Goal: Task Accomplishment & Management: Manage account settings

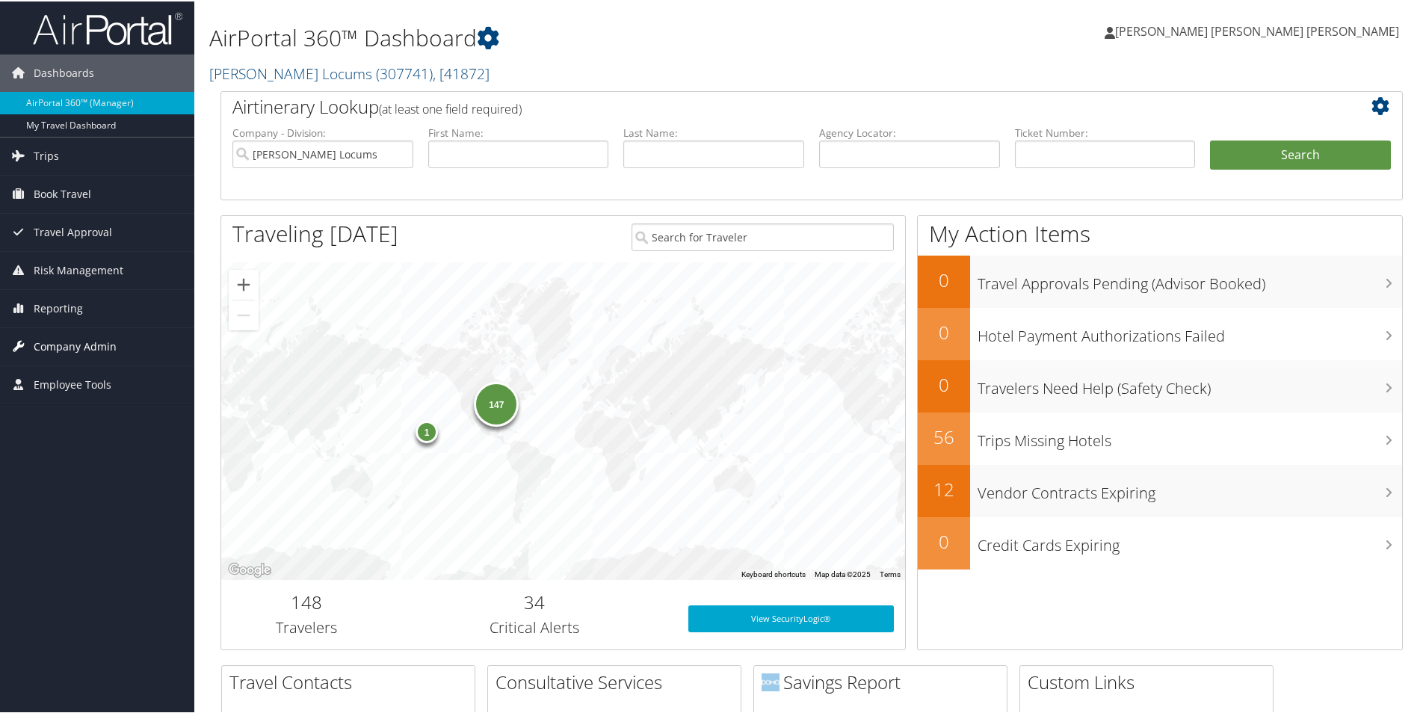
drag, startPoint x: 111, startPoint y: 347, endPoint x: 140, endPoint y: 345, distance: 29.9
click at [110, 347] on span "Company Admin" at bounding box center [75, 345] width 83 height 37
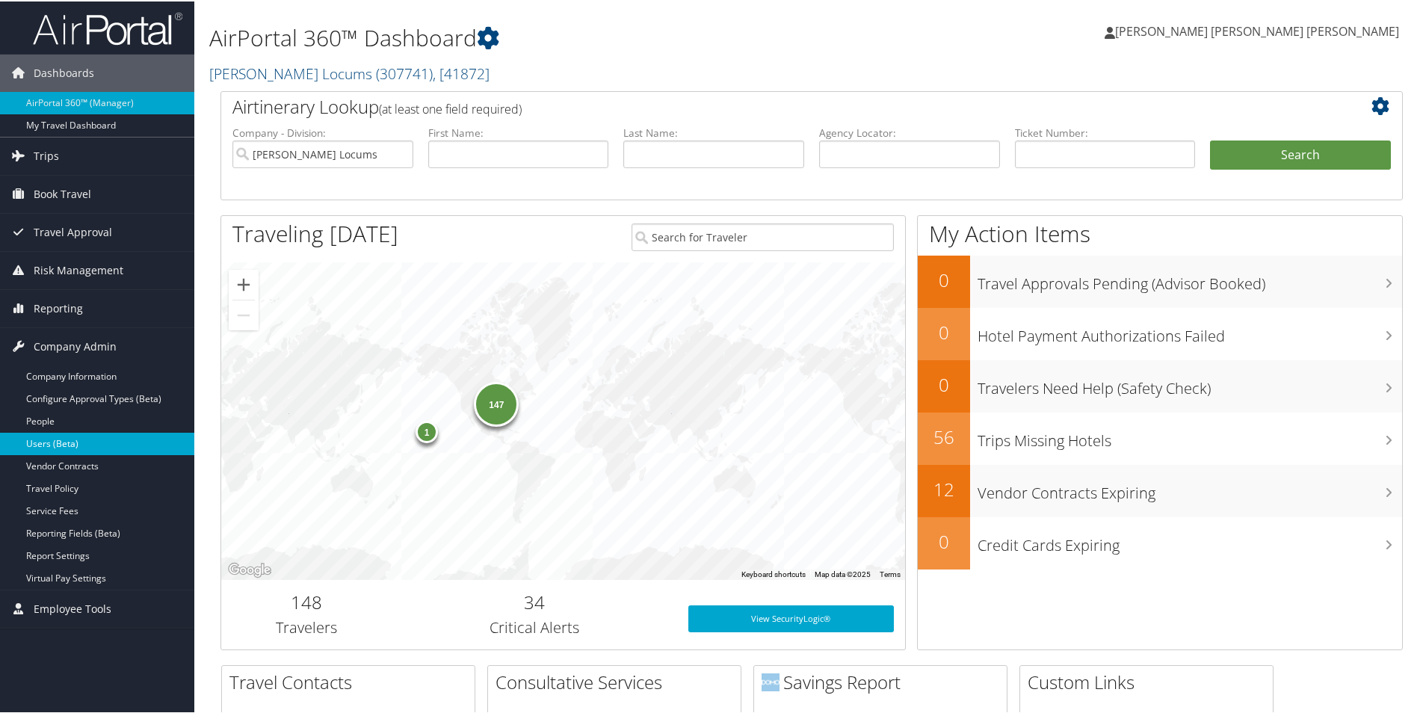
click at [58, 445] on link "Users (Beta)" at bounding box center [97, 442] width 194 height 22
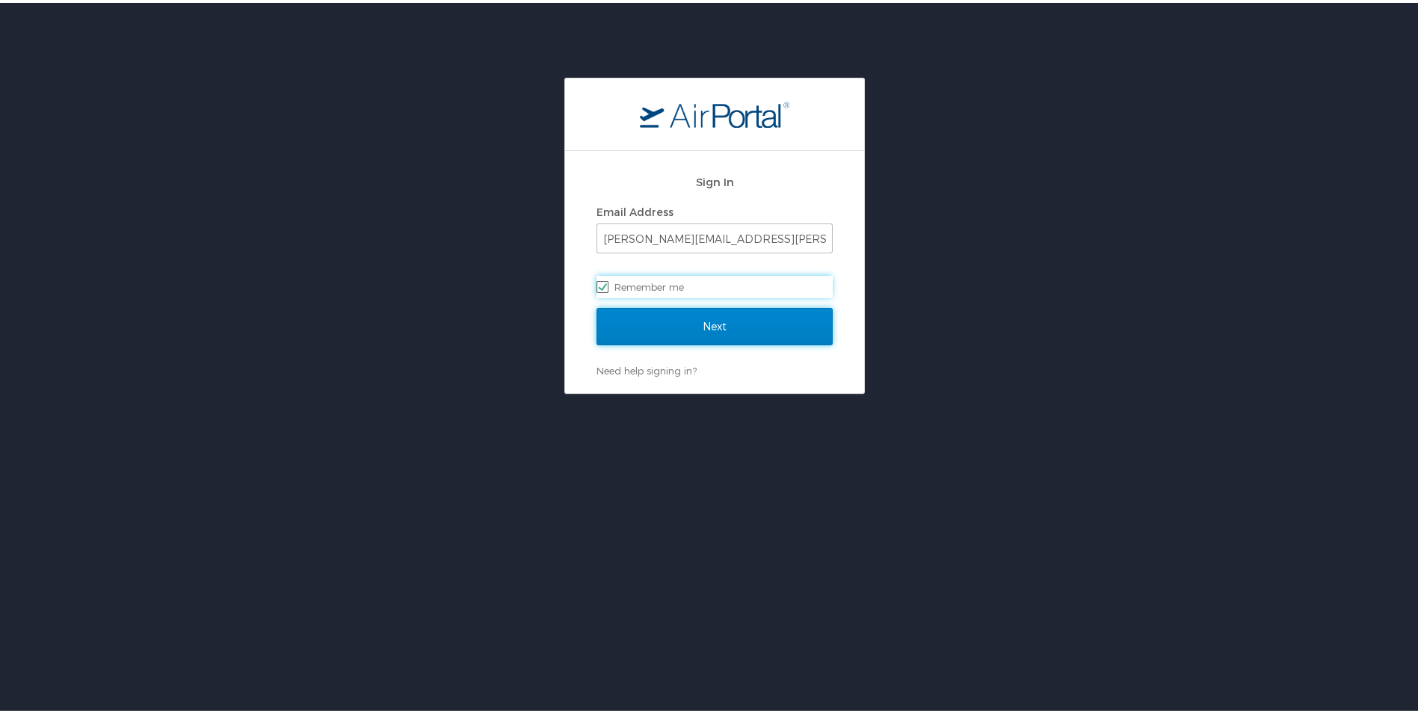
click at [629, 331] on input "Next" at bounding box center [714, 323] width 236 height 37
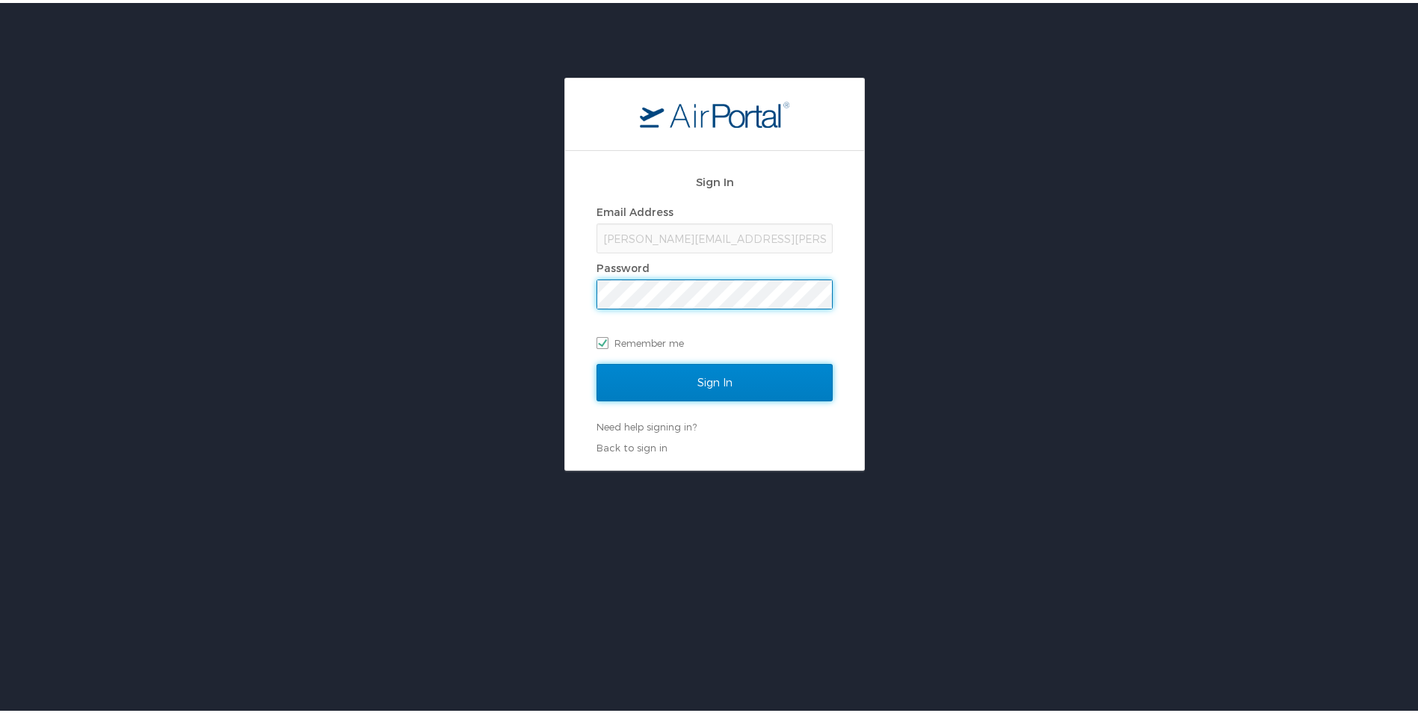
click at [701, 385] on input "Sign In" at bounding box center [714, 379] width 236 height 37
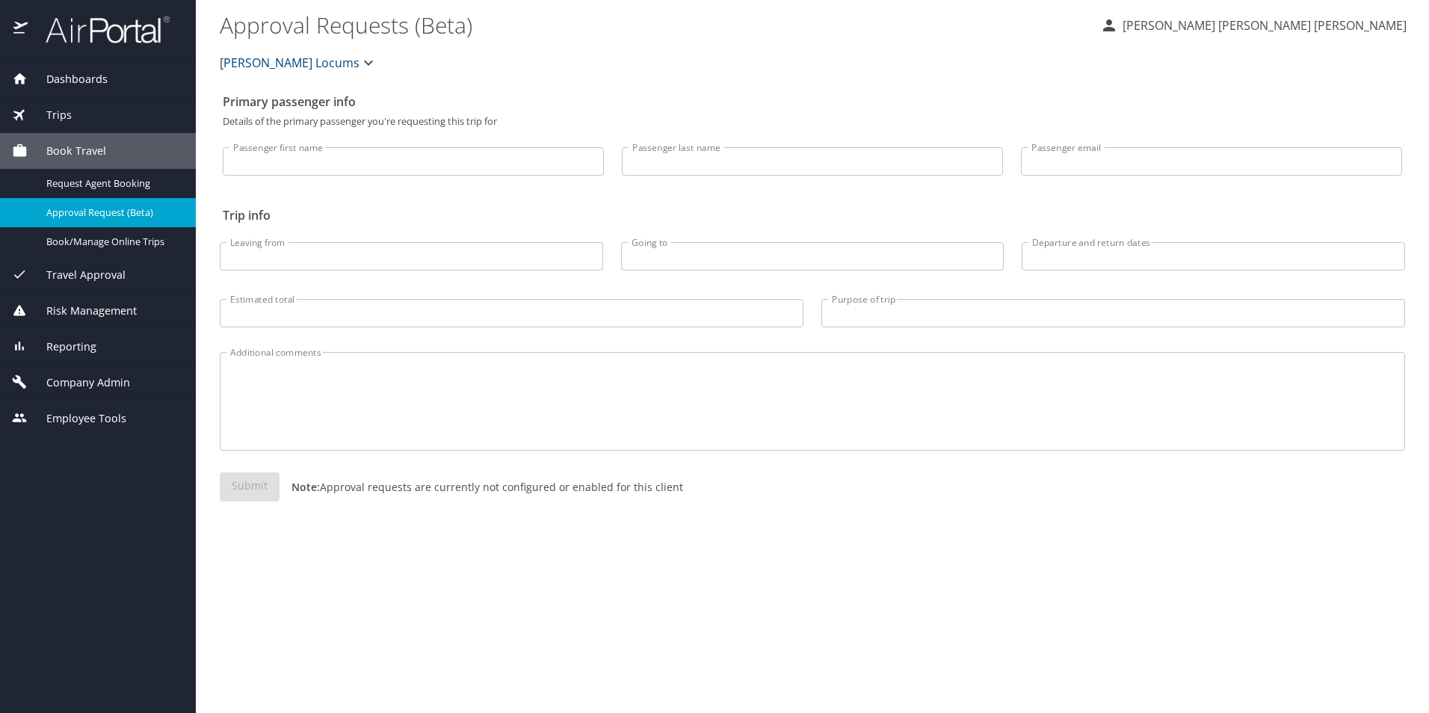
click at [85, 376] on span "Company Admin" at bounding box center [79, 382] width 102 height 16
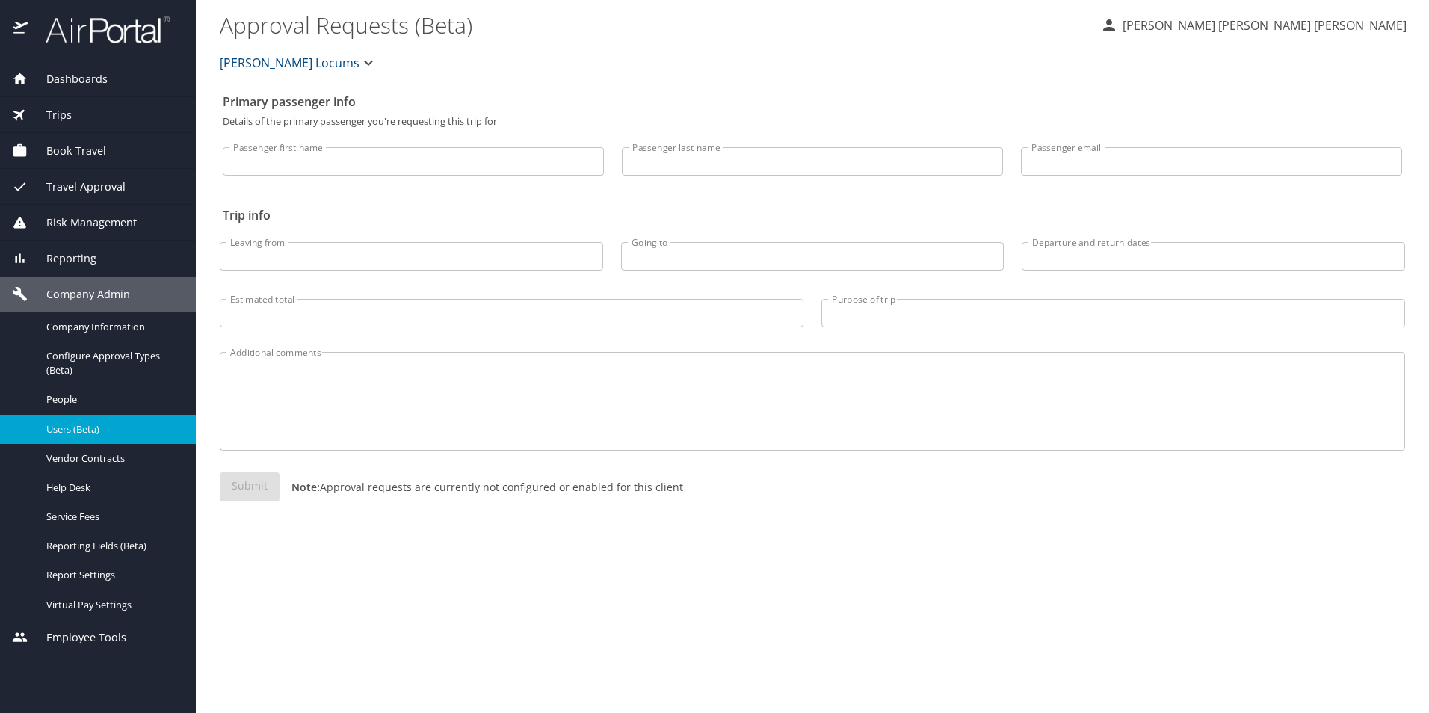
click at [101, 433] on span "Users (Beta)" at bounding box center [112, 429] width 132 height 14
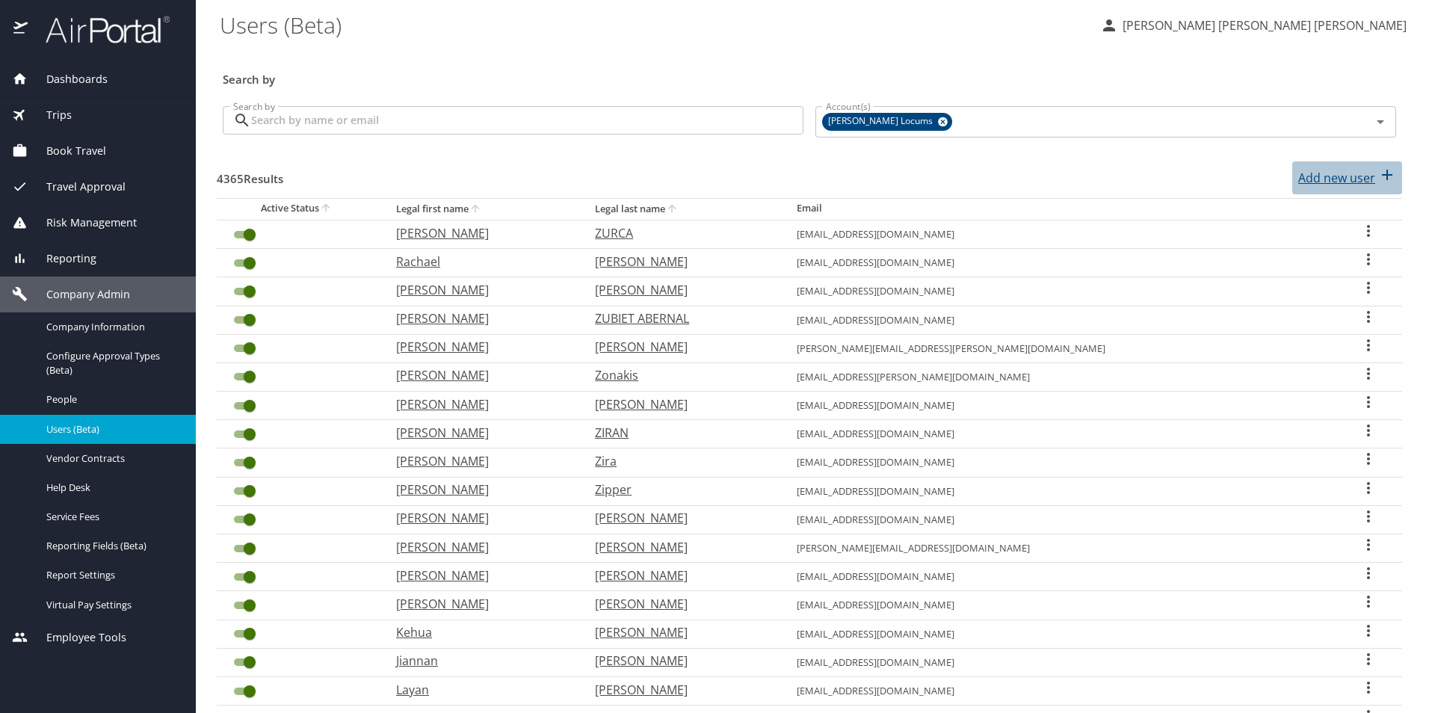
click at [1340, 177] on p "Add new user" at bounding box center [1336, 178] width 77 height 18
select select "US"
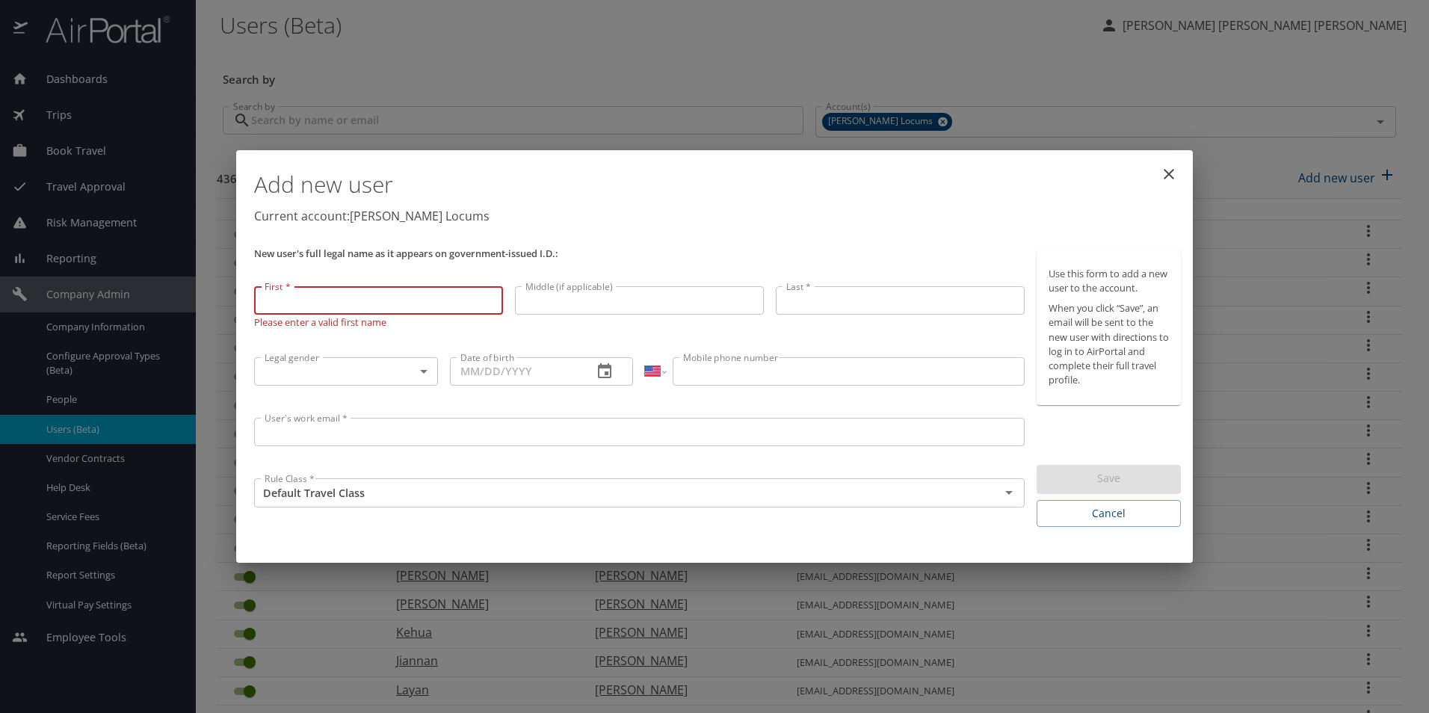
click at [364, 303] on input "First *" at bounding box center [378, 300] width 249 height 28
paste input "David"
type input "David"
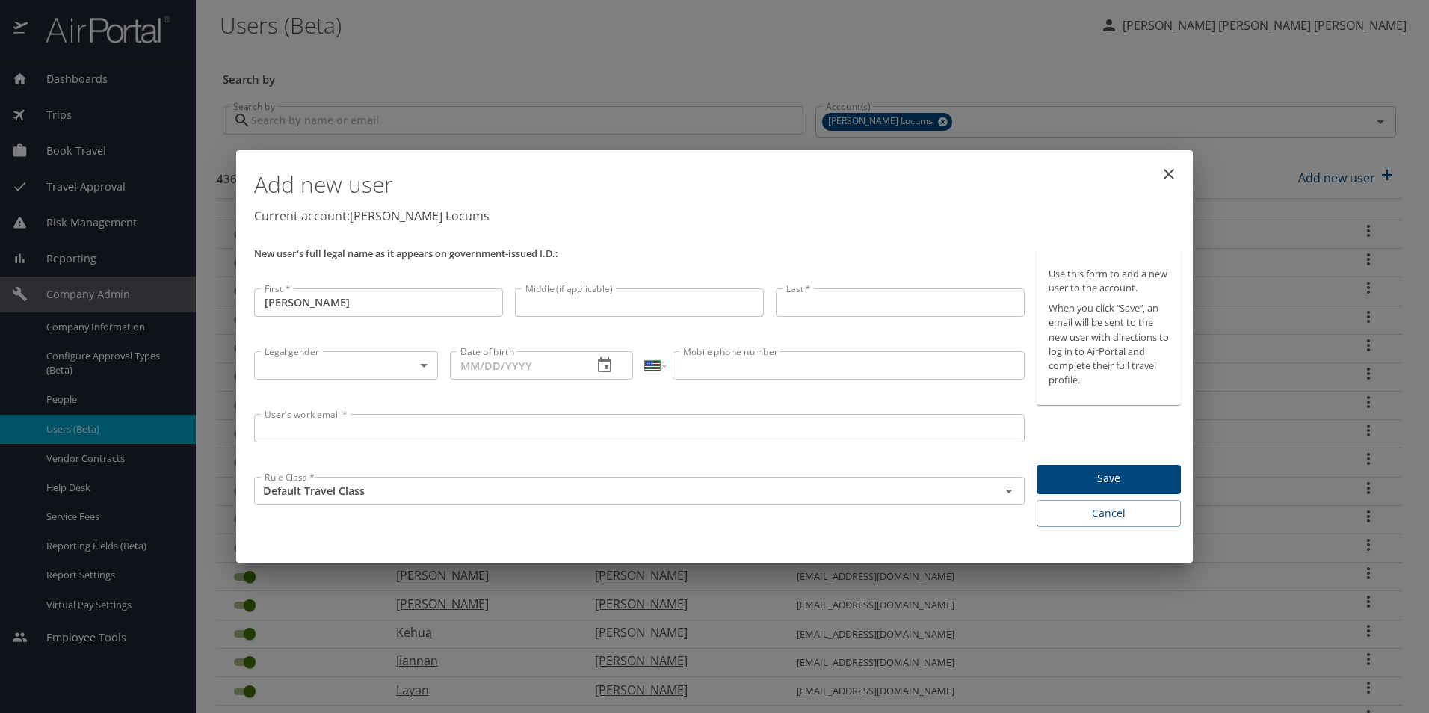
click at [579, 306] on input "Middle (if applicable)" at bounding box center [639, 302] width 249 height 28
paste input "Christopher"
type input "Christopher"
click at [826, 308] on input "Last *" at bounding box center [900, 302] width 249 height 28
paste input "Dalfo"
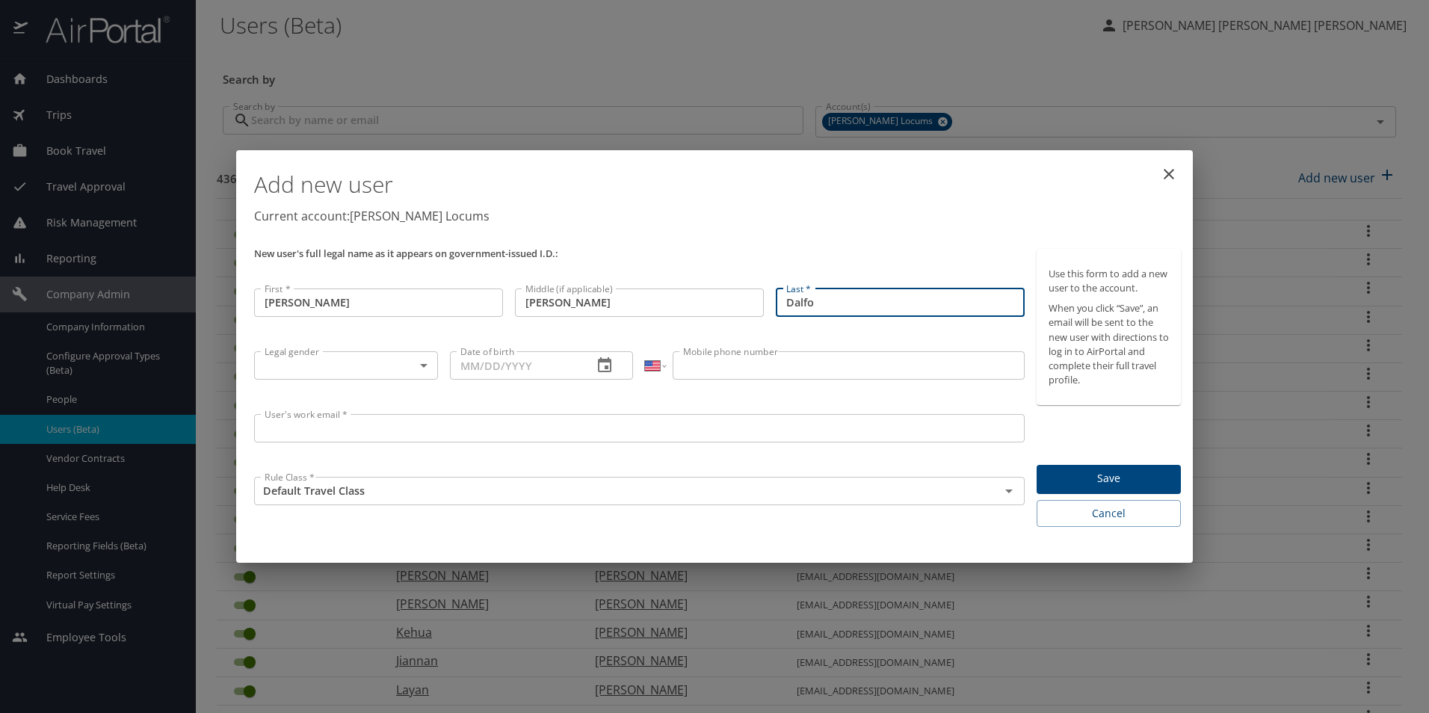
type input "Dalfo"
click at [337, 367] on body "Dashboards AirPortal 360™ Manager My Travel Dashboard Trips Airtinerary® Lookup…" at bounding box center [714, 356] width 1429 height 713
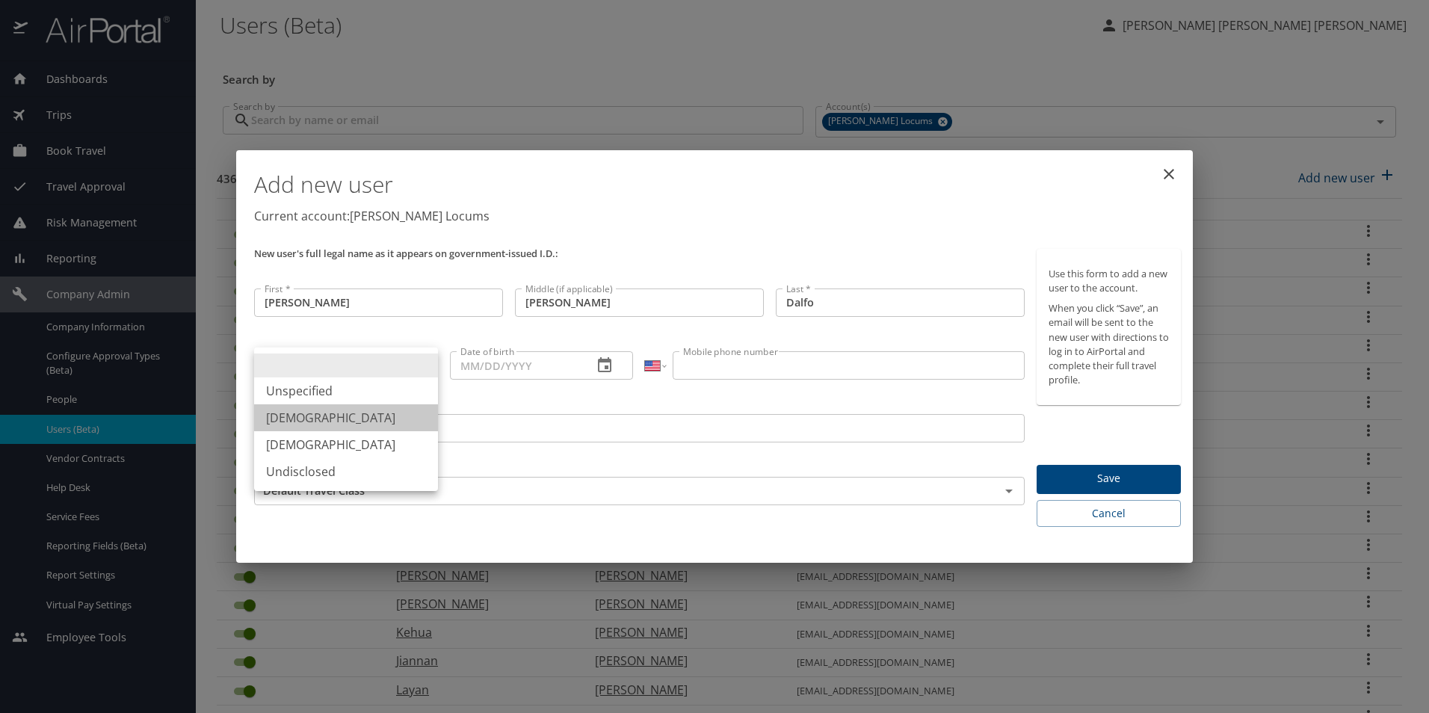
click at [301, 416] on li "Male" at bounding box center [346, 417] width 184 height 27
type input "Male"
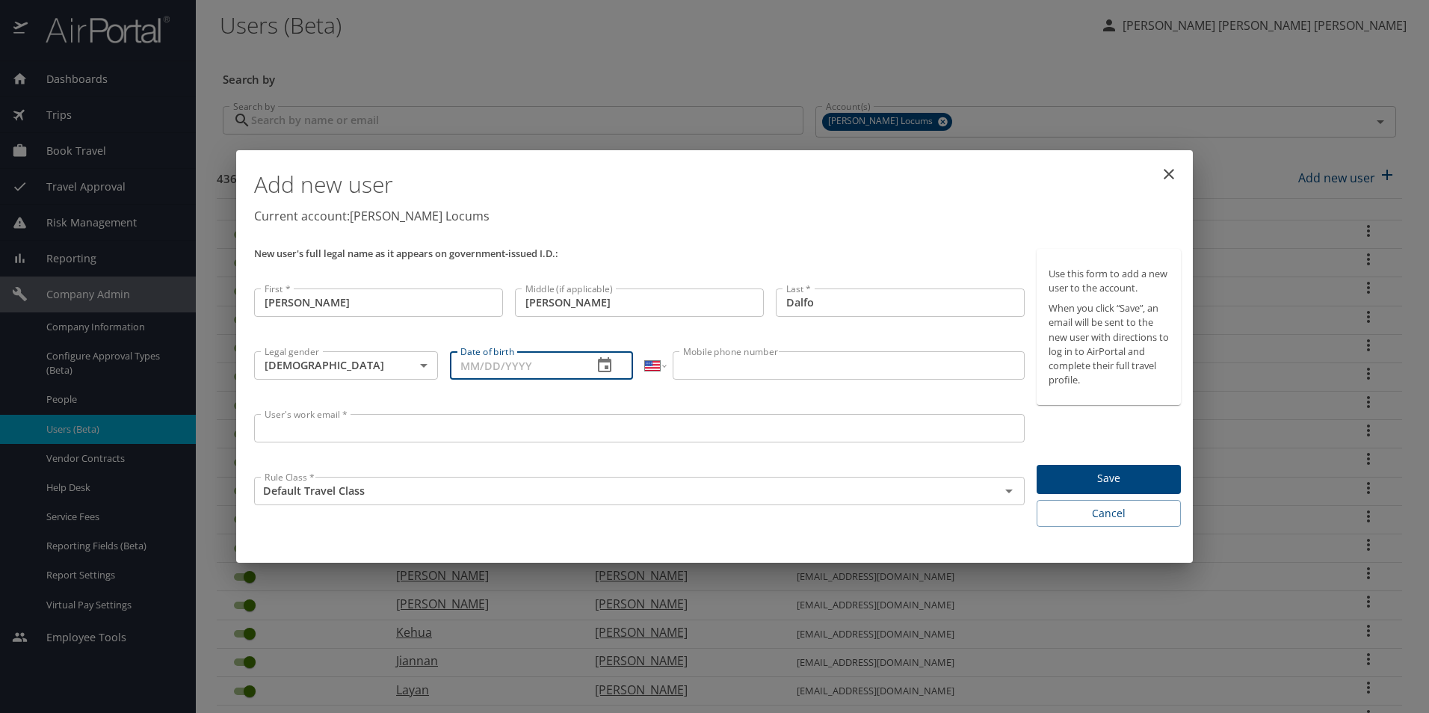
click at [561, 368] on input "Date of birth" at bounding box center [516, 365] width 132 height 28
type input "03/12/1989"
click at [754, 368] on input "Mobile phone number" at bounding box center [848, 365] width 351 height 28
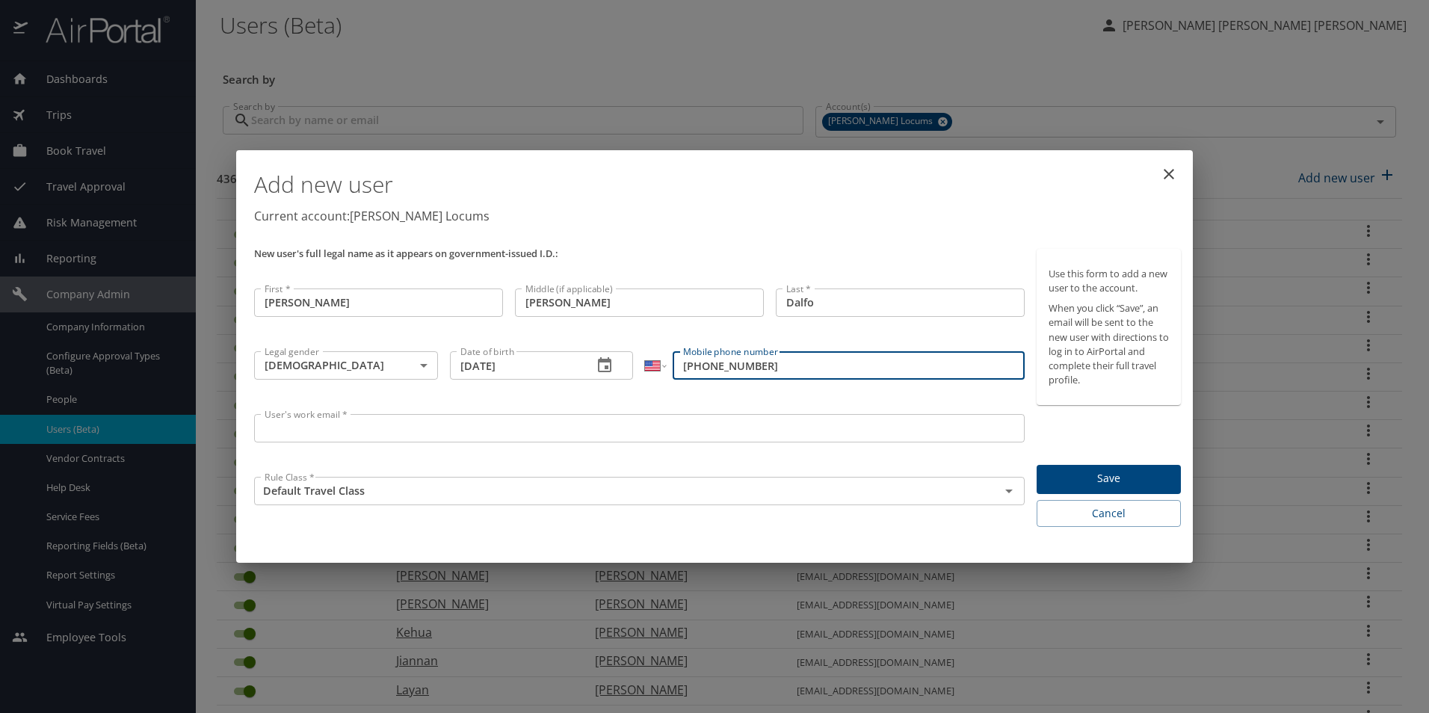
type input "(561) 445-8936"
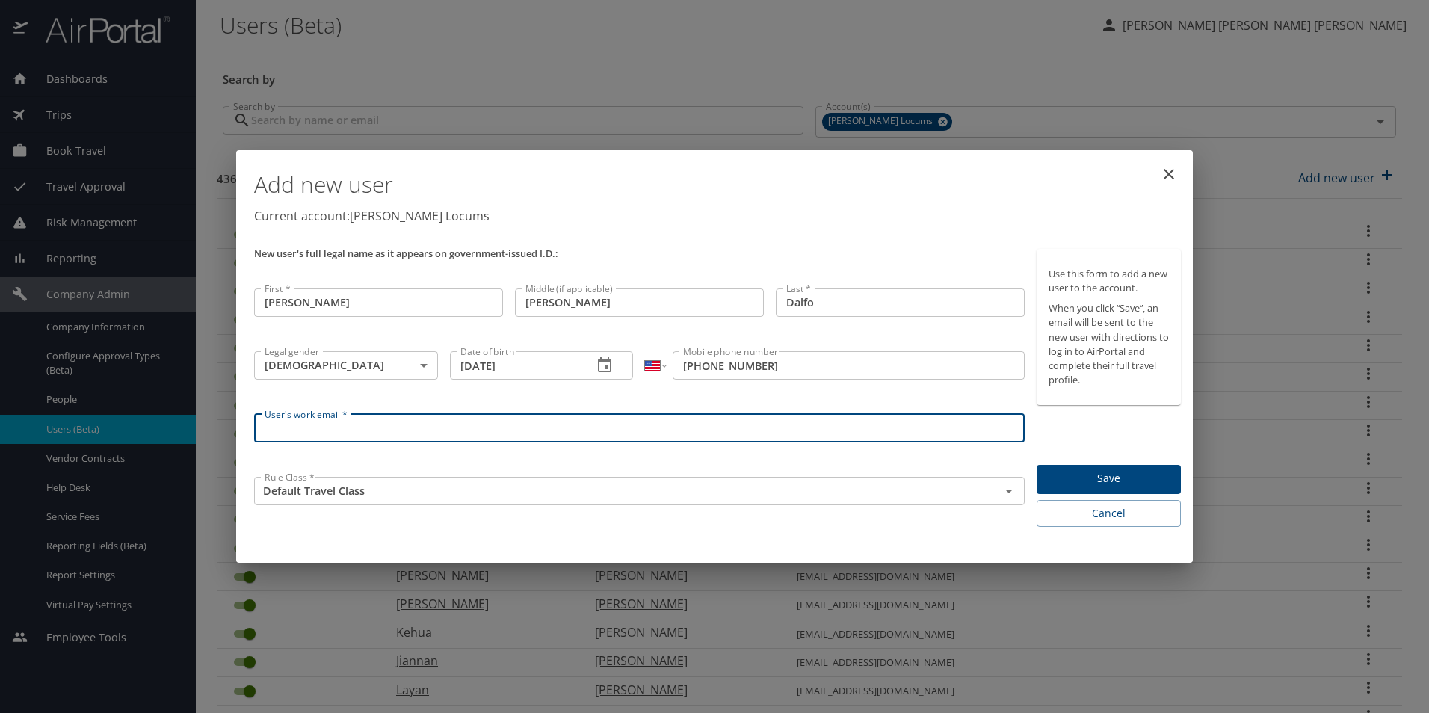
click at [332, 431] on input "User's work email *" at bounding box center [639, 428] width 770 height 28
click at [291, 432] on input "daviddalfo@hayeslocums.com" at bounding box center [639, 428] width 770 height 28
click at [468, 427] on input "david.dalfo@hayeslocums.com" at bounding box center [639, 428] width 770 height 28
type input "david.dalfo@hayeslocums.com"
click at [1152, 473] on span "Save" at bounding box center [1109, 478] width 120 height 19
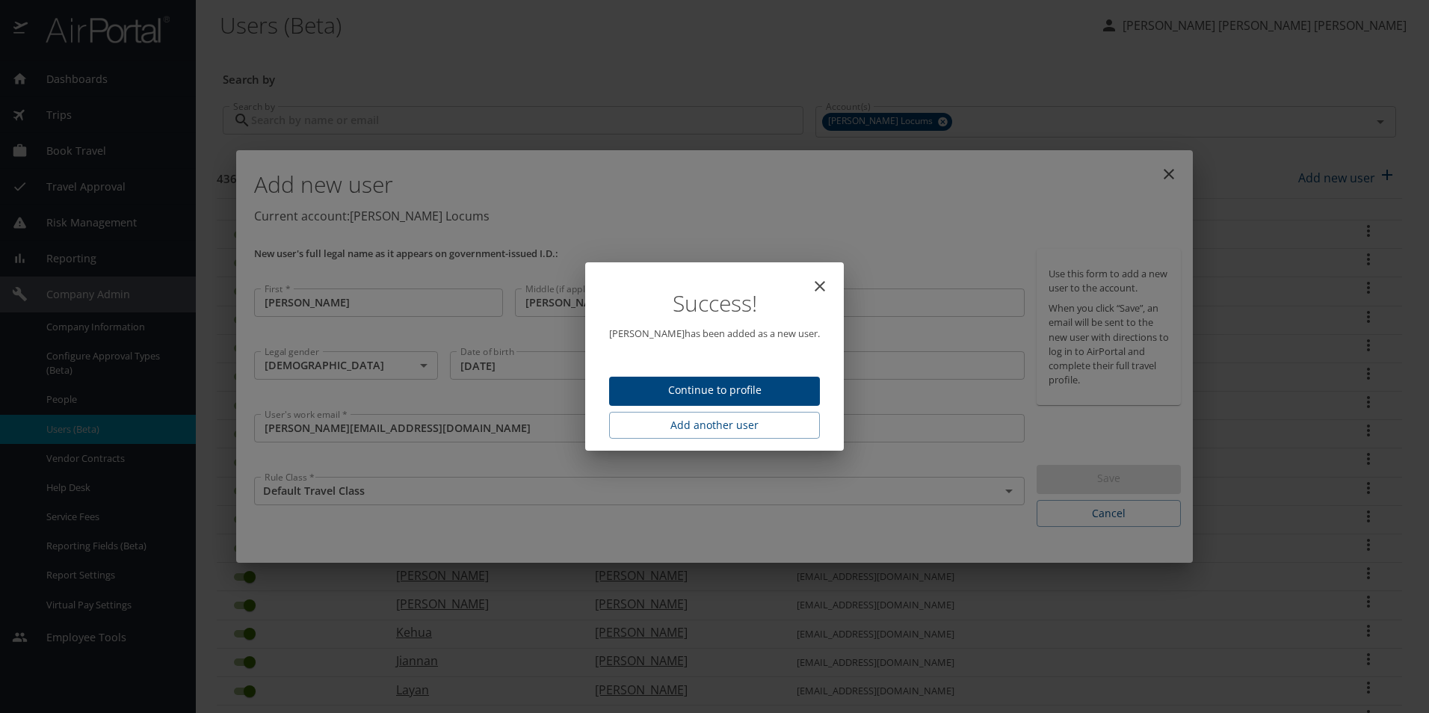
click at [727, 396] on span "Continue to profile" at bounding box center [714, 390] width 187 height 19
select select "US"
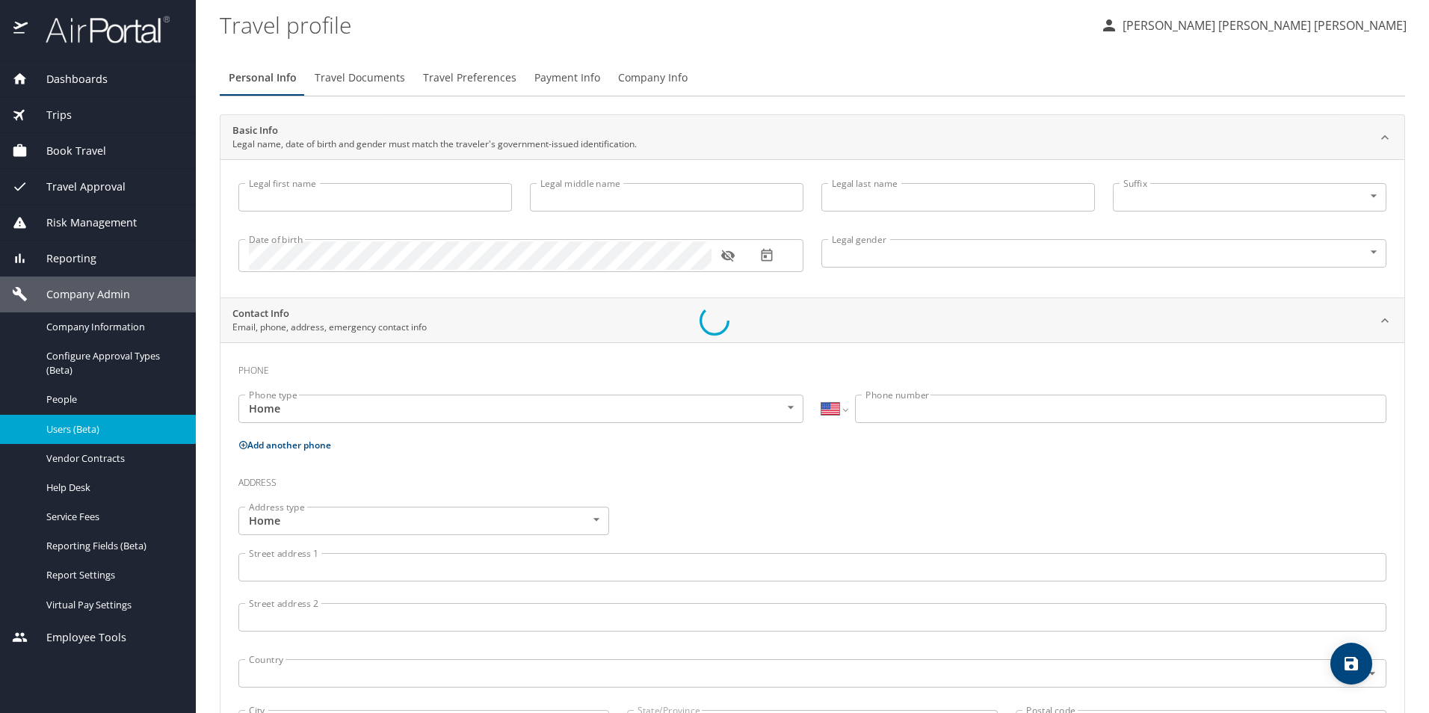
type input "David"
type input "Christopher"
type input "Dalfo"
type input "Male"
select select "US"
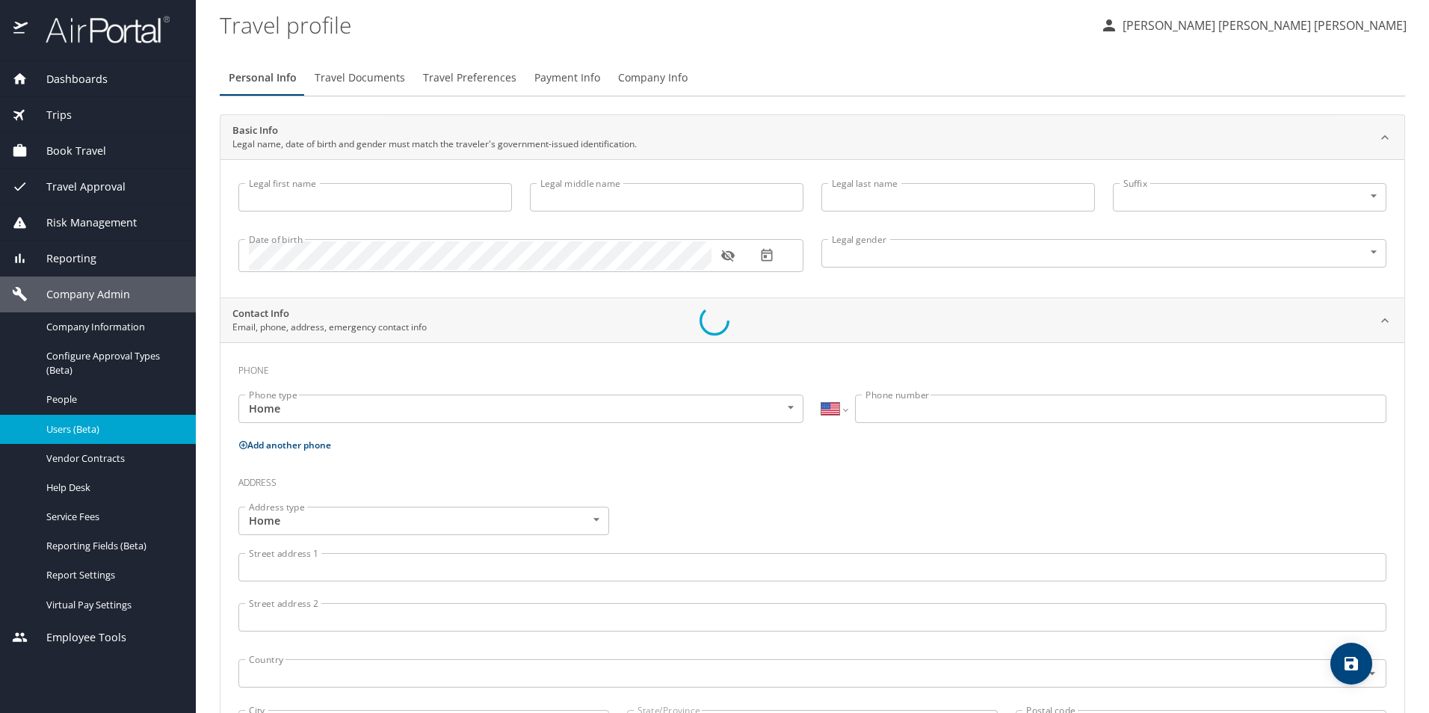
select select "US"
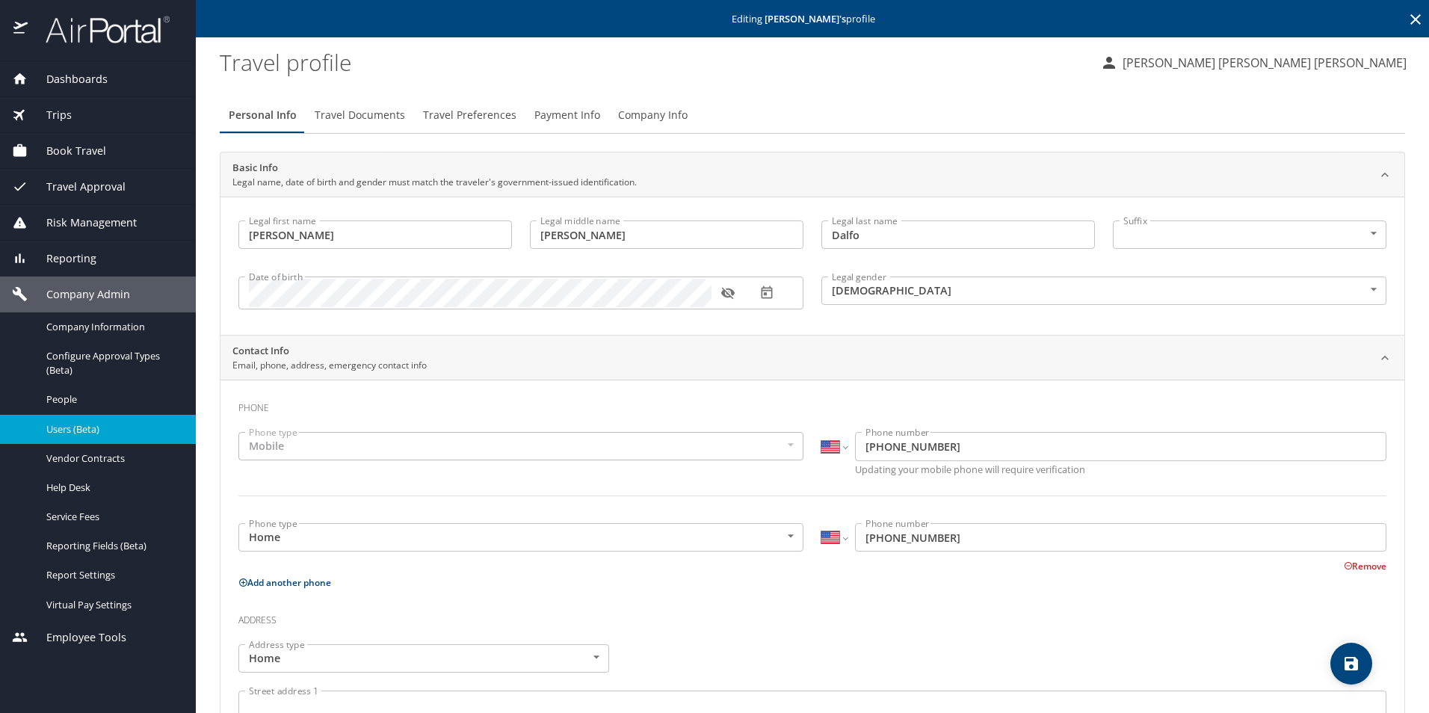
click at [368, 112] on span "Travel Documents" at bounding box center [360, 115] width 90 height 19
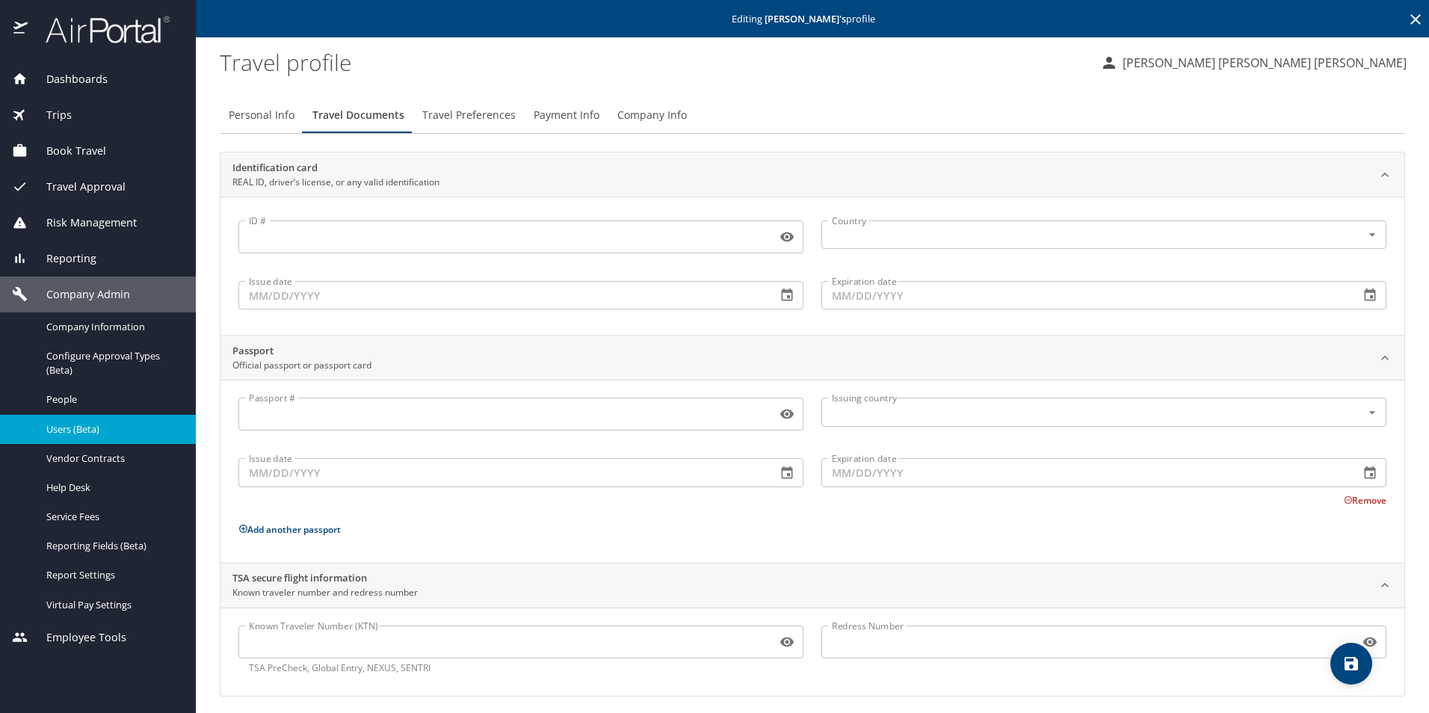
scroll to position [7, 0]
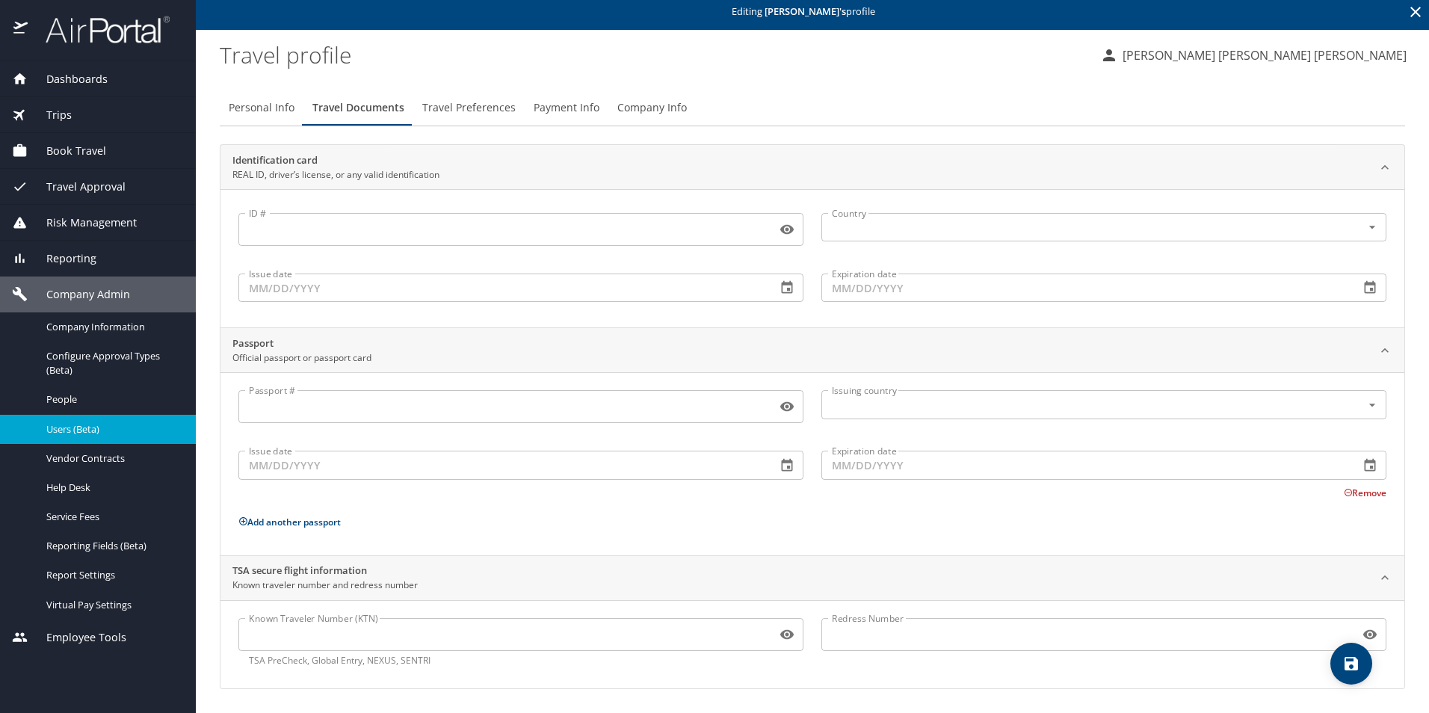
click at [308, 413] on input "Passport #" at bounding box center [504, 406] width 532 height 28
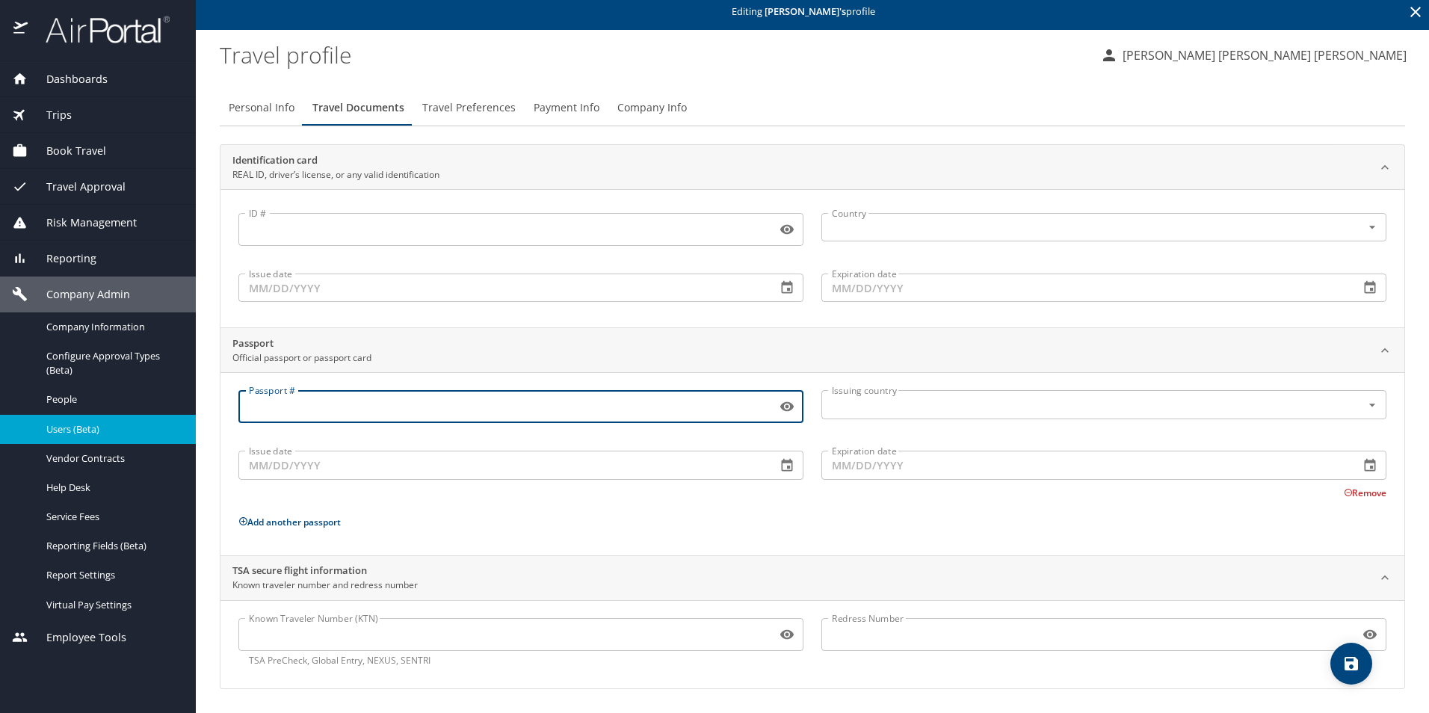
paste input "659980087"
type input "659980087"
click at [939, 411] on input "text" at bounding box center [1082, 404] width 512 height 19
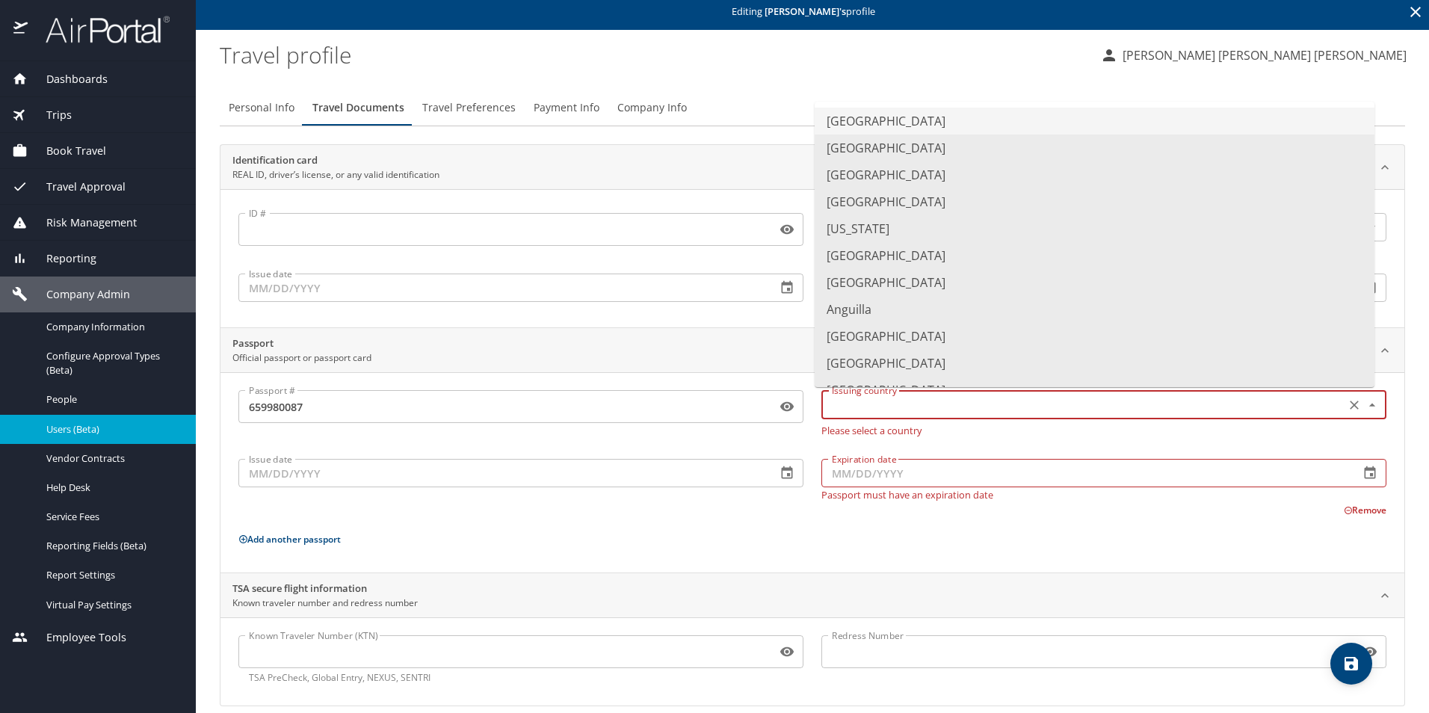
click at [896, 121] on li "United States of America" at bounding box center [1095, 121] width 560 height 27
type input "United States of America"
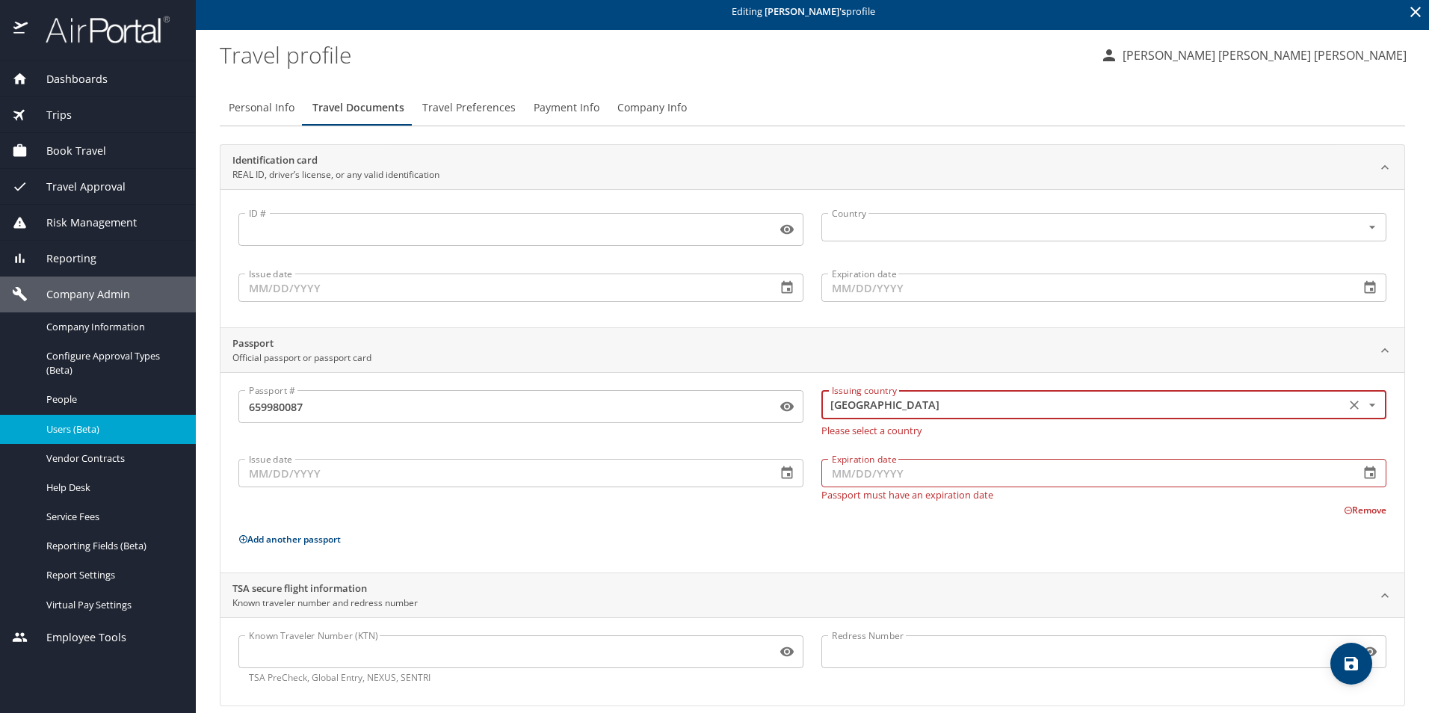
click at [934, 471] on input "Expiration date" at bounding box center [1084, 473] width 526 height 28
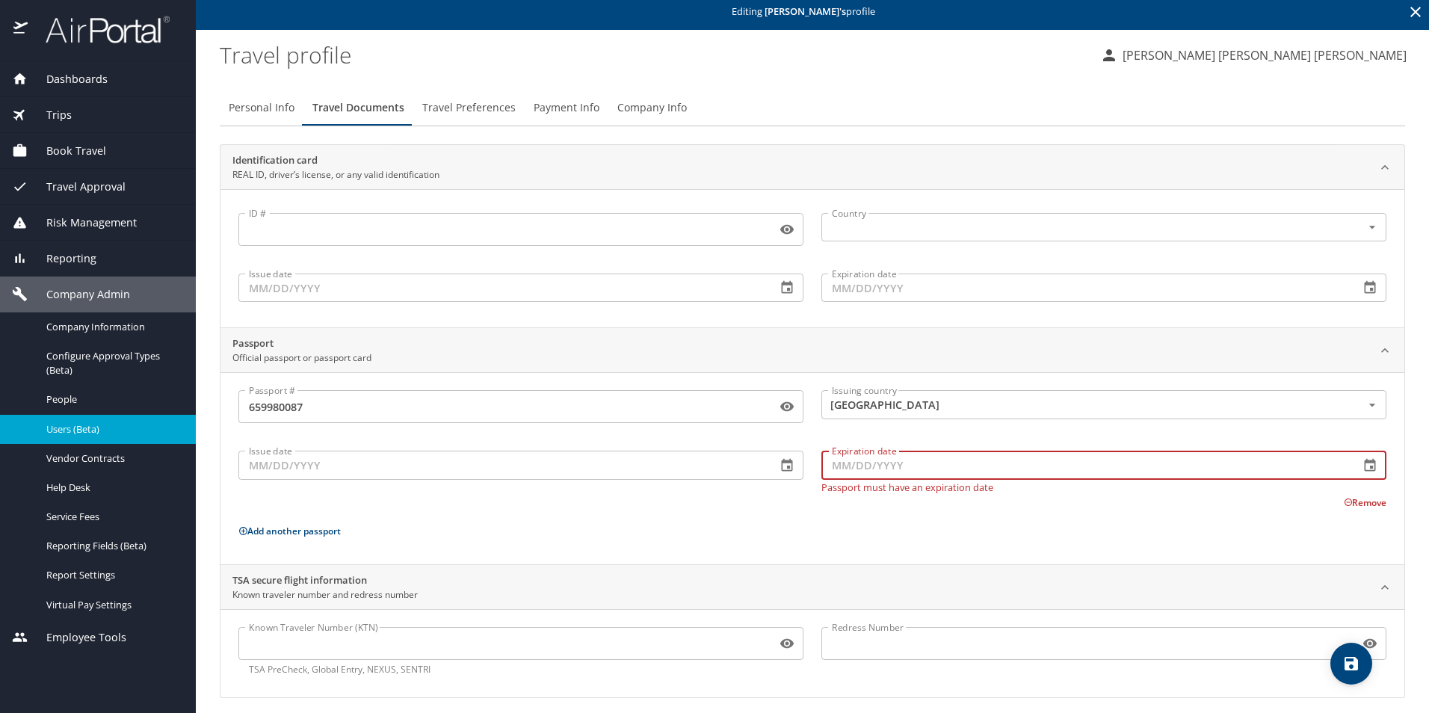
click at [946, 472] on input "Expiration date" at bounding box center [1084, 465] width 526 height 28
paste input "12/62/031_"
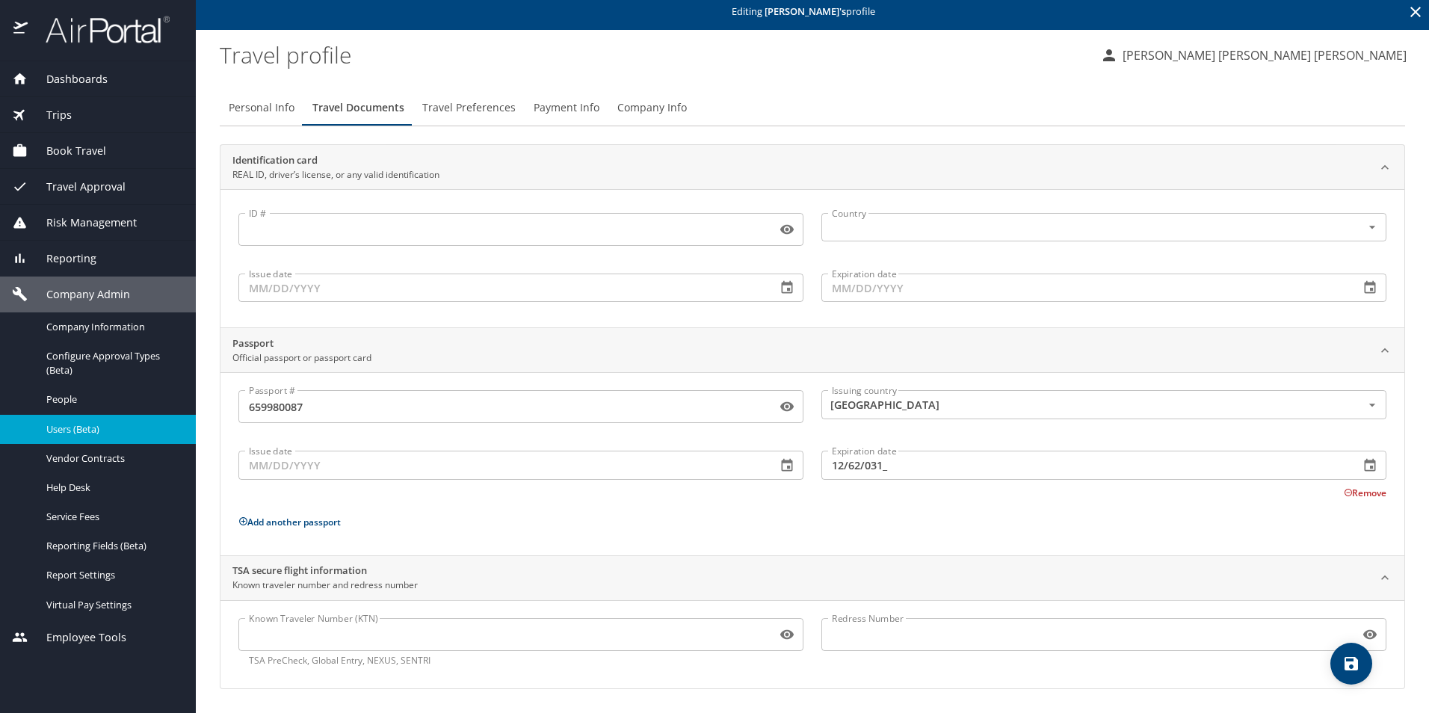
click at [839, 544] on div "Passport # 659980087 Passport # Issuing country United States of America Issuin…" at bounding box center [812, 463] width 1184 height 182
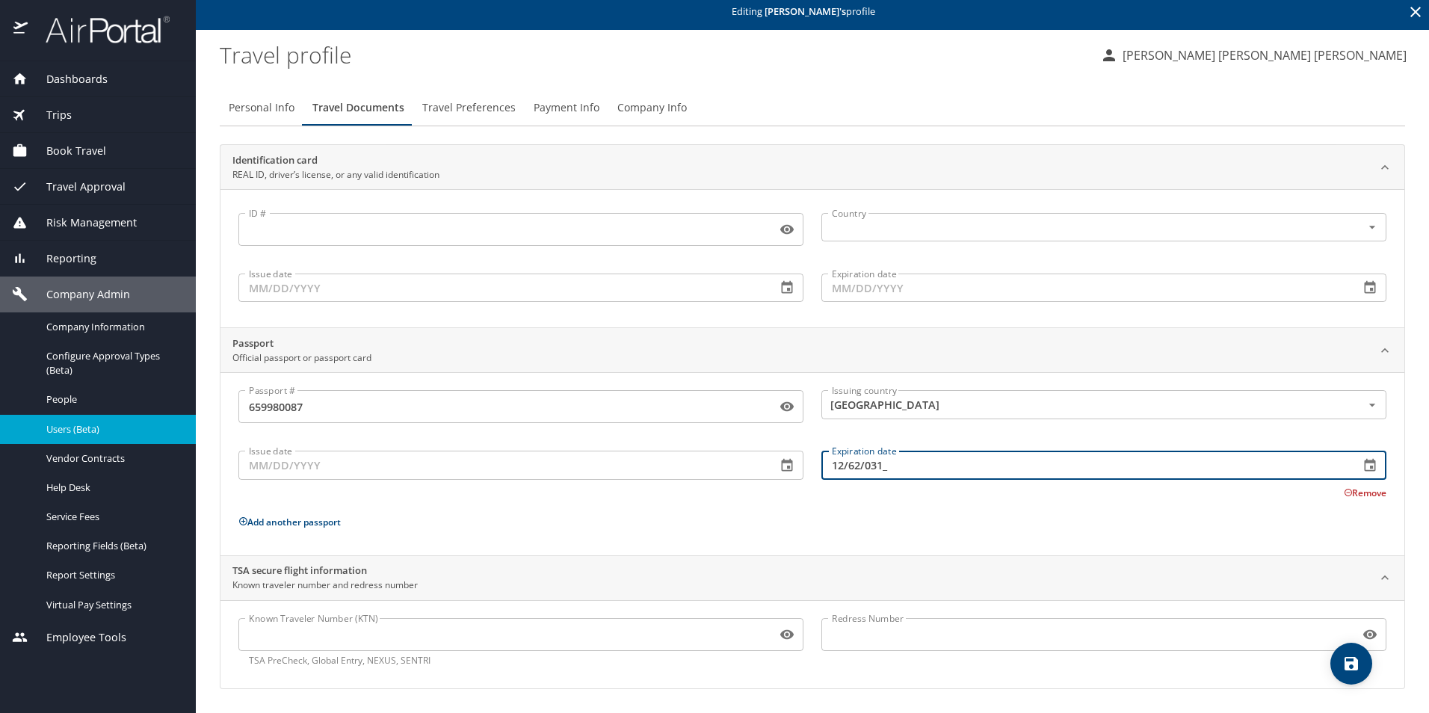
drag, startPoint x: 898, startPoint y: 464, endPoint x: 812, endPoint y: 462, distance: 85.2
click at [812, 462] on div "Expiration date 12/62/031_ Expiration date" at bounding box center [1103, 463] width 583 height 55
type input "01/26/2031"
click at [1356, 669] on icon "save" at bounding box center [1350, 663] width 13 height 13
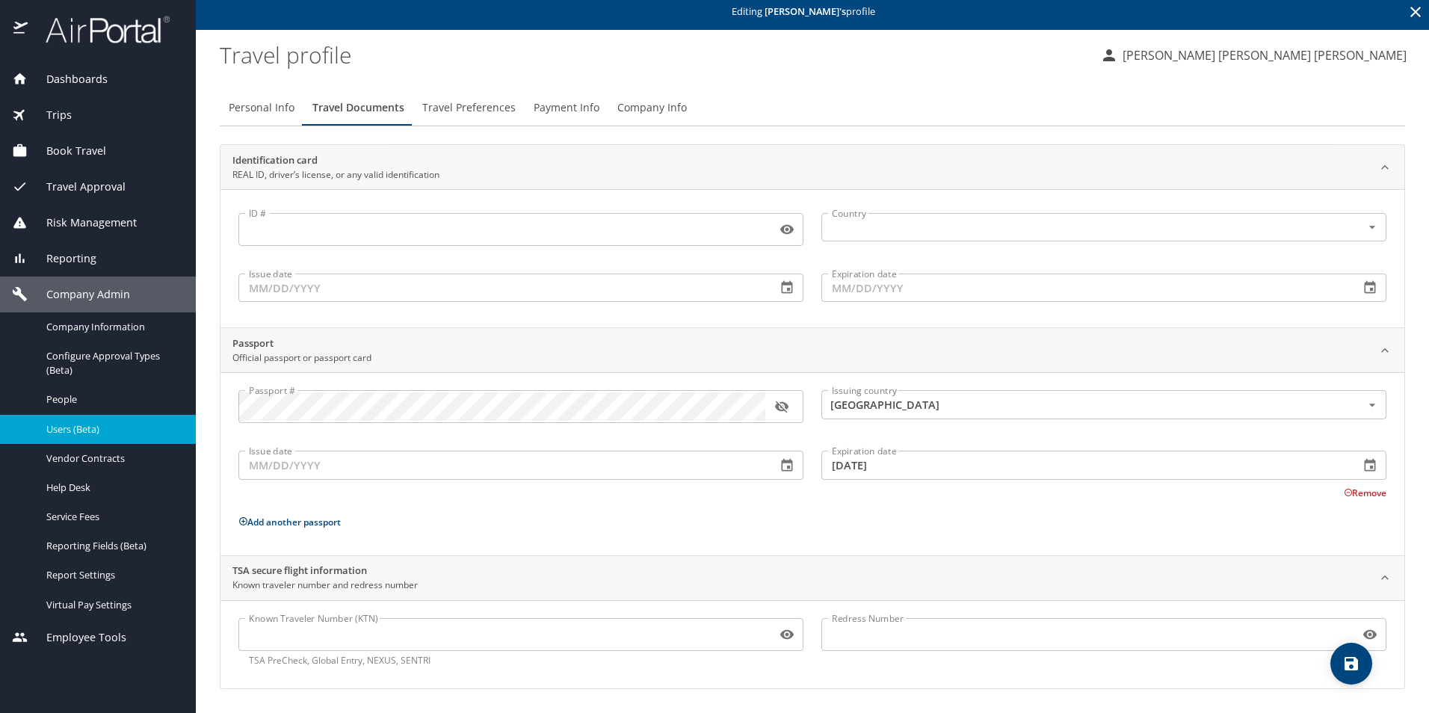
click at [76, 262] on span "Reporting" at bounding box center [62, 258] width 69 height 16
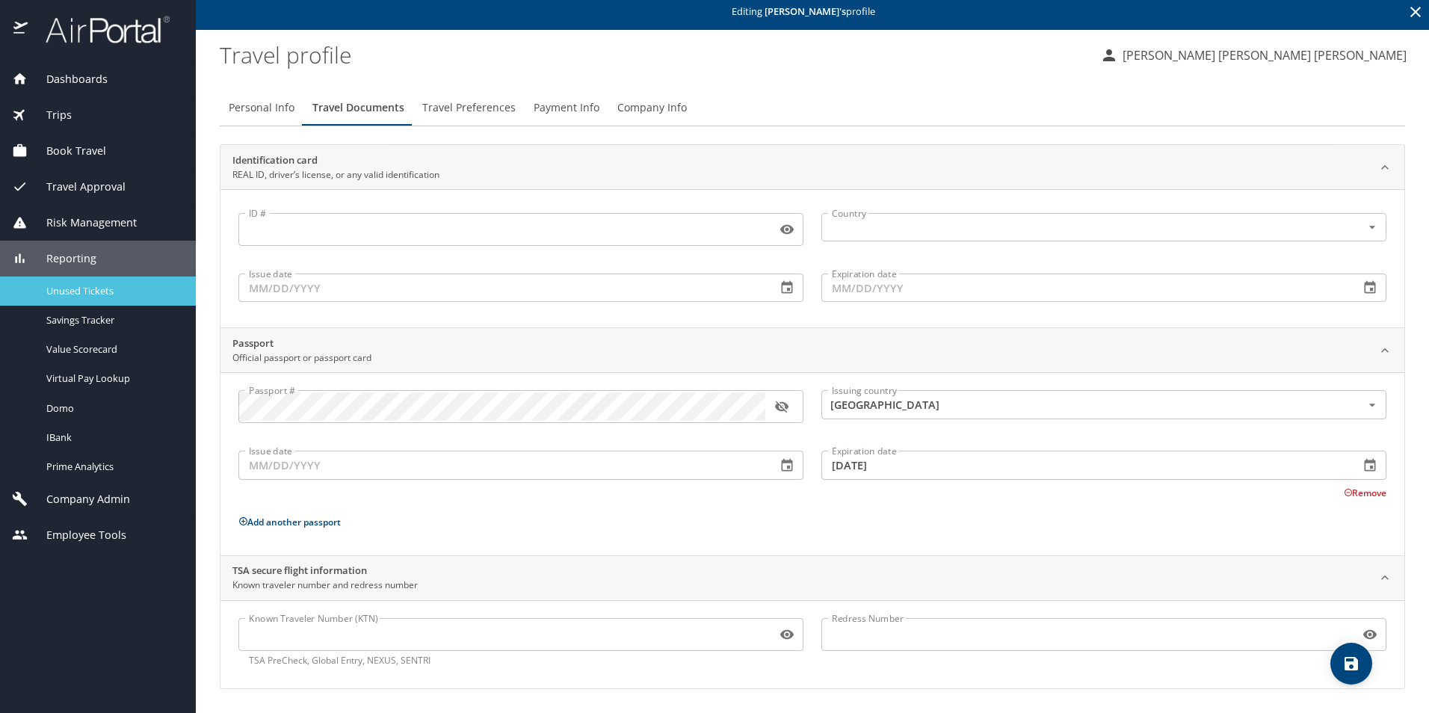
click at [83, 296] on span "Unused Tickets" at bounding box center [112, 291] width 132 height 14
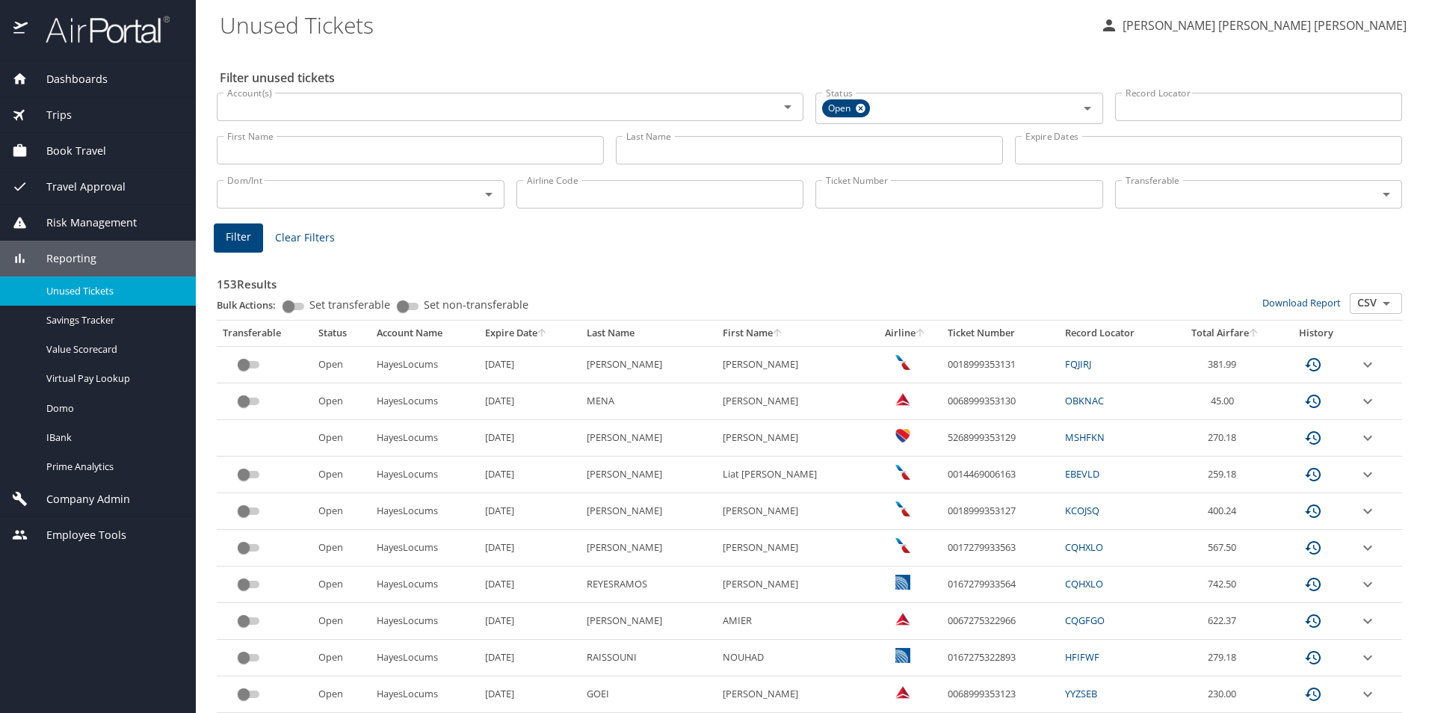
click at [536, 335] on icon "sort" at bounding box center [542, 333] width 12 height 12
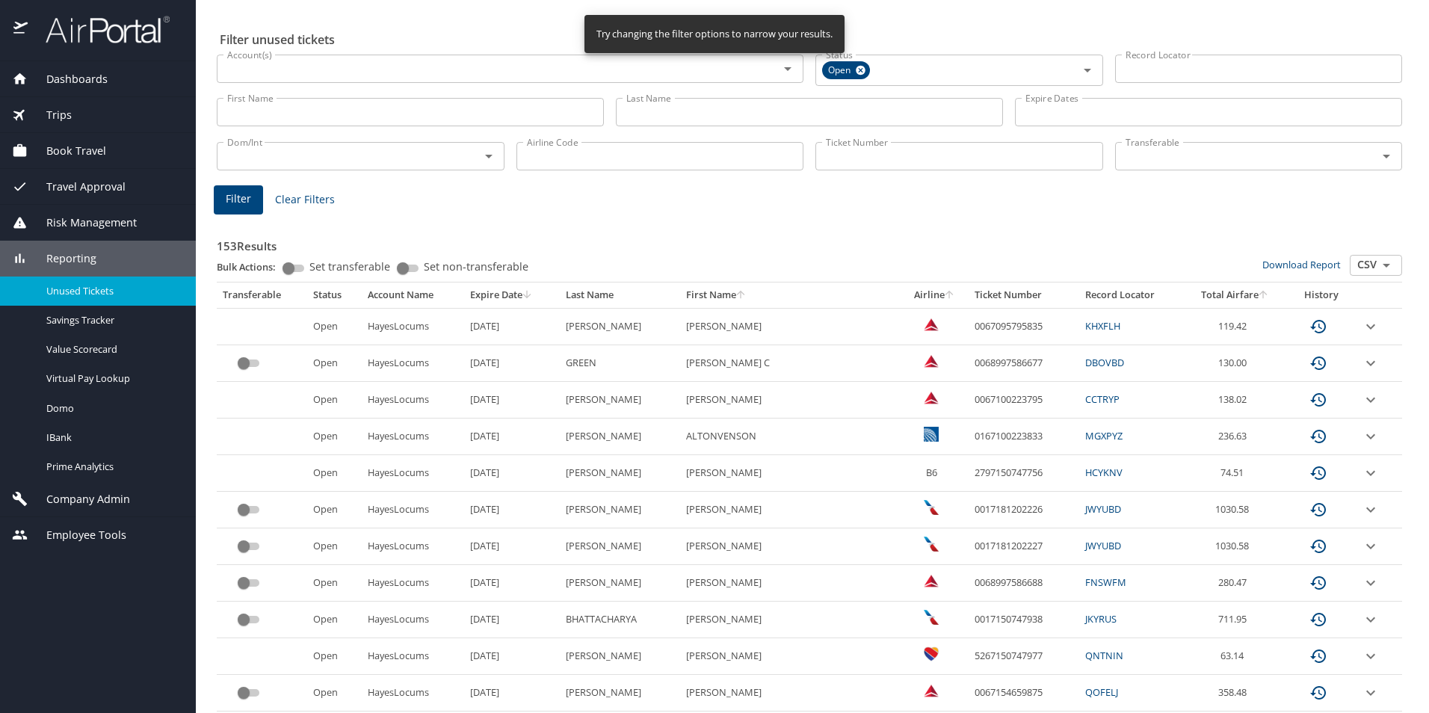
scroll to position [75, 0]
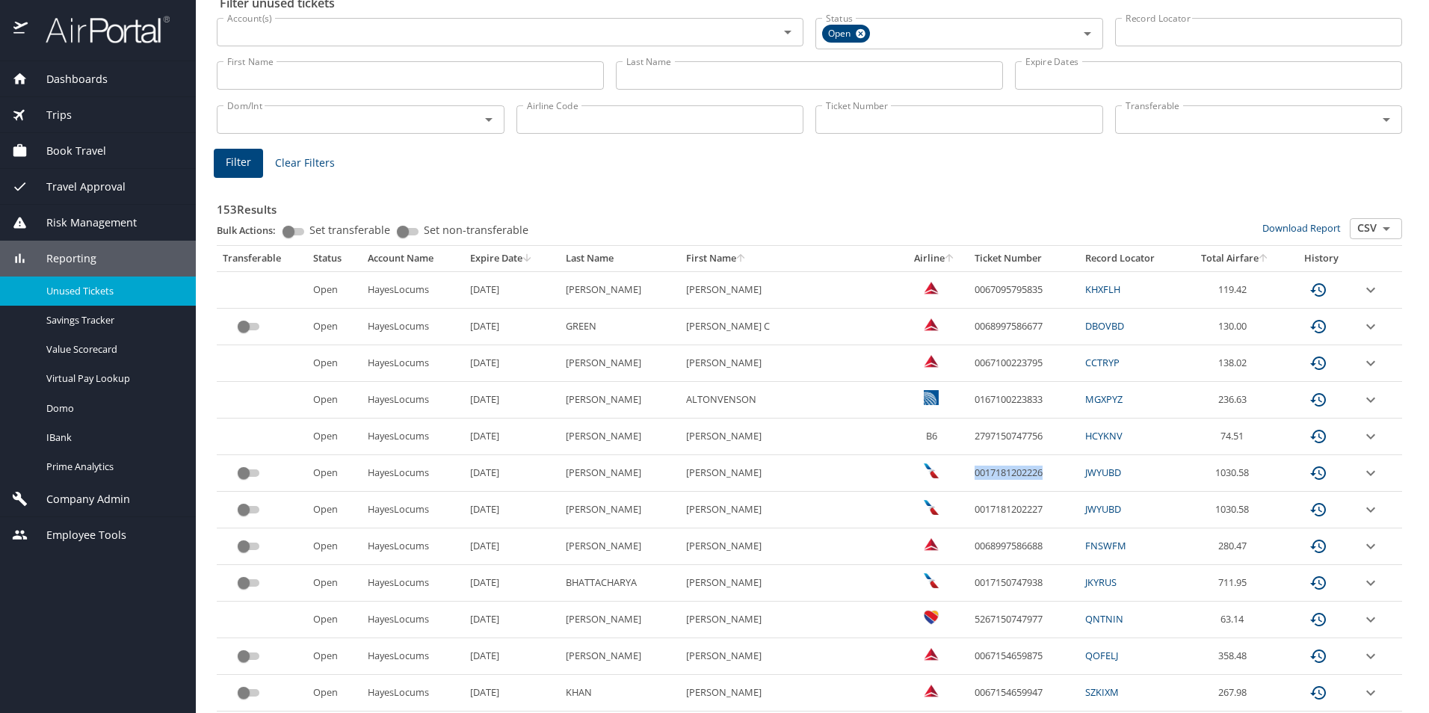
drag, startPoint x: 1007, startPoint y: 475, endPoint x: 931, endPoint y: 475, distance: 76.2
click at [969, 475] on td "0017181202226" at bounding box center [1024, 473] width 111 height 37
copy td "0017181202226"
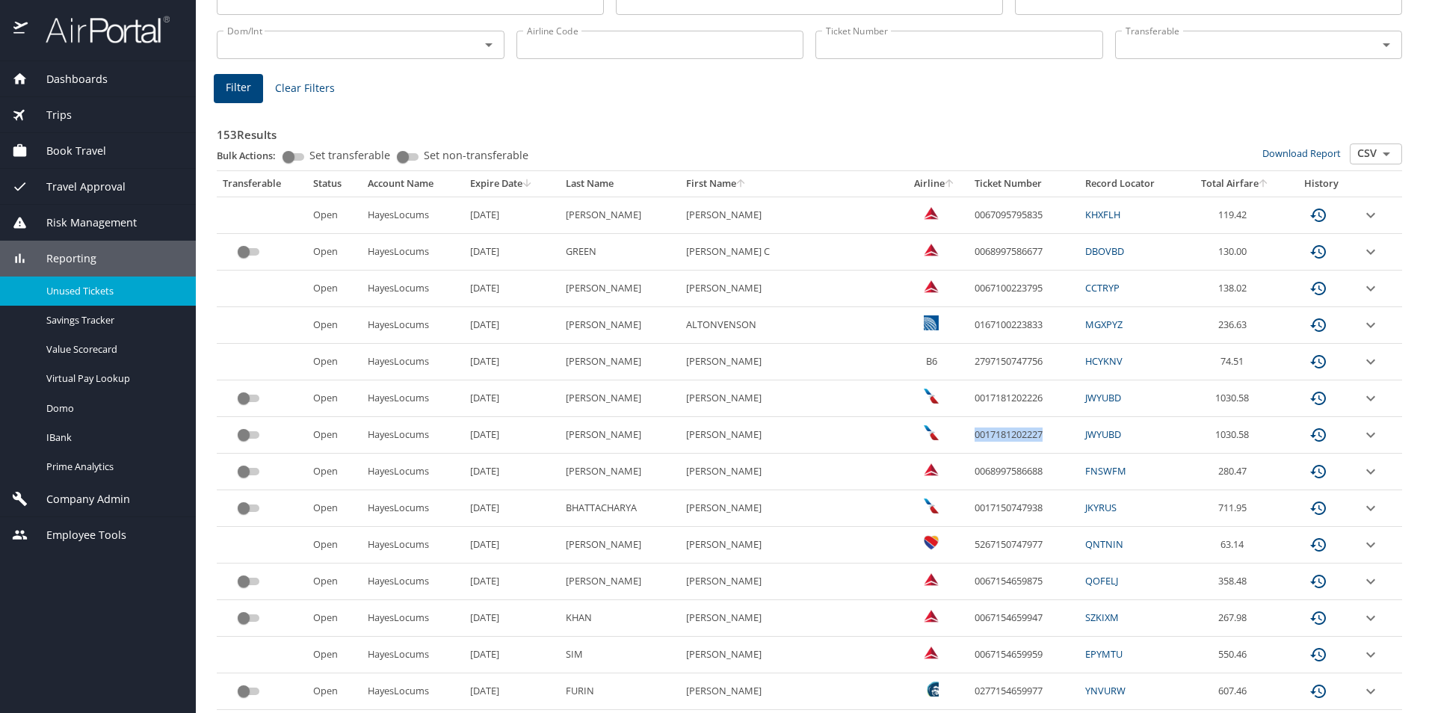
drag, startPoint x: 1014, startPoint y: 434, endPoint x: 933, endPoint y: 436, distance: 80.7
click at [969, 436] on td "0017181202227" at bounding box center [1024, 435] width 111 height 37
copy td "0017181202227"
click at [1020, 440] on td "0017181202227" at bounding box center [1024, 435] width 111 height 37
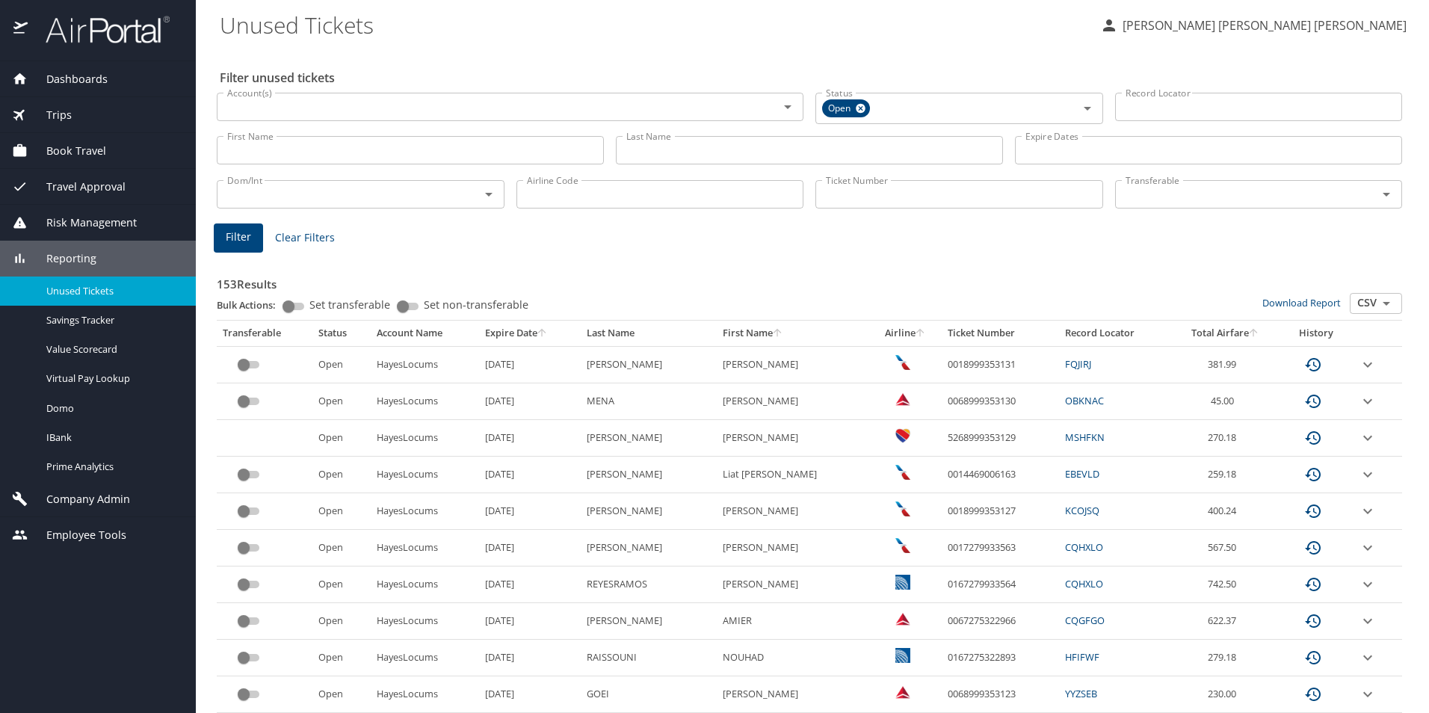
click at [536, 333] on icon "sort" at bounding box center [542, 333] width 12 height 12
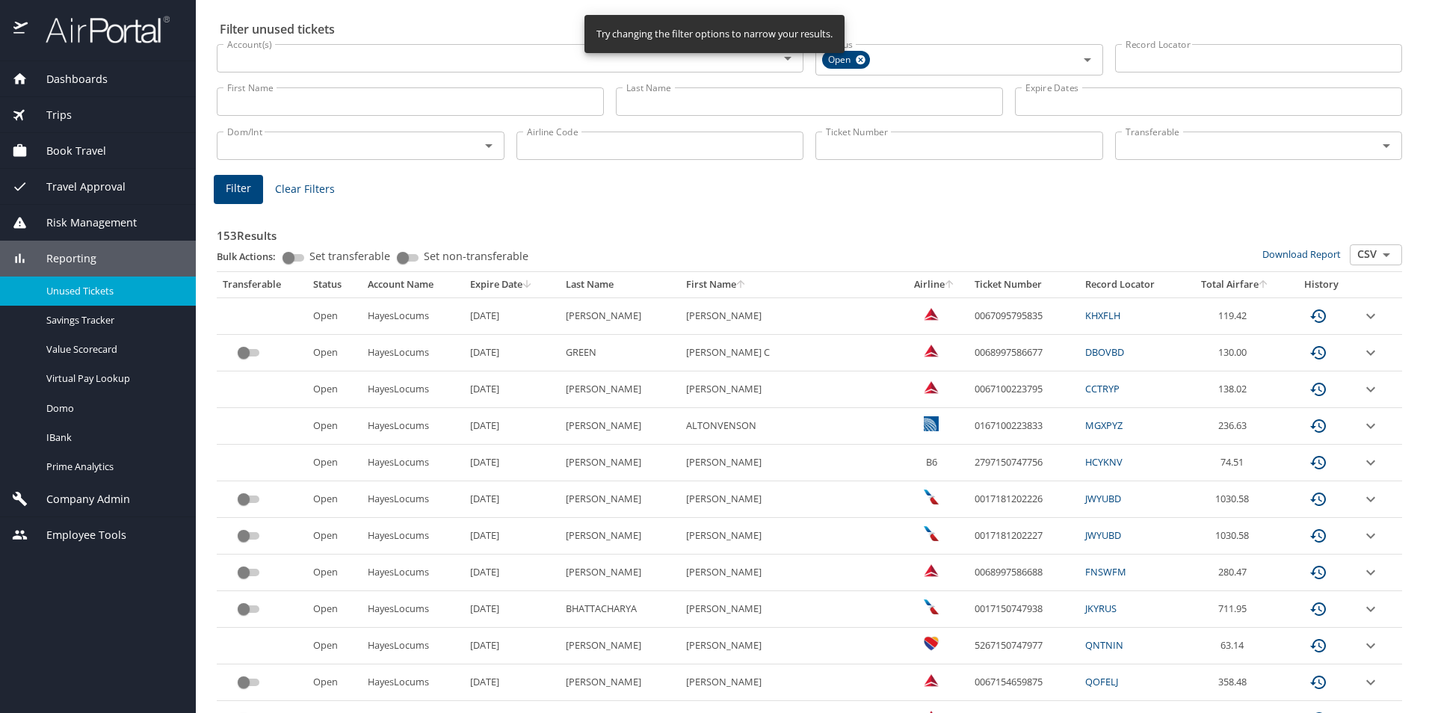
scroll to position [75, 0]
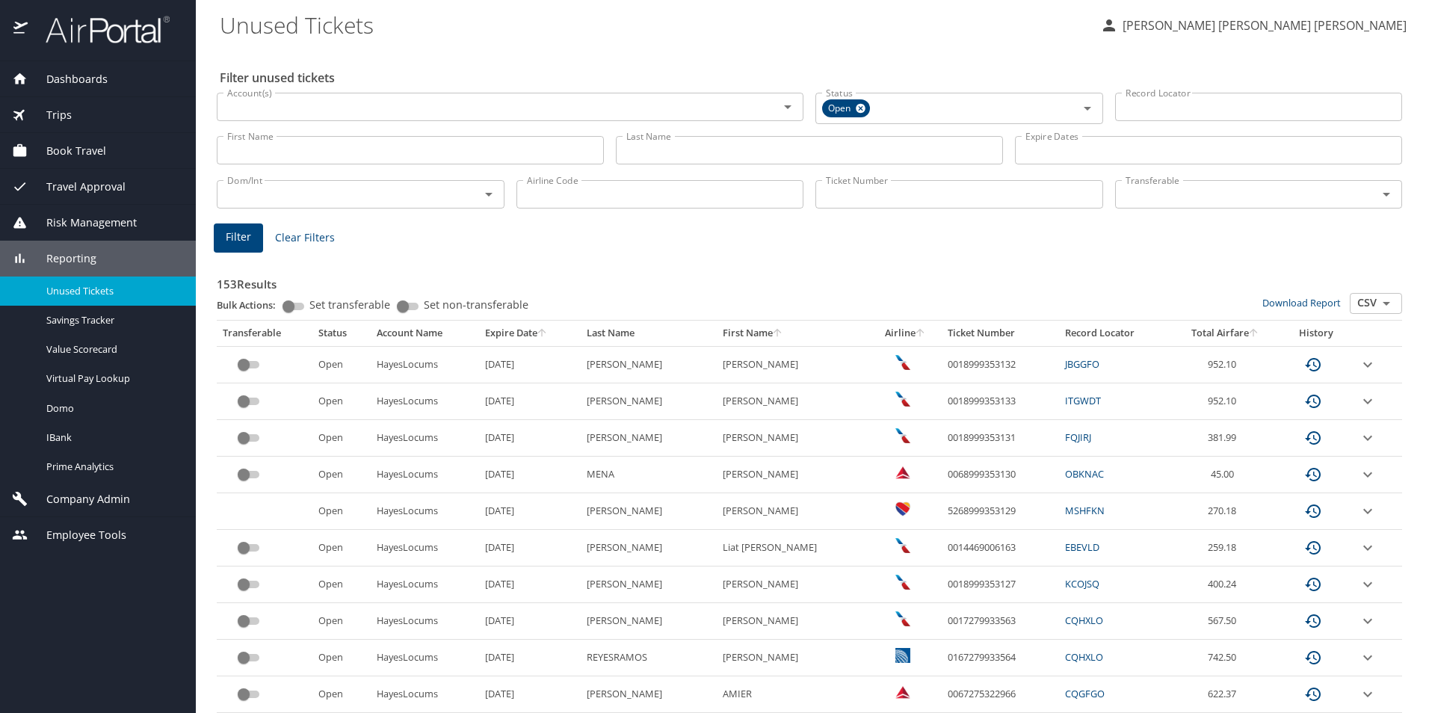
click at [536, 332] on icon "sort" at bounding box center [542, 333] width 12 height 12
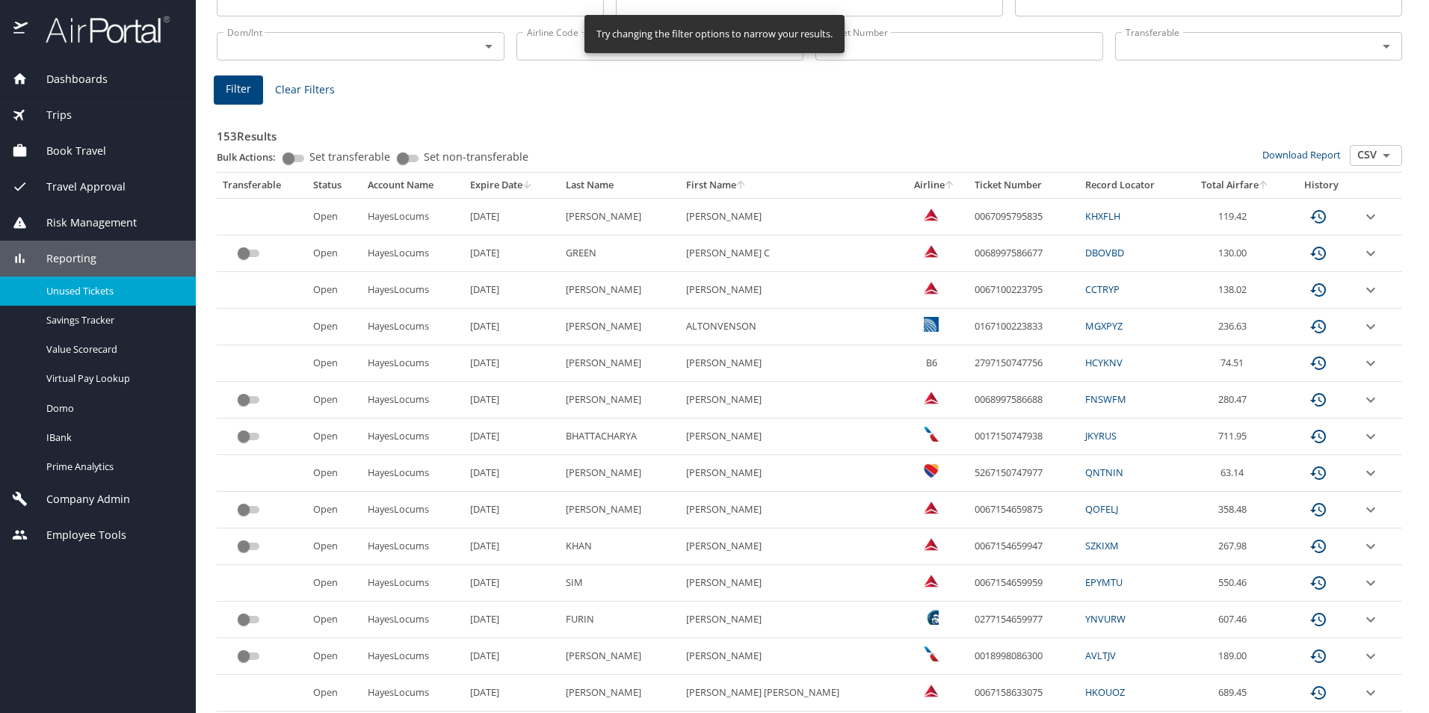
scroll to position [224, 0]
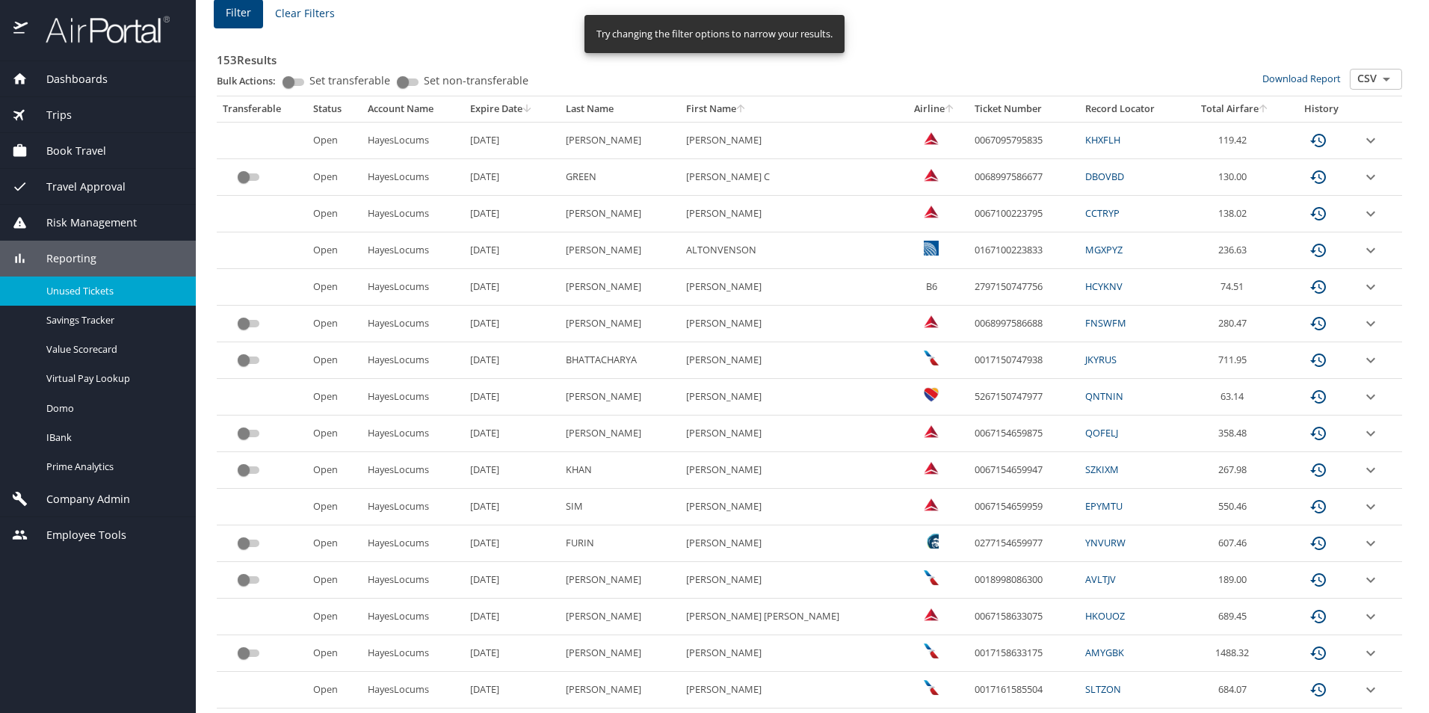
click at [1362, 362] on icon "expand row" at bounding box center [1371, 360] width 18 height 18
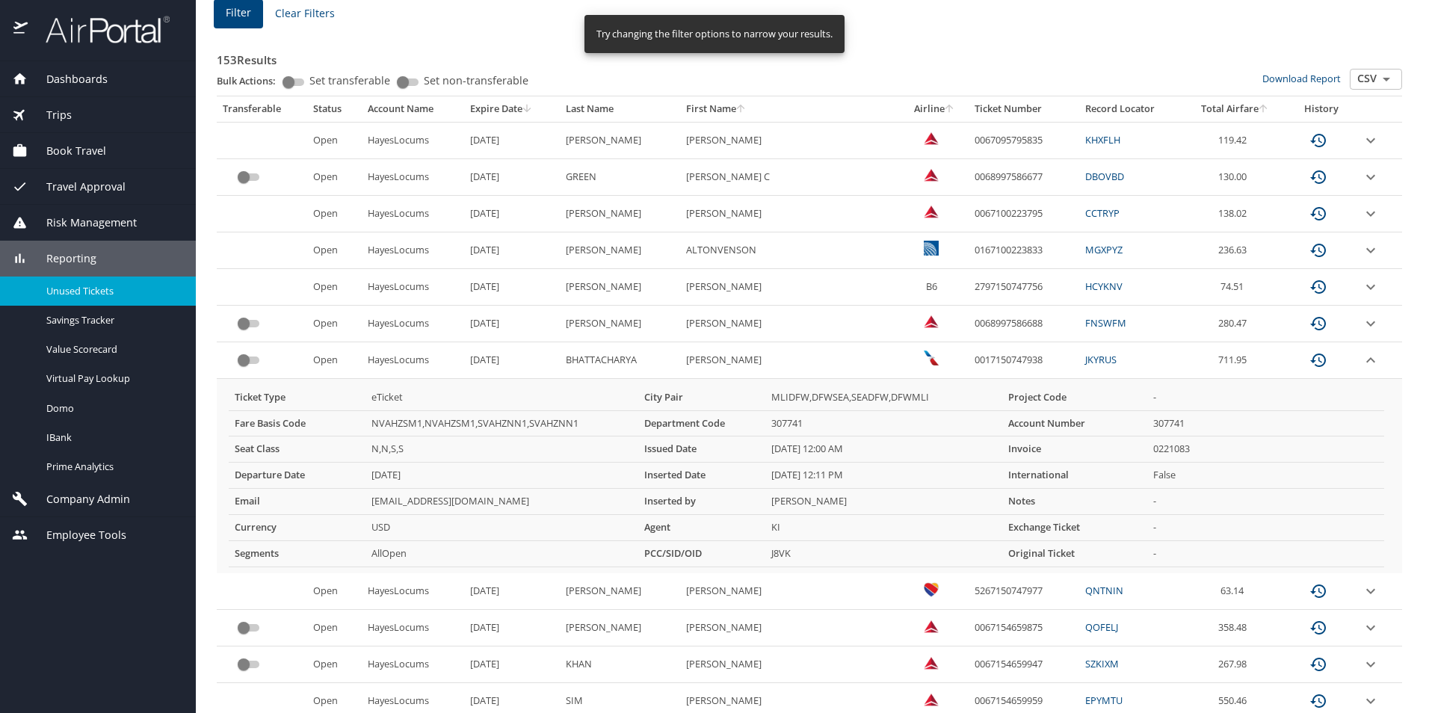
click at [1362, 362] on icon "expand row" at bounding box center [1371, 360] width 18 height 18
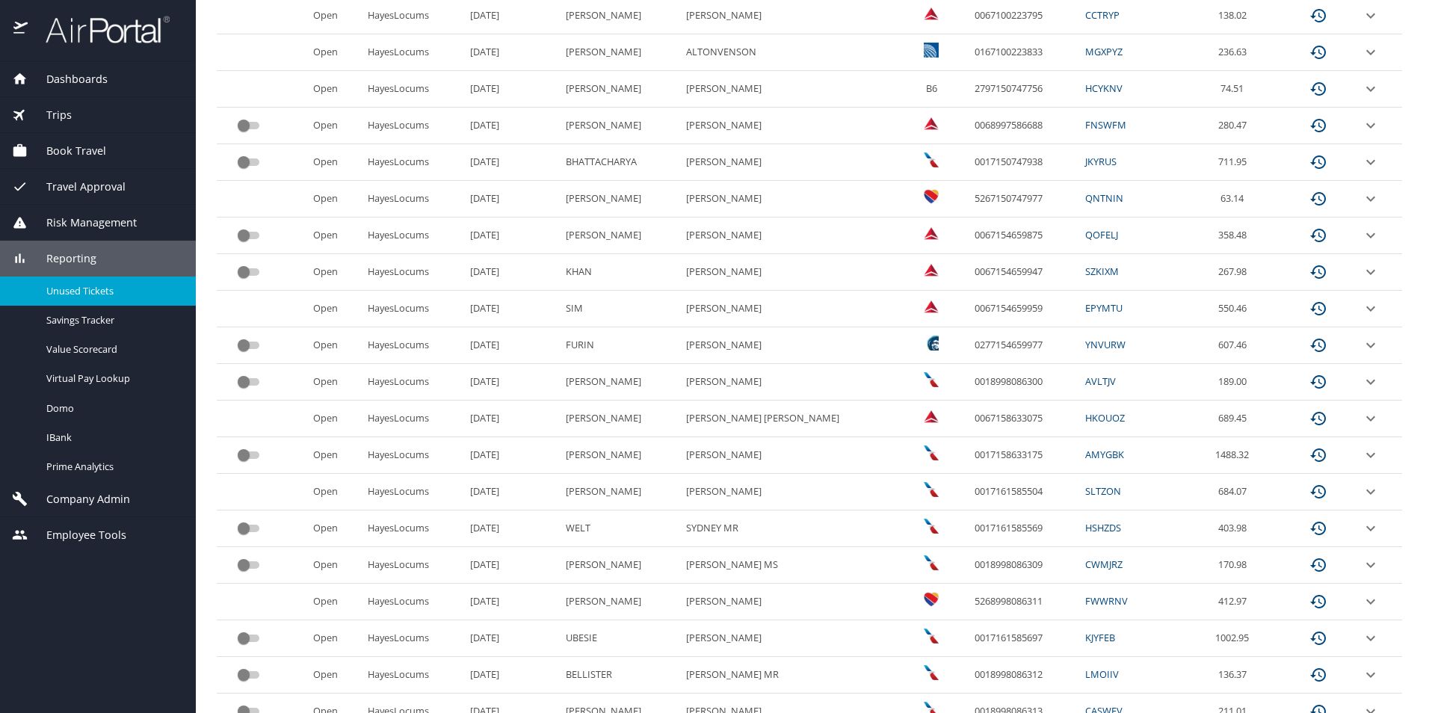
scroll to position [448, 0]
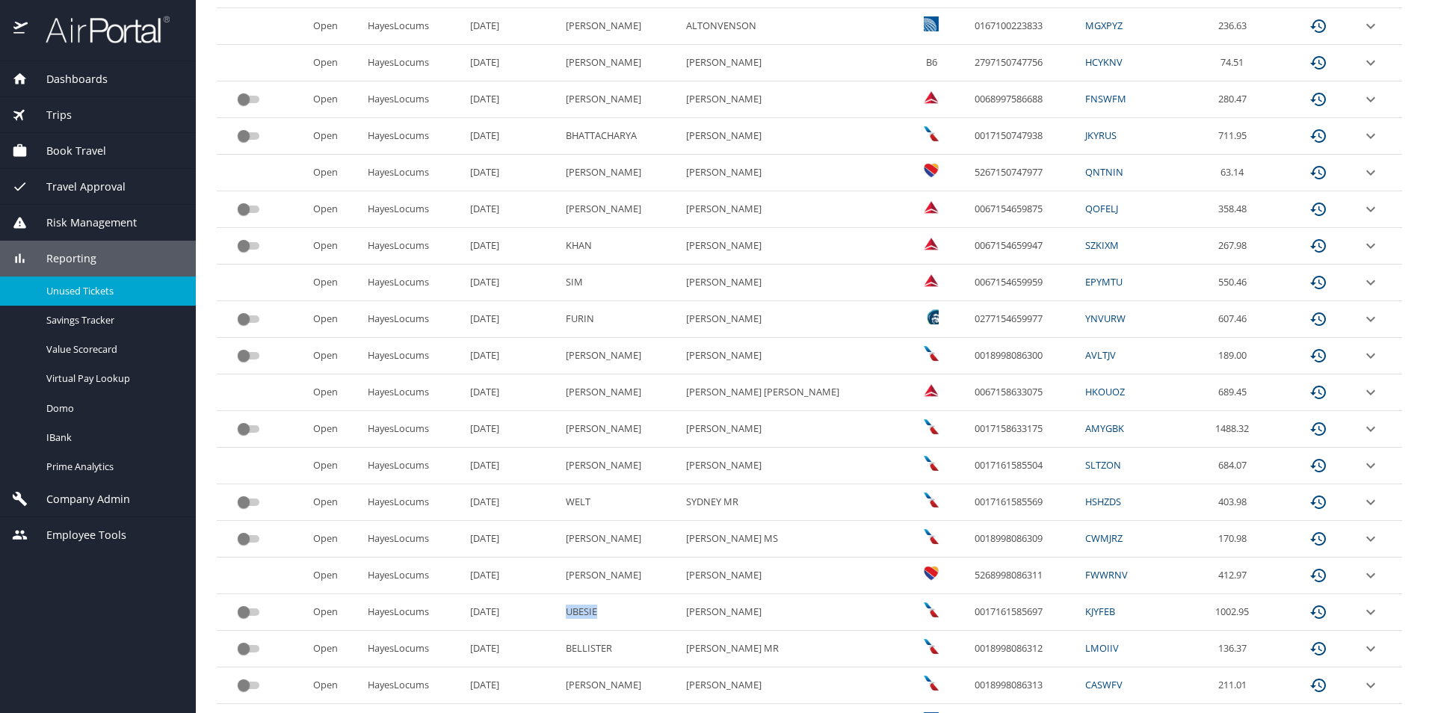
drag, startPoint x: 626, startPoint y: 611, endPoint x: 590, endPoint y: 612, distance: 36.6
click at [590, 612] on td "UBESIE" at bounding box center [620, 612] width 120 height 37
copy td "UBESIE"
click at [1362, 614] on icon "expand row" at bounding box center [1371, 612] width 18 height 18
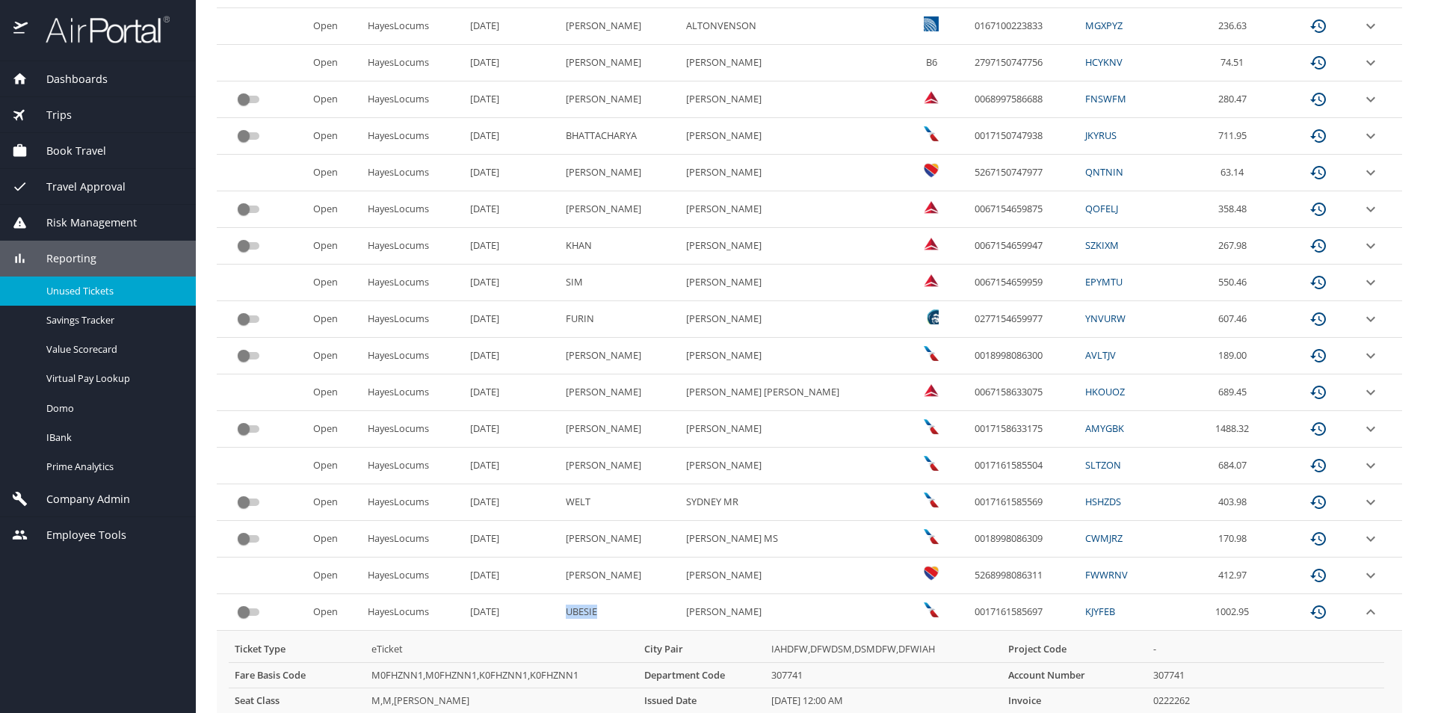
click at [1366, 429] on icon "expand row" at bounding box center [1370, 428] width 9 height 5
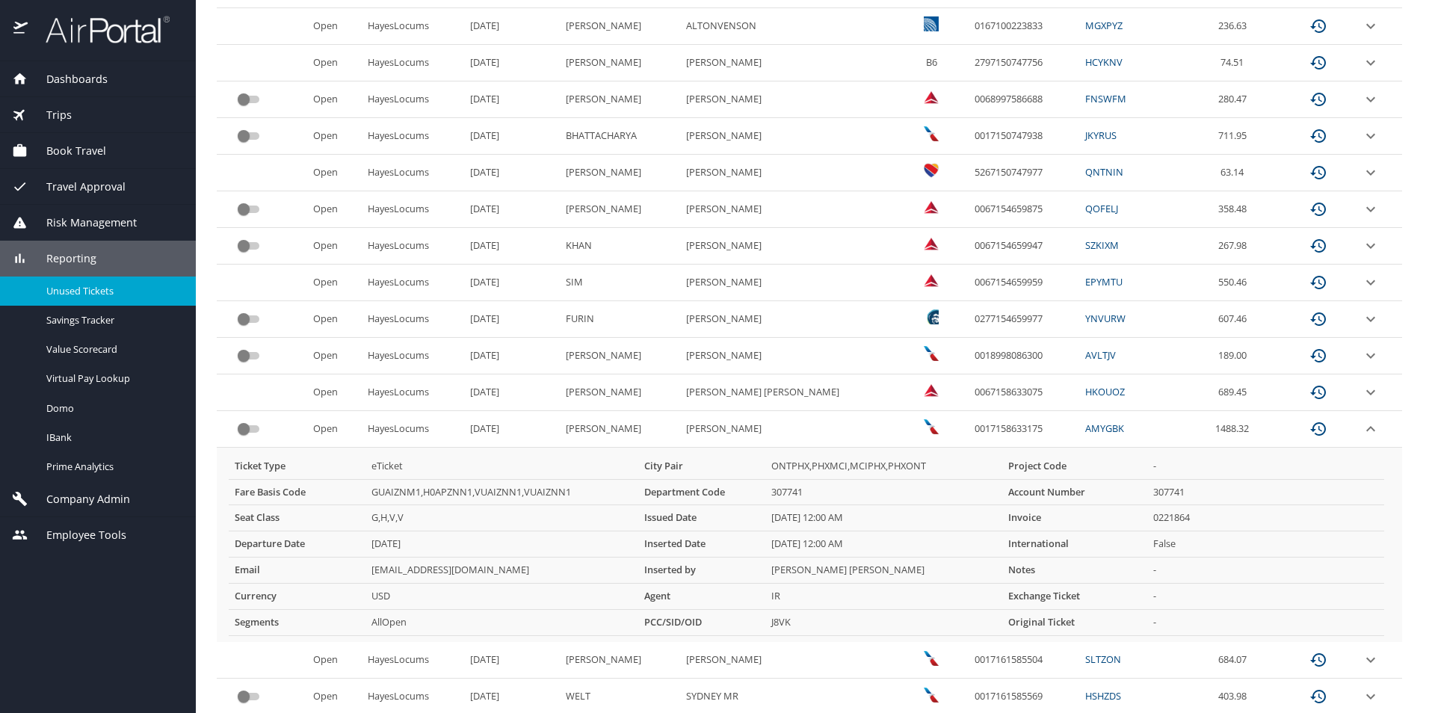
click at [1366, 429] on icon "expand row" at bounding box center [1370, 428] width 9 height 5
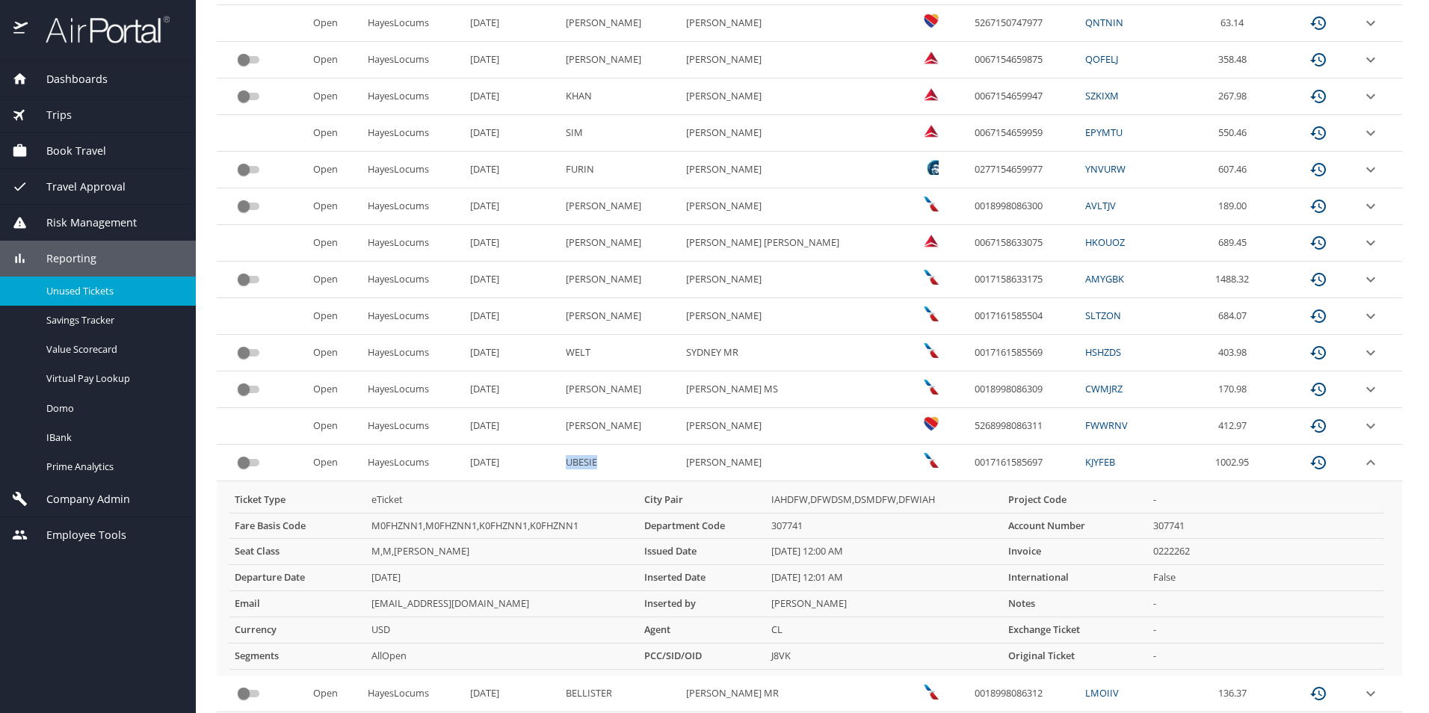
scroll to position [673, 0]
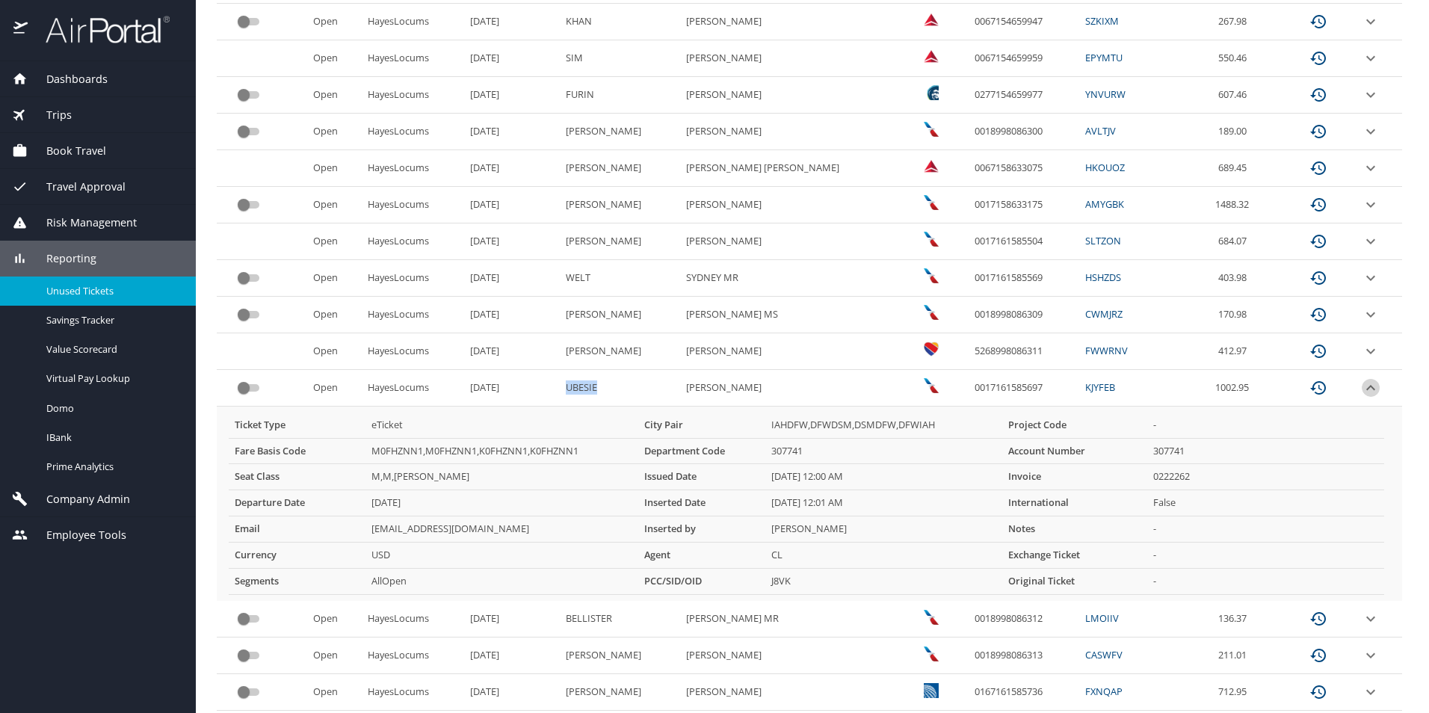
click at [1366, 389] on icon "expand row" at bounding box center [1370, 387] width 9 height 5
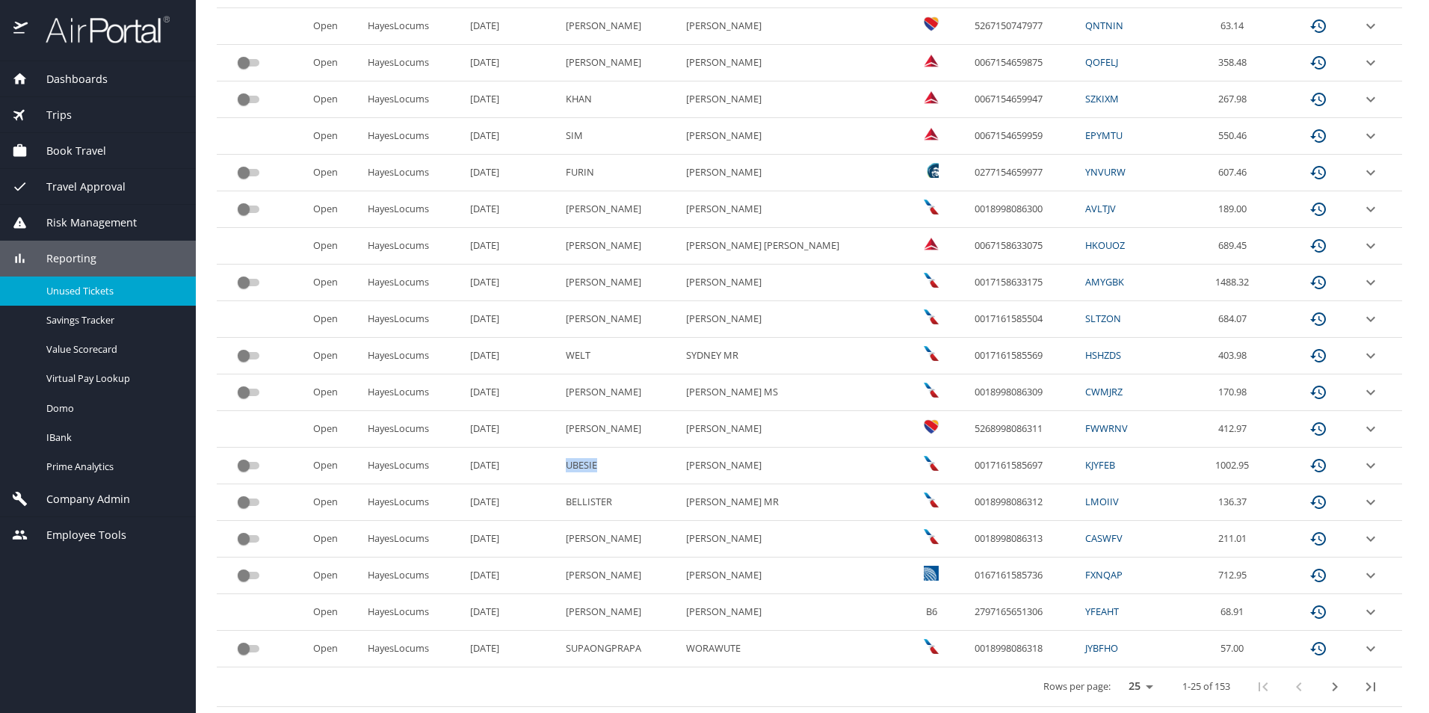
scroll to position [595, 0]
click at [1362, 465] on icon "expand row" at bounding box center [1371, 466] width 18 height 18
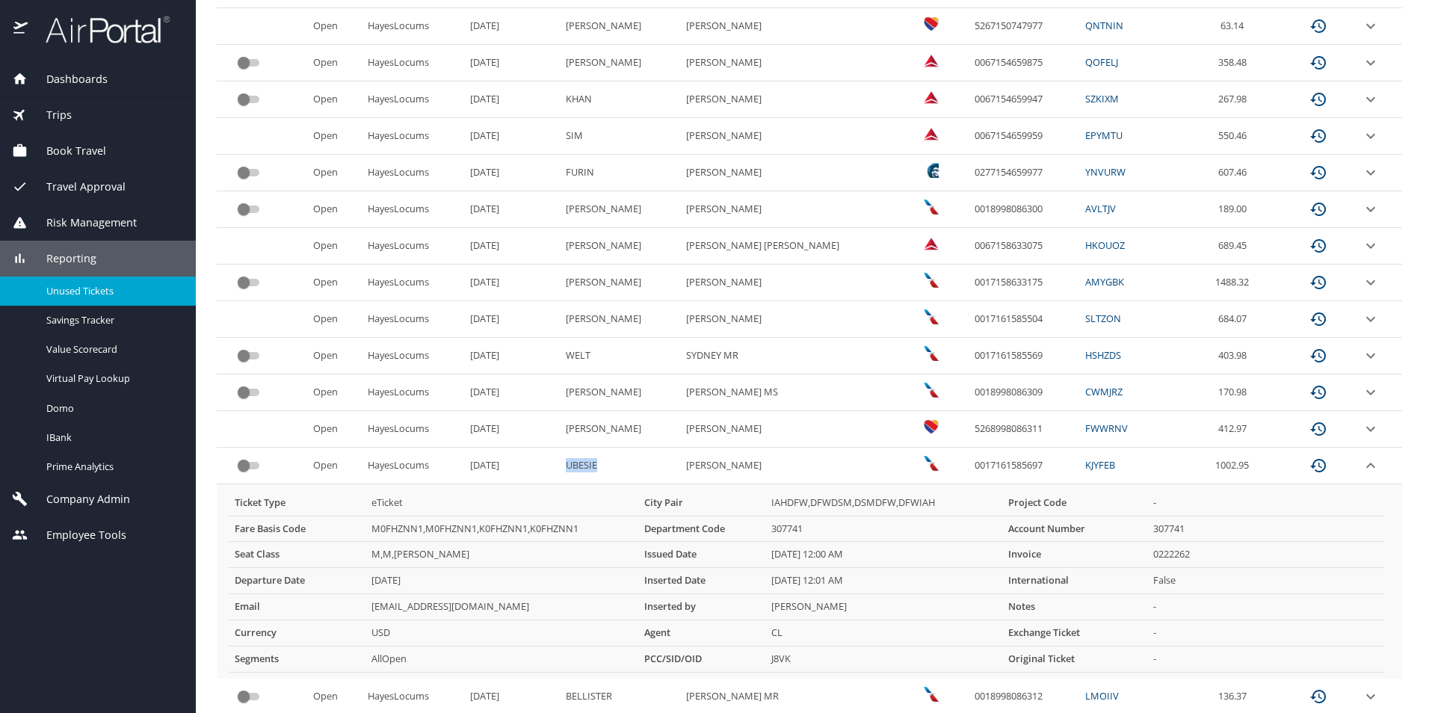
scroll to position [673, 0]
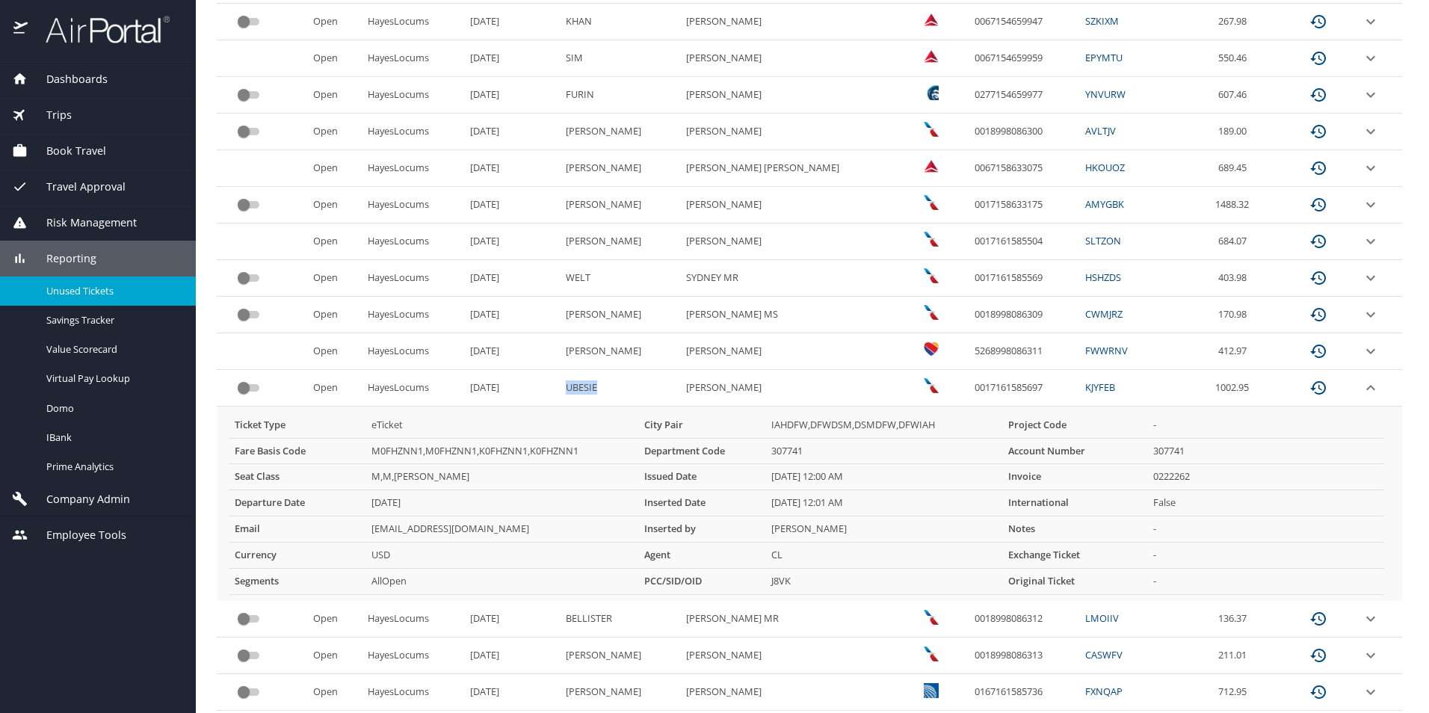
click at [1085, 386] on link "KJYFEB" at bounding box center [1100, 386] width 30 height 13
click at [1085, 383] on link "KJYFEB" at bounding box center [1100, 386] width 30 height 13
click at [1400, 395] on main "Unused Tickets RENNER MELO PEREIRA Filter unused tickets Account(s) Account(s) …" at bounding box center [812, 356] width 1233 height 713
click at [1366, 386] on icon "expand row" at bounding box center [1370, 387] width 9 height 5
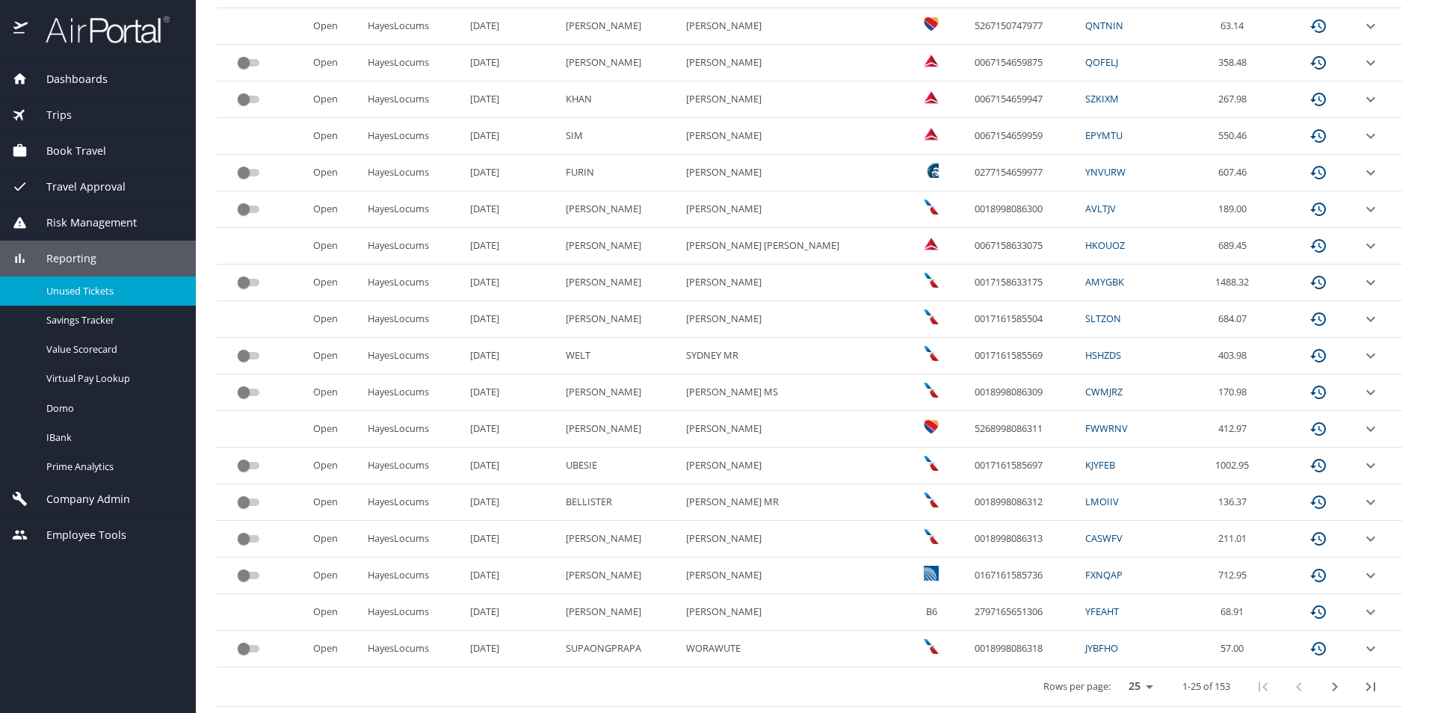
scroll to position [595, 0]
drag, startPoint x: 631, startPoint y: 465, endPoint x: 584, endPoint y: 468, distance: 47.2
click at [584, 468] on td "UBESIE" at bounding box center [620, 466] width 120 height 37
copy td "UBESIE"
drag, startPoint x: 797, startPoint y: 461, endPoint x: 715, endPoint y: 469, distance: 81.8
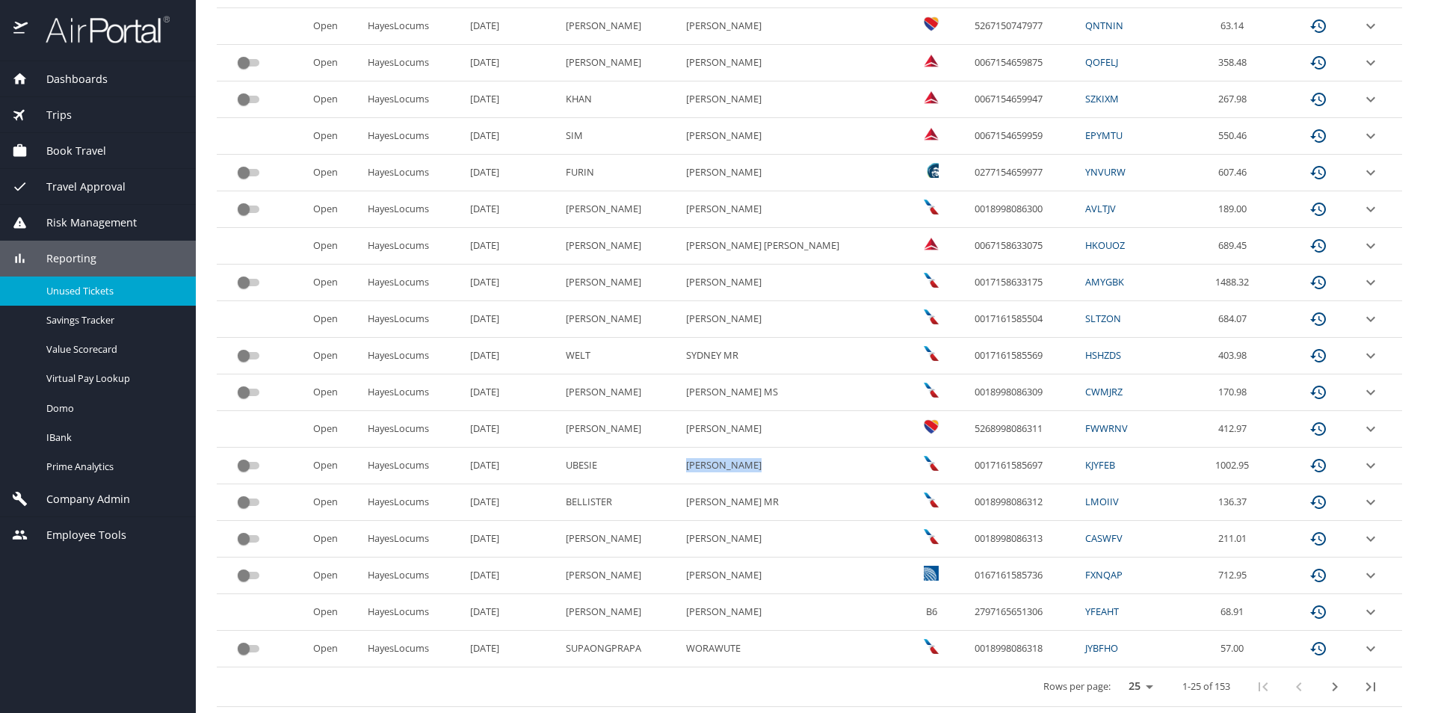
click at [715, 469] on EUGENE "KANAYO EUGENE" at bounding box center [790, 466] width 220 height 37
copy EUGENE "KANAYO EUGENE"
drag, startPoint x: 1013, startPoint y: 469, endPoint x: 935, endPoint y: 477, distance: 78.2
click at [969, 477] on td "0017161585697" at bounding box center [1024, 466] width 111 height 37
copy td "0017161585697"
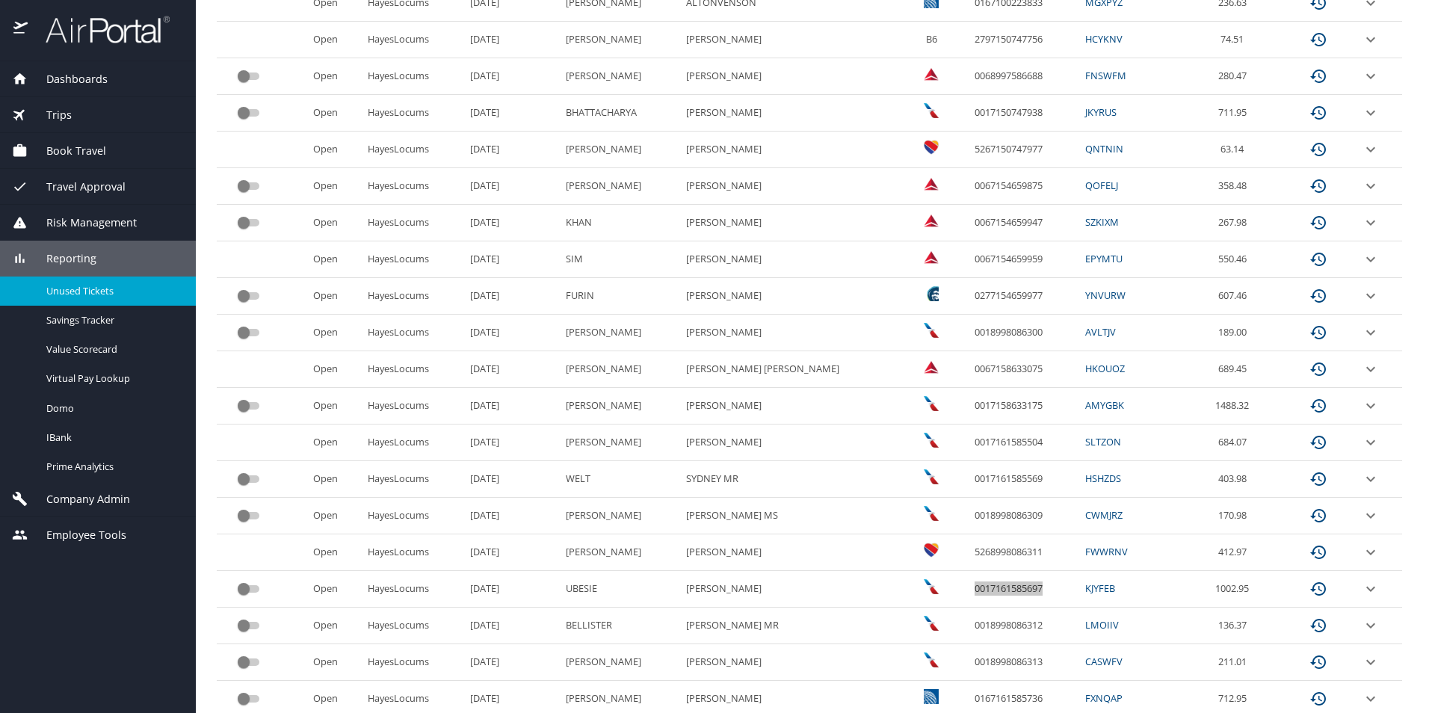
scroll to position [445, 0]
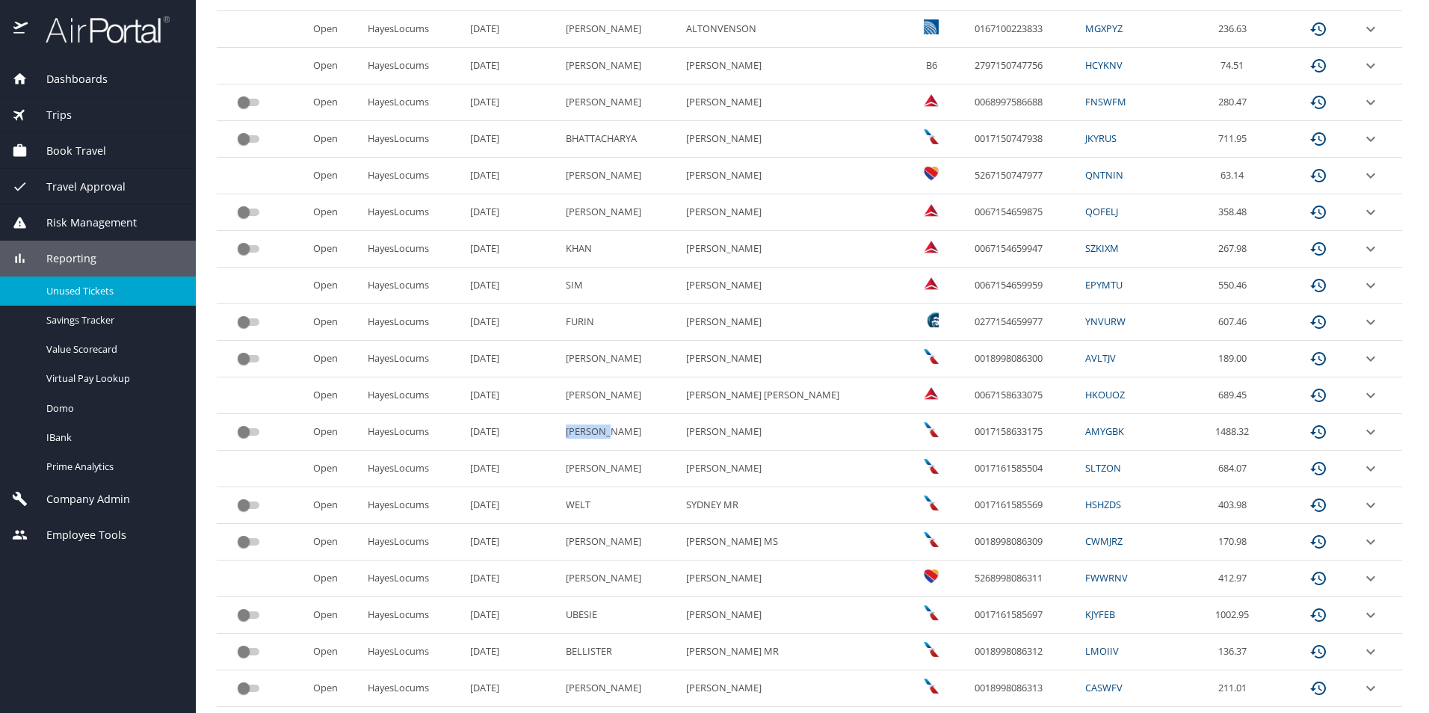
drag, startPoint x: 632, startPoint y: 432, endPoint x: 587, endPoint y: 430, distance: 44.9
click at [587, 430] on td "TELLERIA" at bounding box center [620, 432] width 120 height 37
copy td "TELLERIA"
click at [1362, 432] on icon "expand row" at bounding box center [1371, 432] width 18 height 18
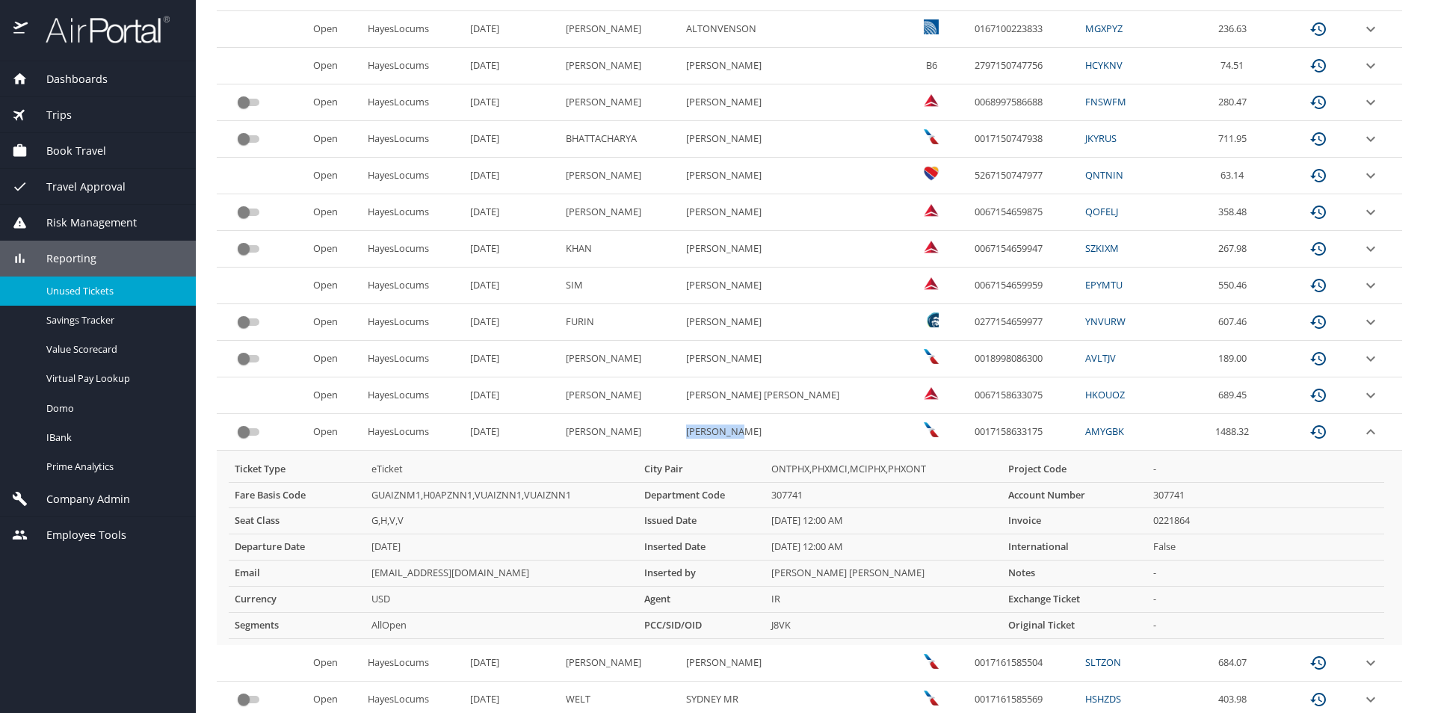
drag, startPoint x: 782, startPoint y: 430, endPoint x: 716, endPoint y: 430, distance: 66.5
click at [716, 430] on AURORA "ANA AURORA" at bounding box center [790, 432] width 220 height 37
copy AURORA "ANA AURORA"
drag, startPoint x: 1013, startPoint y: 433, endPoint x: 936, endPoint y: 433, distance: 76.2
click at [969, 433] on td "0017158633175" at bounding box center [1024, 432] width 111 height 37
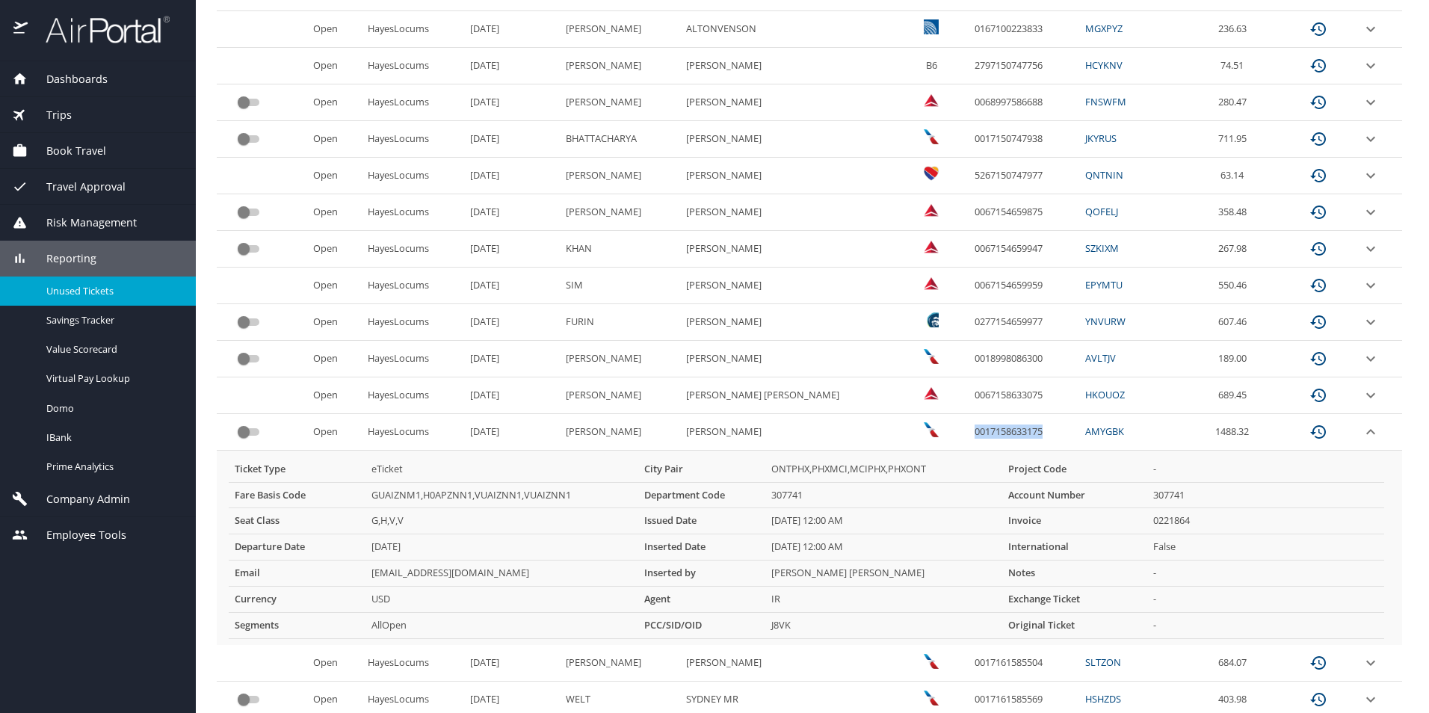
copy td "0017158633175"
click at [1362, 436] on icon "expand row" at bounding box center [1371, 432] width 18 height 18
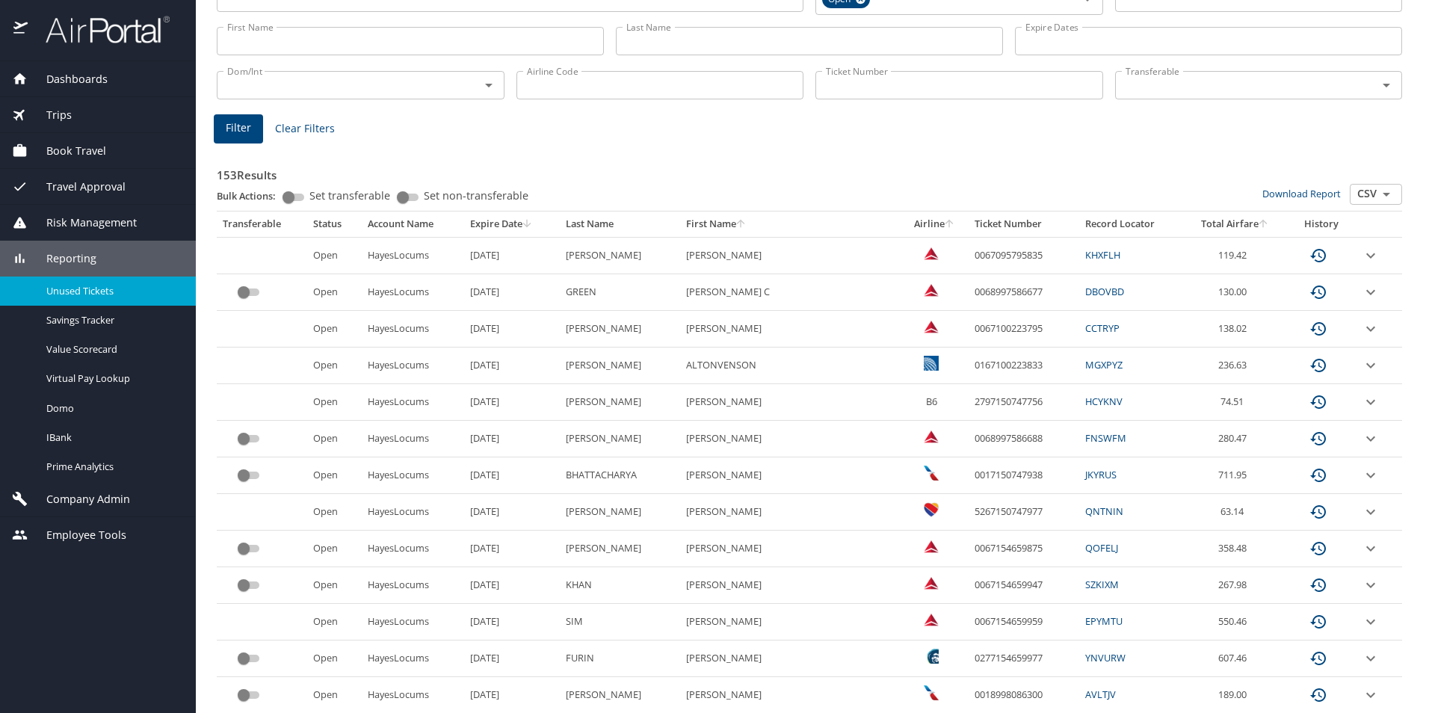
scroll to position [72, 0]
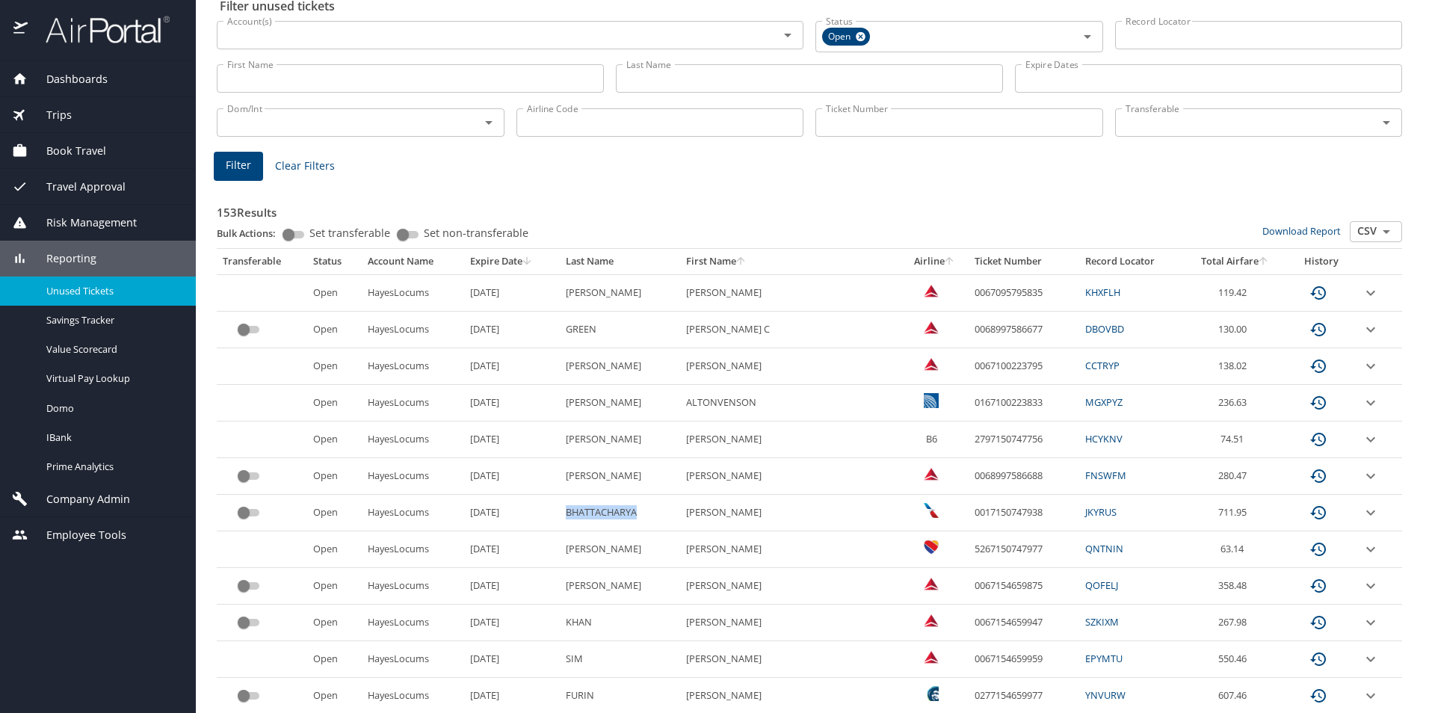
drag, startPoint x: 661, startPoint y: 516, endPoint x: 589, endPoint y: 516, distance: 72.5
click at [589, 516] on td "BHATTACHARYA" at bounding box center [620, 513] width 120 height 37
copy td "BHATTACHARYA"
click at [1362, 515] on icon "expand row" at bounding box center [1371, 513] width 18 height 18
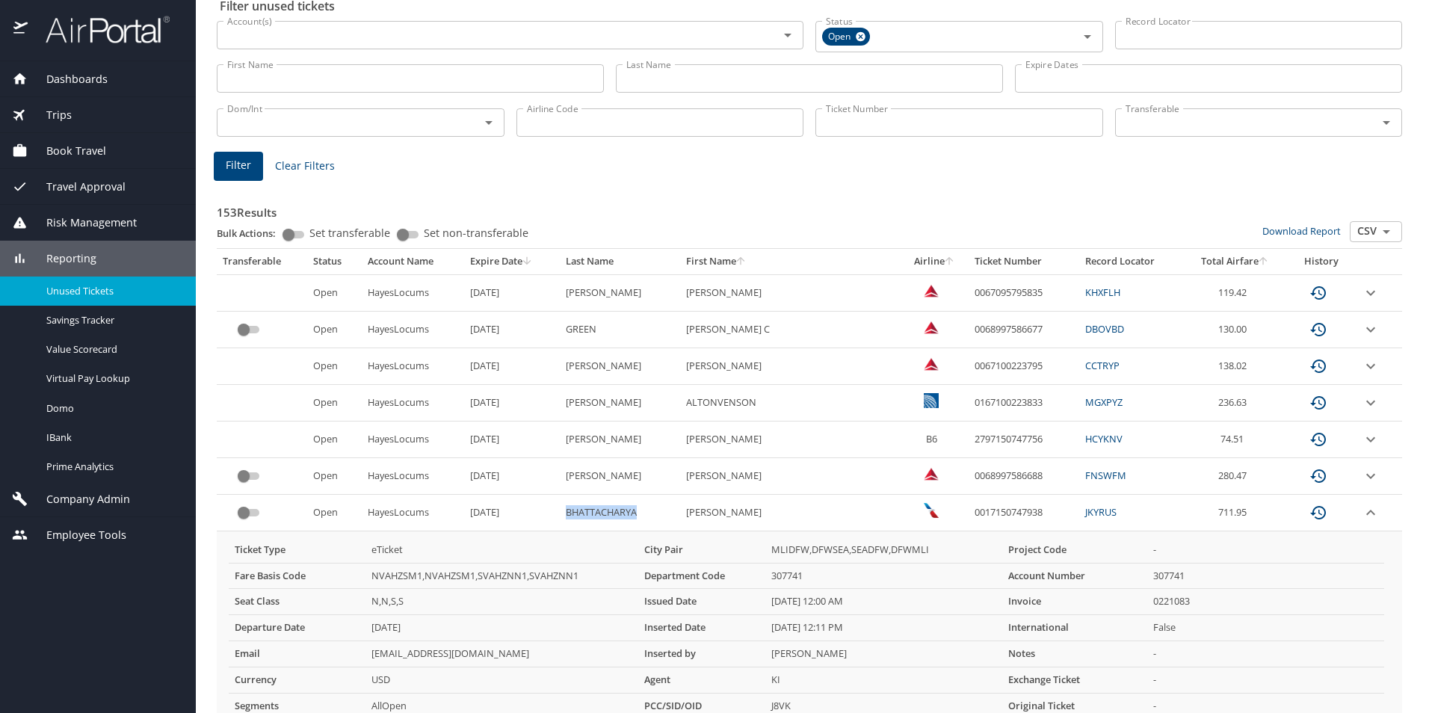
click at [1362, 515] on icon "expand row" at bounding box center [1371, 513] width 18 height 18
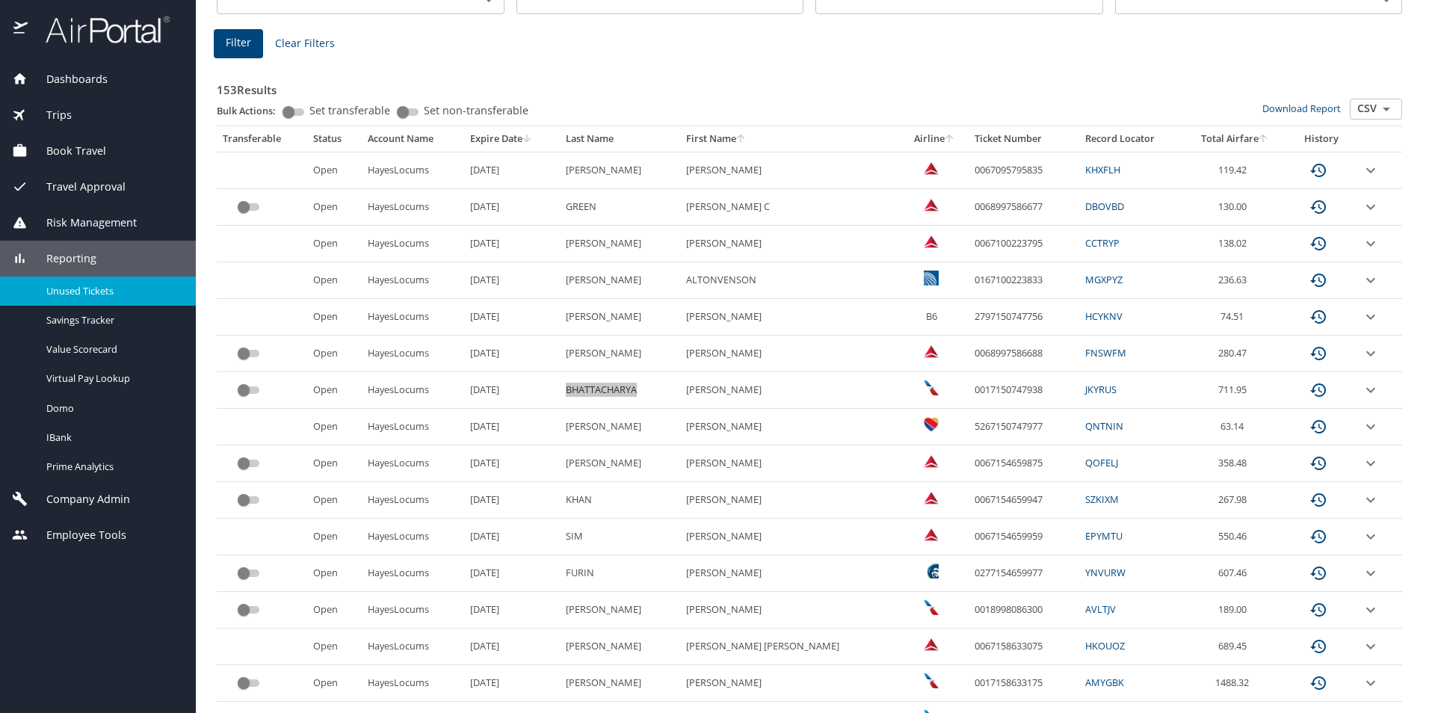
scroll to position [221, 0]
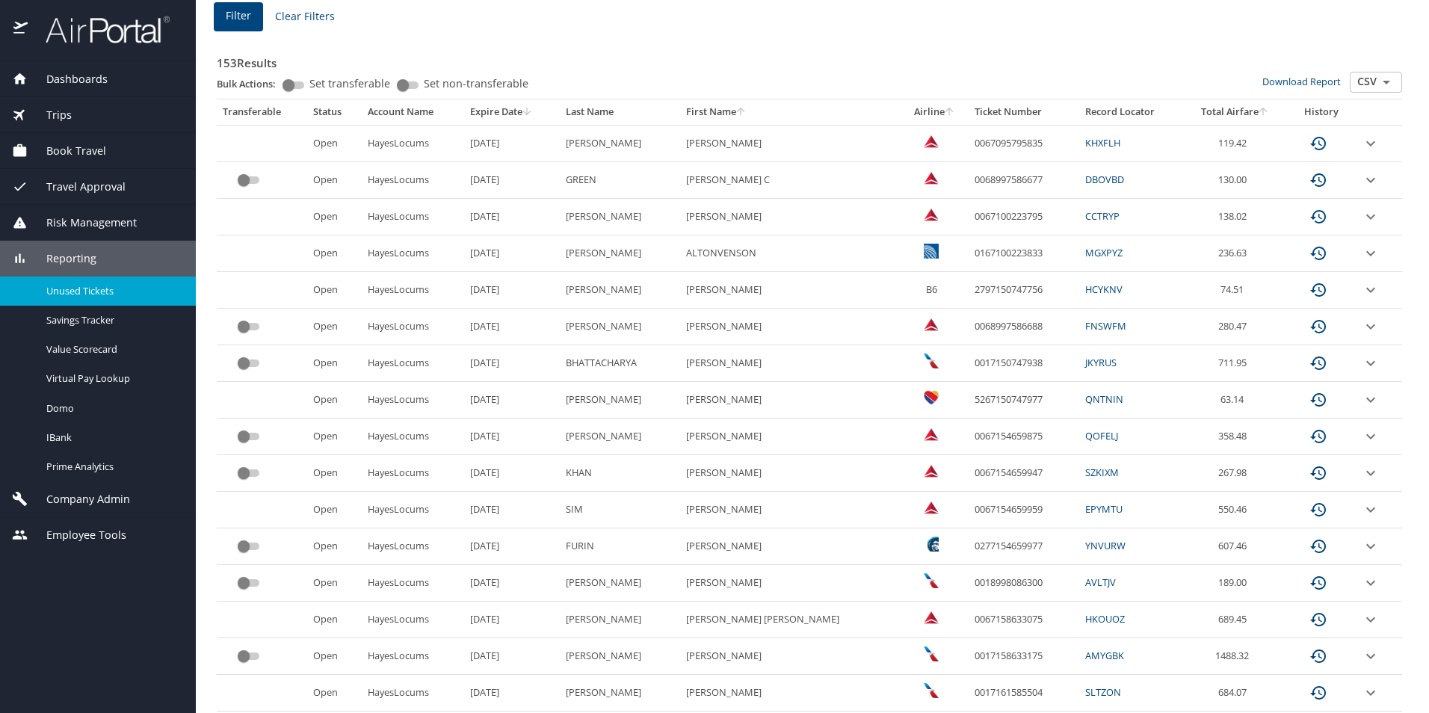
click at [788, 364] on td "ISHAN" at bounding box center [790, 363] width 220 height 37
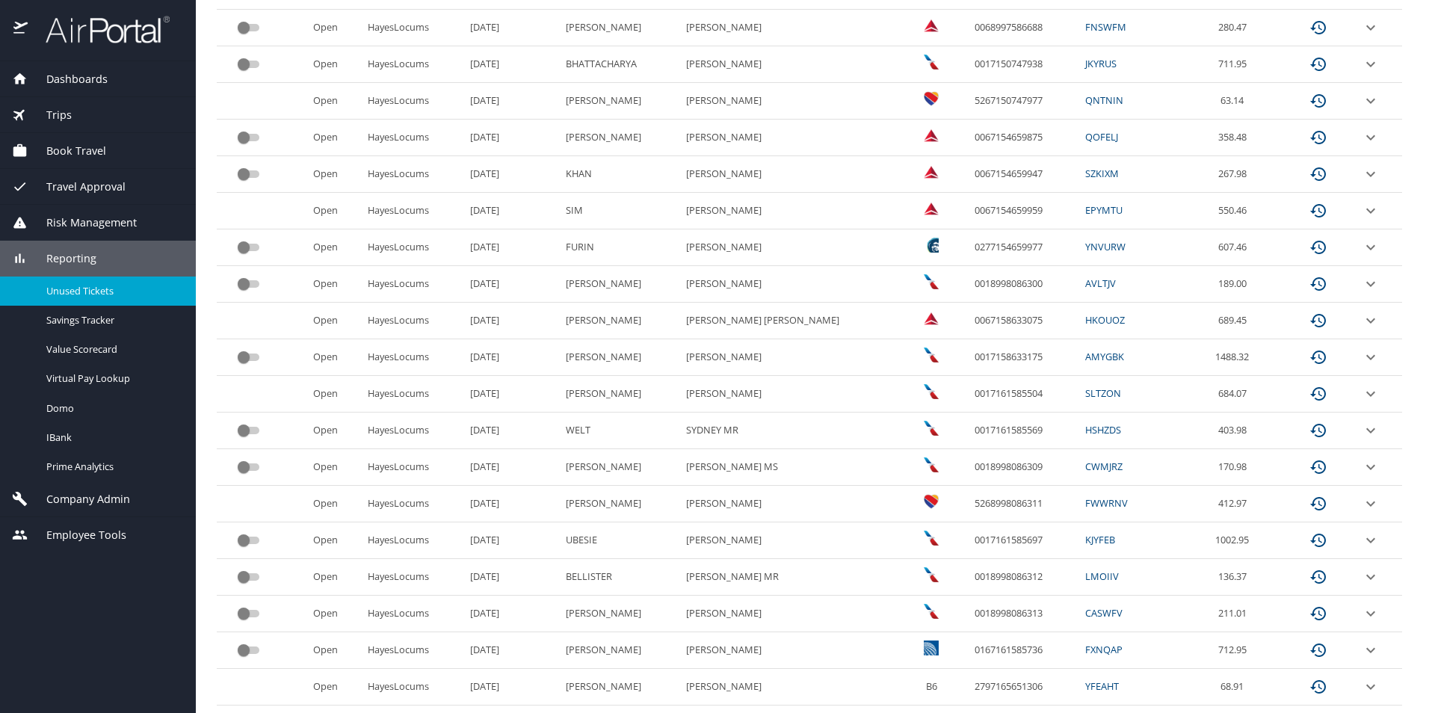
scroll to position [595, 0]
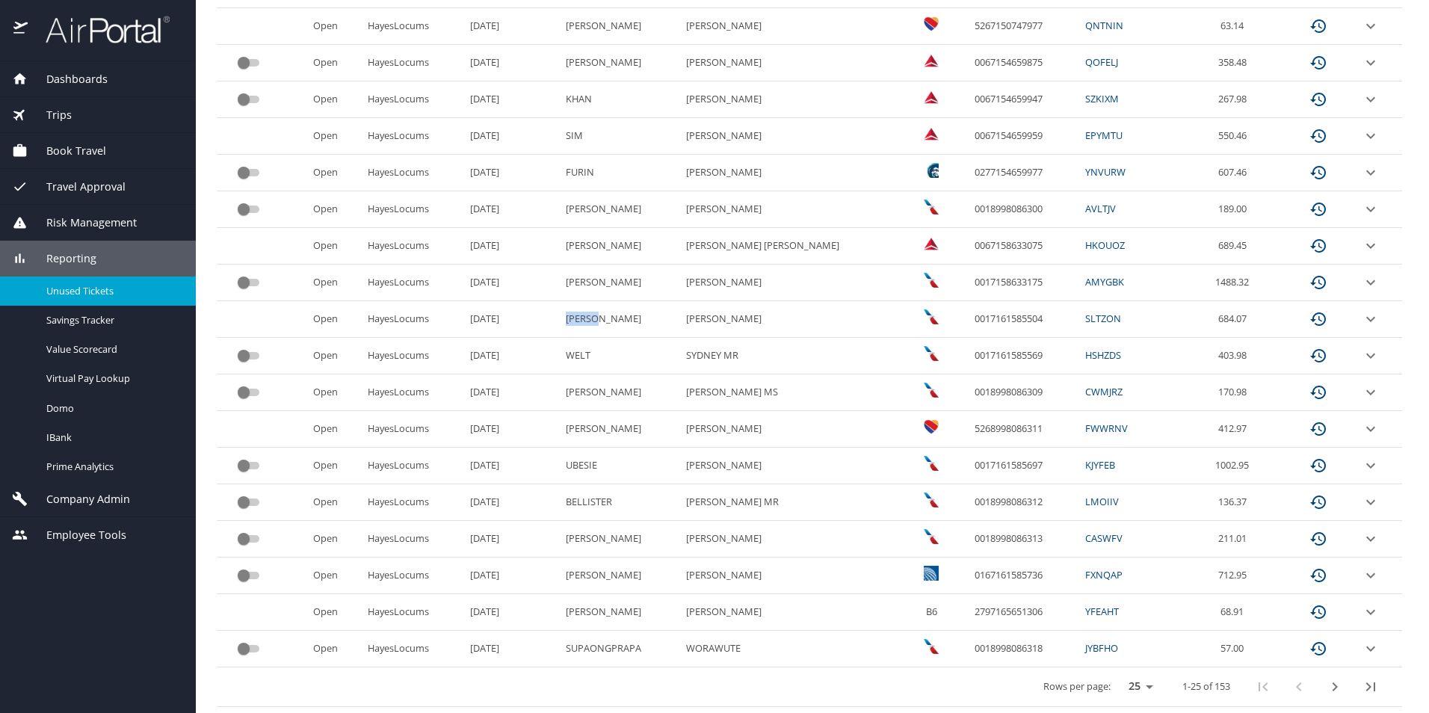
drag, startPoint x: 633, startPoint y: 324, endPoint x: 588, endPoint y: 318, distance: 45.1
click at [588, 318] on td "STOFKO" at bounding box center [620, 319] width 120 height 37
copy td "STOFKO"
click at [1362, 319] on icon "expand row" at bounding box center [1371, 319] width 18 height 18
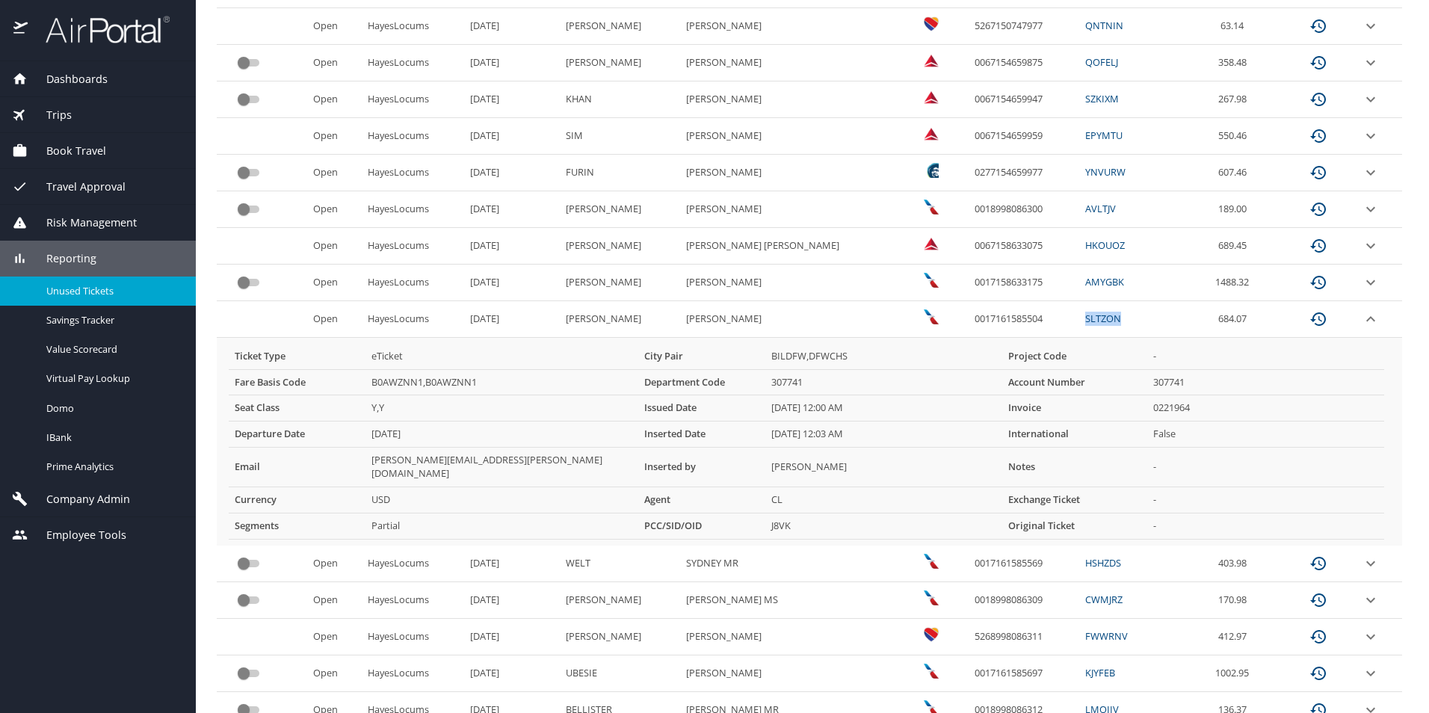
drag, startPoint x: 1102, startPoint y: 324, endPoint x: 1053, endPoint y: 321, distance: 49.5
click at [1079, 321] on td "SLTZON" at bounding box center [1131, 319] width 105 height 37
copy link "SLTZON"
click at [1085, 318] on link "SLTZON" at bounding box center [1103, 318] width 36 height 13
click at [1085, 321] on link "SLTZON" at bounding box center [1103, 318] width 36 height 13
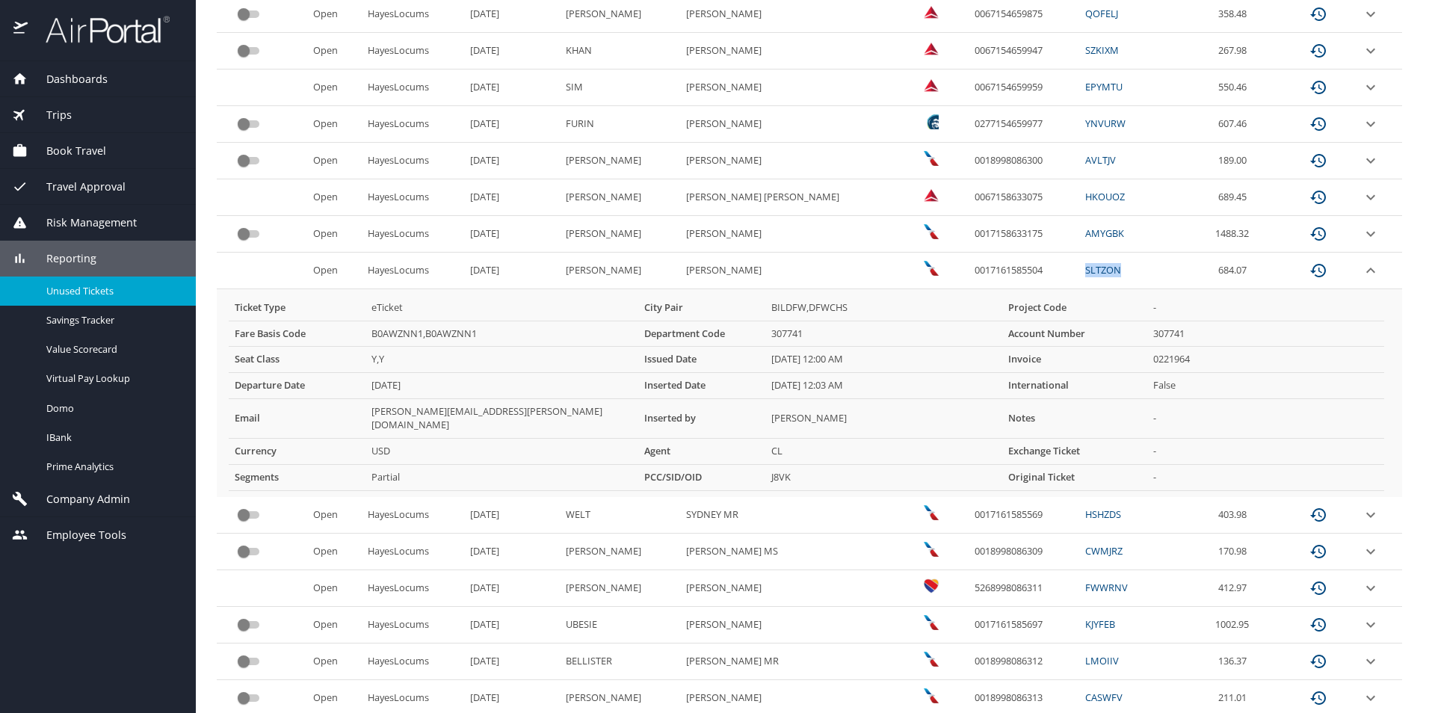
scroll to position [670, 0]
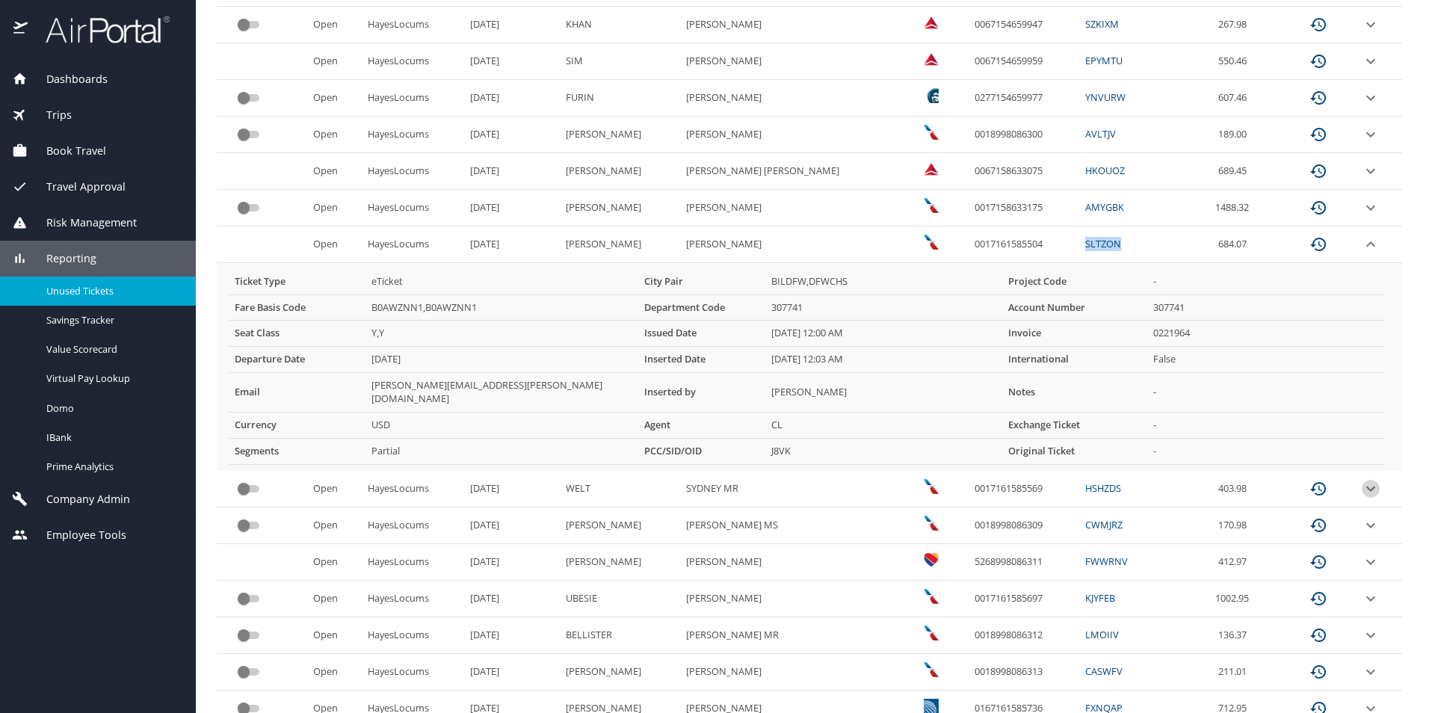
click at [1362, 480] on icon "expand row" at bounding box center [1371, 489] width 18 height 18
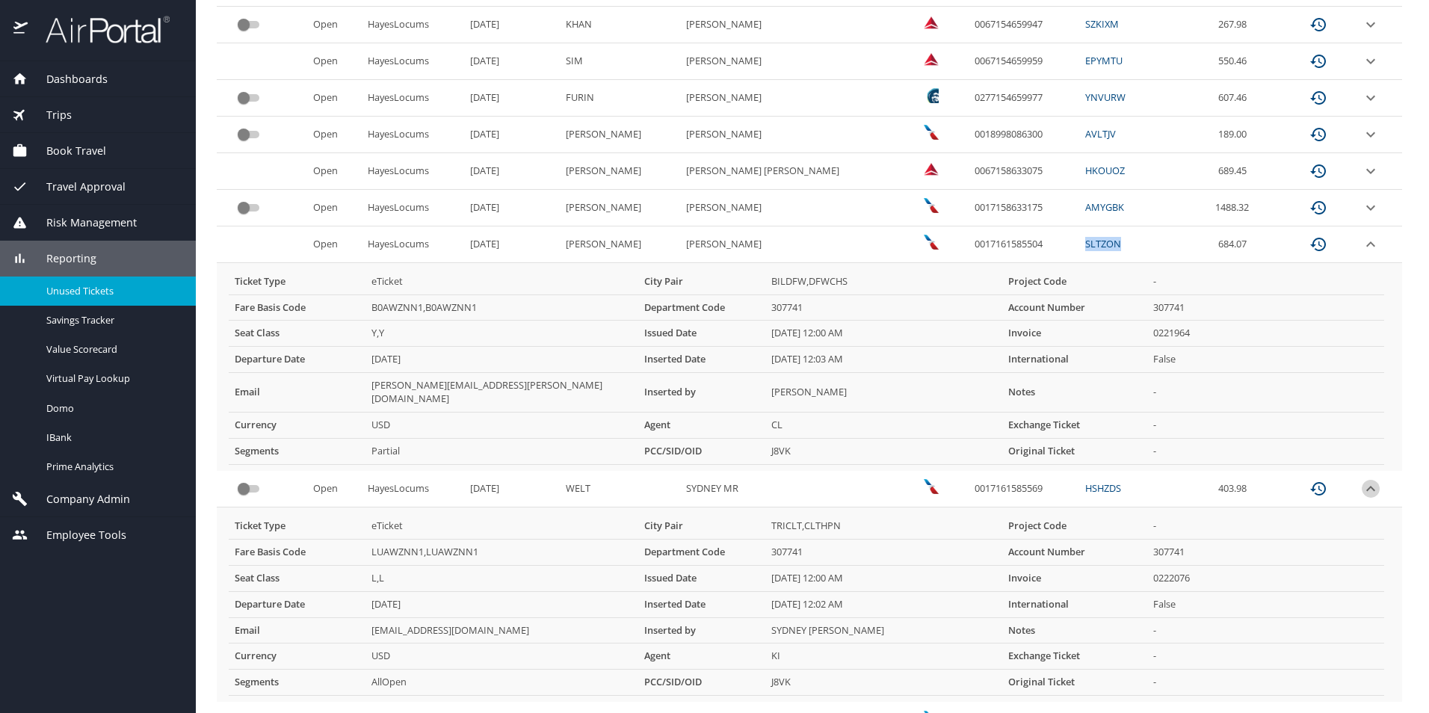
click at [1362, 480] on icon "expand row" at bounding box center [1371, 489] width 18 height 18
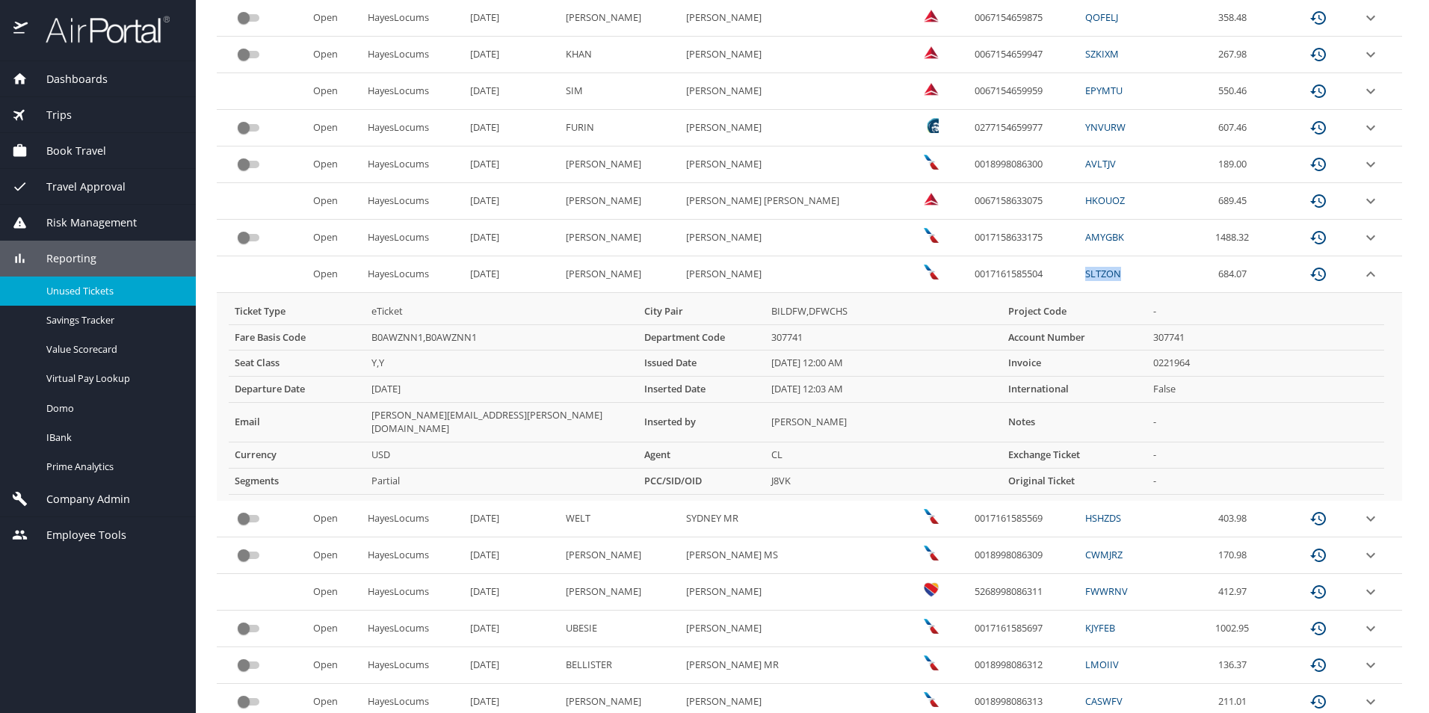
scroll to position [565, 0]
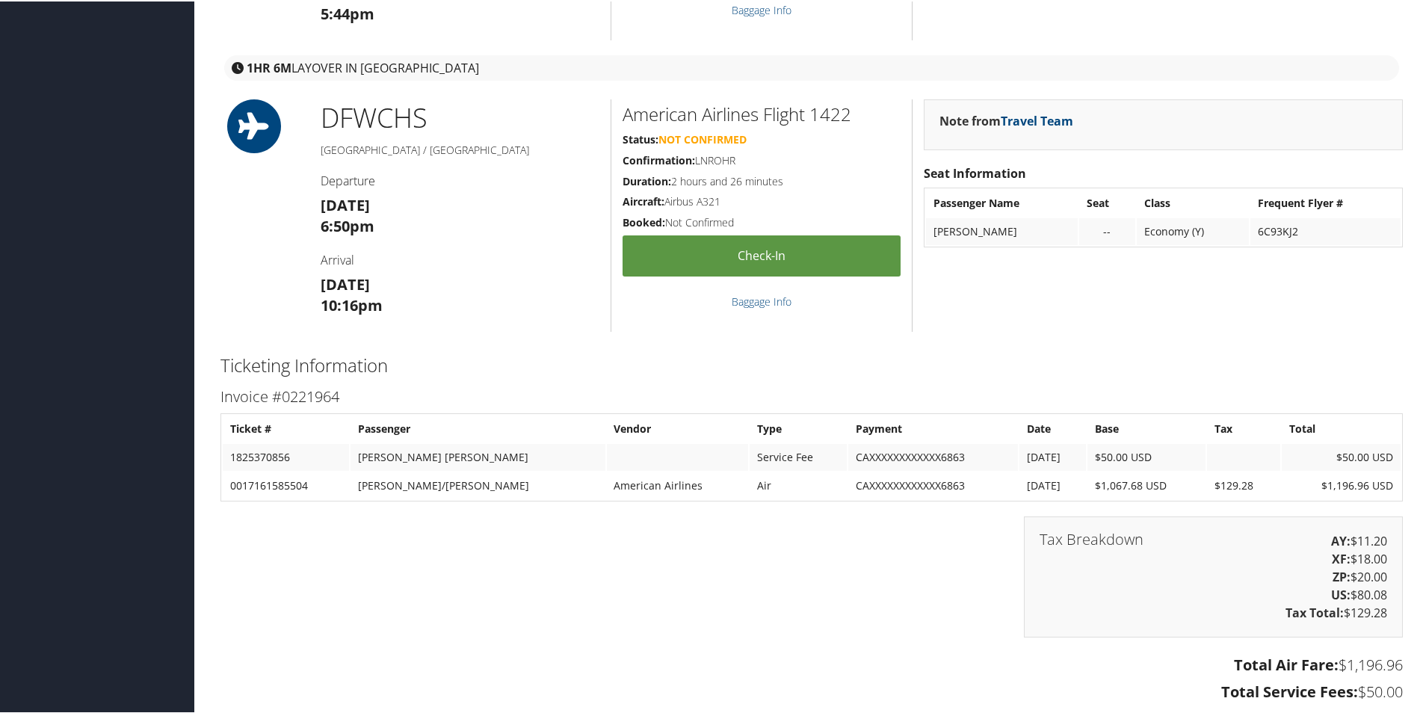
scroll to position [1861, 0]
